Goal: Task Accomplishment & Management: Manage account settings

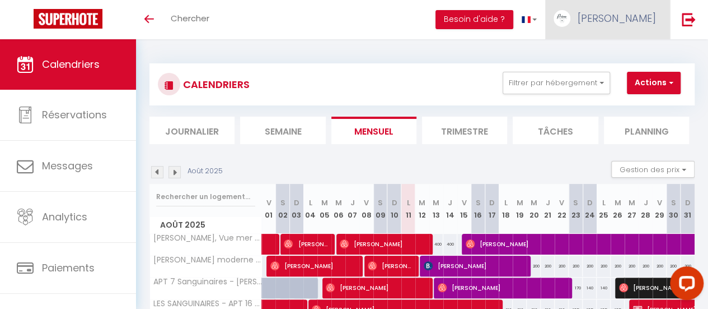
click at [622, 9] on link "[PERSON_NAME]" at bounding box center [607, 19] width 125 height 39
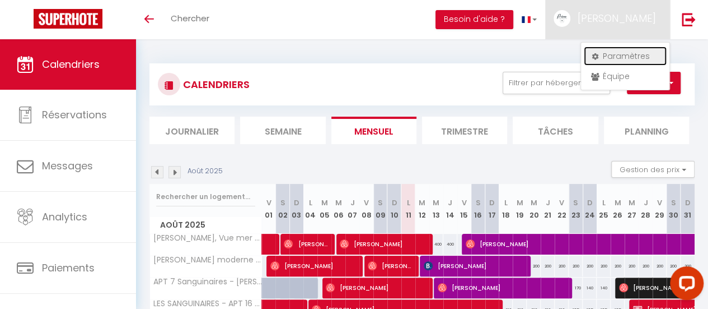
click at [610, 54] on link "Paramètres" at bounding box center [625, 55] width 83 height 19
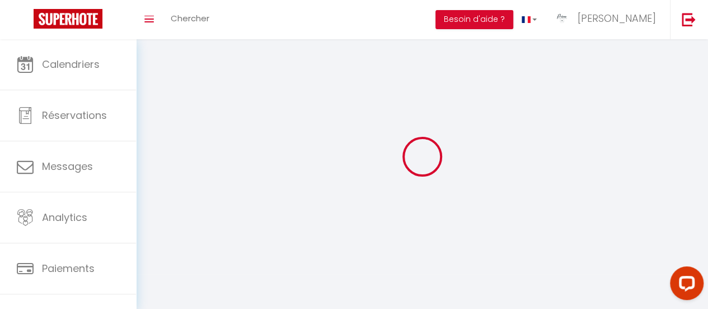
type input "[PERSON_NAME]"
type input "PRIMO CONCIERGERIE AJACCIO"
type input "[PHONE_NUMBER]"
type input "51 Santa Frauletto"
type input "Figari"
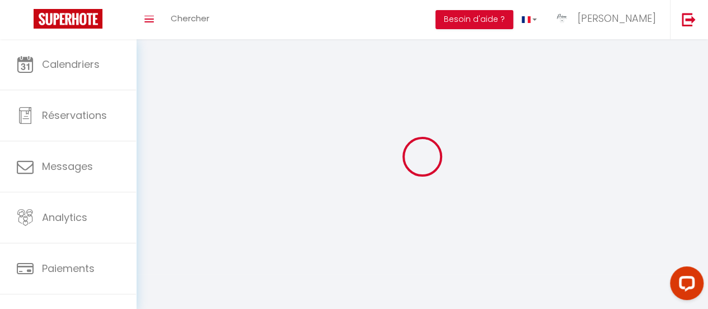
type input "20114"
type input "tiuTfCjkGEHeDseuI1EkA11Rw"
type input "i7QiAq4f0Om2AyVPp87yE7yCy"
type input "[URL][DOMAIN_NAME]"
select select "28"
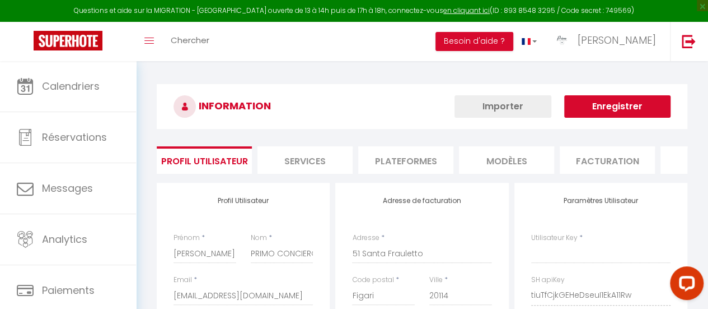
type input "tiuTfCjkGEHeDseuI1EkA11Rw"
type input "i7QiAq4f0Om2AyVPp87yE7yCy"
type input "[URL][DOMAIN_NAME]"
select select "fr"
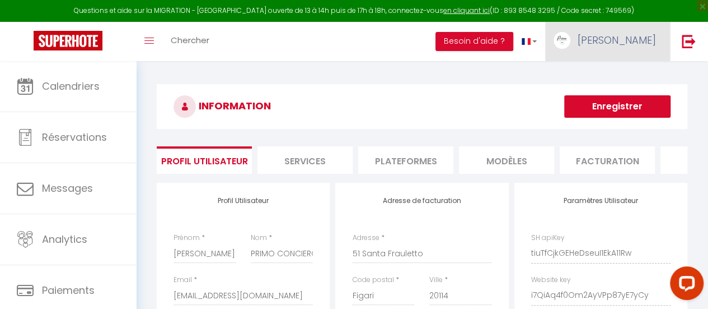
click at [571, 43] on img at bounding box center [562, 40] width 17 height 17
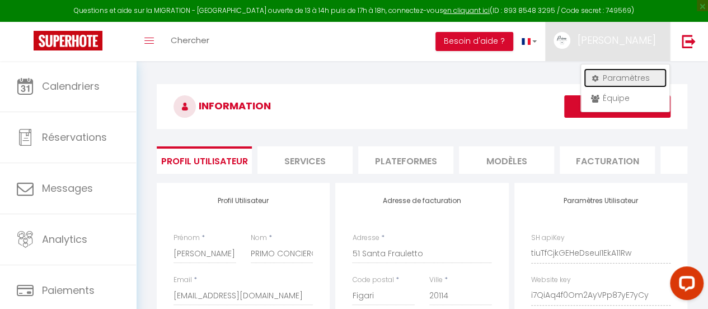
click at [615, 76] on link "Paramètres" at bounding box center [625, 77] width 83 height 19
click at [602, 82] on link "Paramètres" at bounding box center [625, 77] width 83 height 19
click at [591, 73] on link "Paramètres" at bounding box center [625, 77] width 83 height 19
click at [395, 159] on li "Plateformes" at bounding box center [405, 159] width 95 height 27
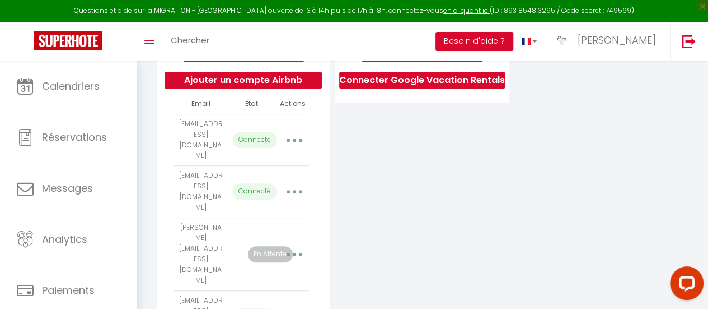
scroll to position [14, 0]
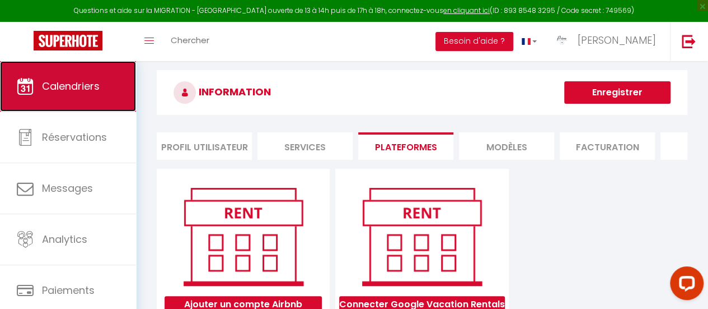
click at [57, 91] on span "Calendriers" at bounding box center [71, 86] width 58 height 14
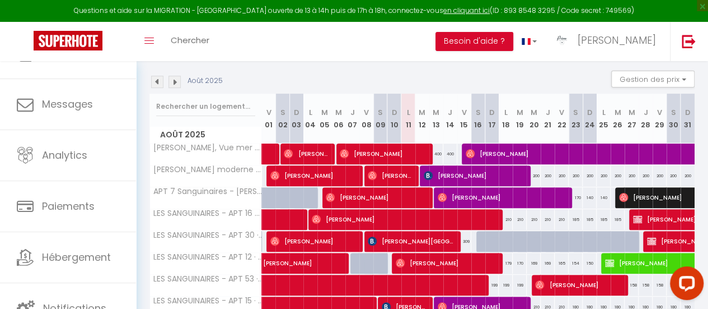
scroll to position [168, 0]
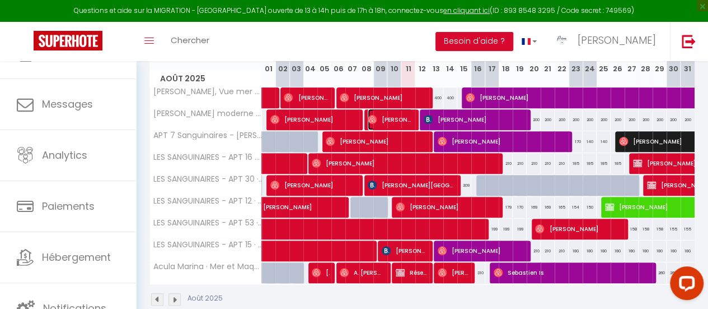
click at [371, 119] on img at bounding box center [372, 119] width 9 height 9
select select "OK"
select select "1"
select select "0"
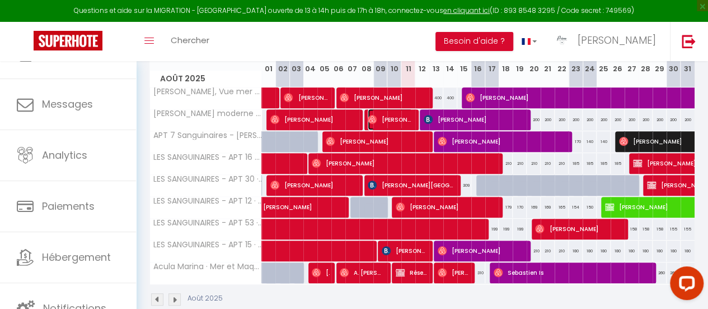
select select "1"
select select
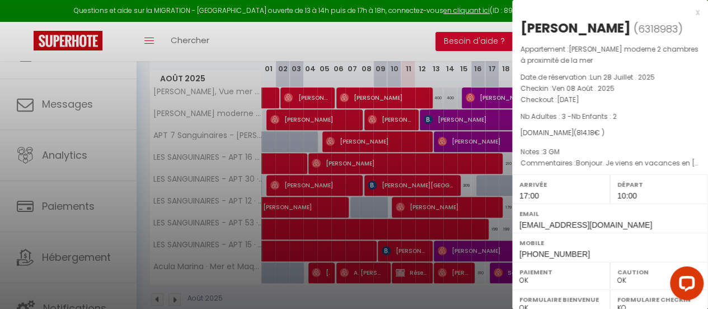
click at [441, 268] on div at bounding box center [354, 154] width 708 height 309
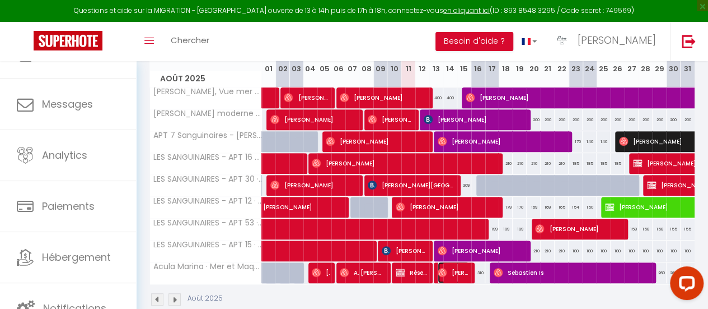
click at [441, 268] on img at bounding box center [442, 272] width 9 height 9
select select "42170"
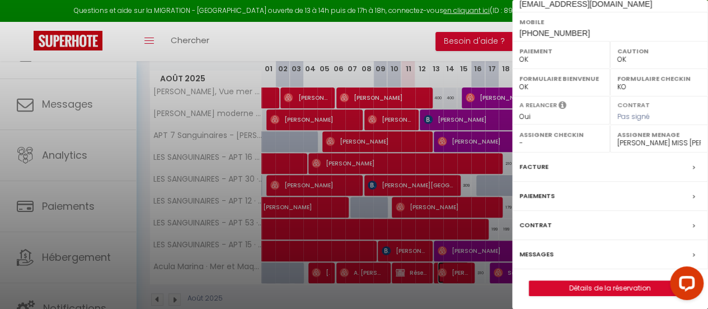
scroll to position [211, 0]
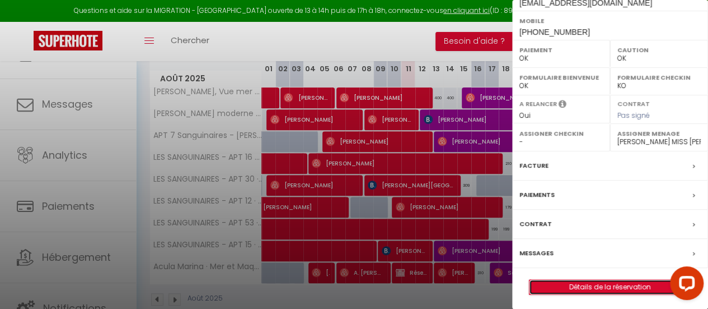
click at [577, 282] on link "Détails de la réservation" at bounding box center [610, 286] width 161 height 15
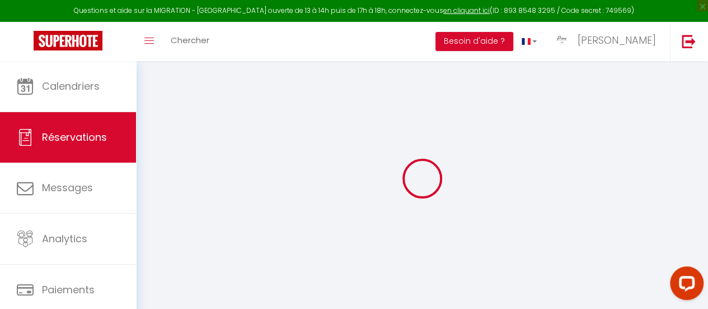
type input "Sebastien"
type input "[PERSON_NAME]"
type input "[EMAIL_ADDRESS][DOMAIN_NAME]"
type input "[PHONE_NUMBER]"
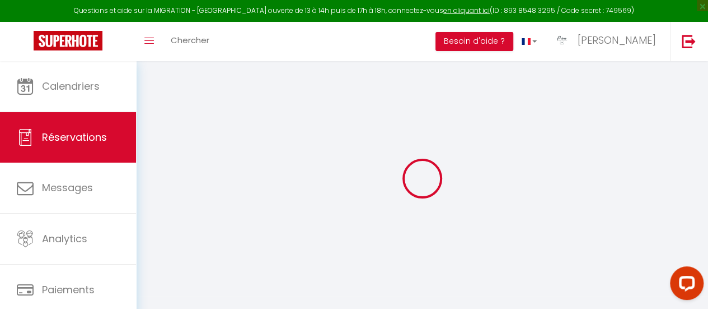
type input "[PHONE_NUMBER]"
select select
type input "226.26"
select select "61377"
select select "1"
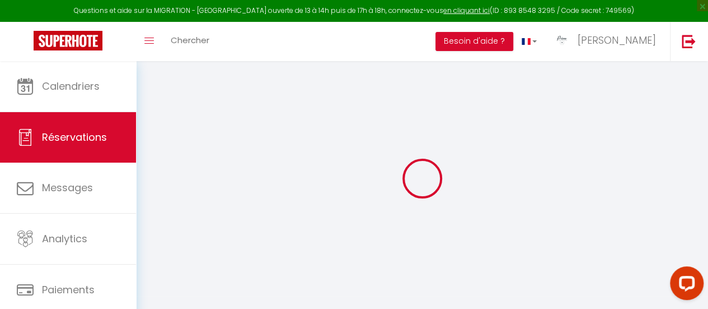
select select
type input "2"
type input "3"
select select "12"
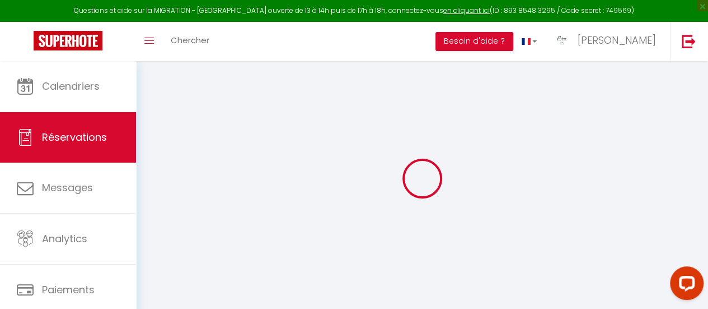
select select
type input "1107"
checkbox input "false"
type input "0"
select select "1"
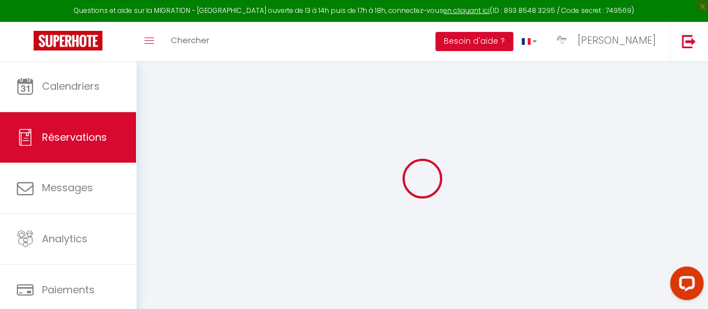
type input "150"
type input "180"
type input "0"
select select
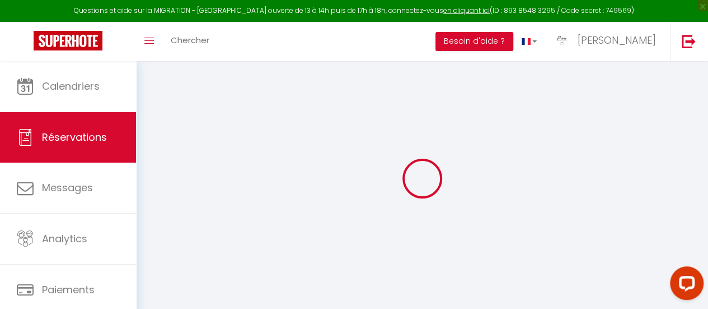
select select
select select "15"
checkbox input "false"
select select
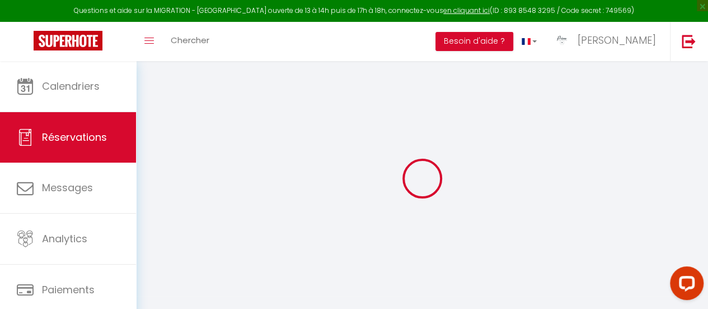
select select
checkbox input "false"
select select
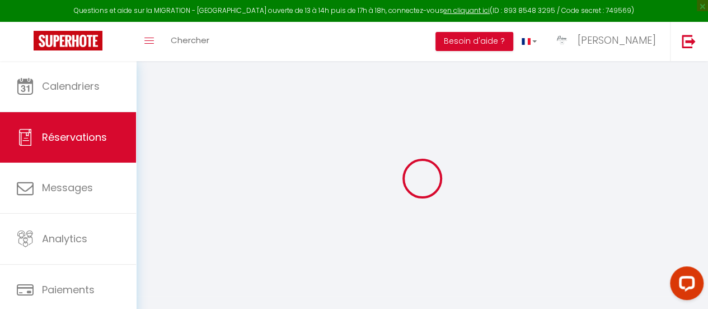
checkbox input "false"
select select
checkbox input "false"
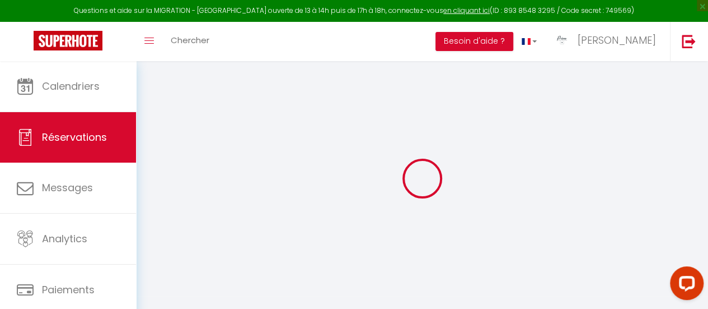
type textarea "2 GM 2 PM 17 14 11 ANS 3 NESQUICK Bonjour, Ci-joint l'heure d'arrivée et de dép…"
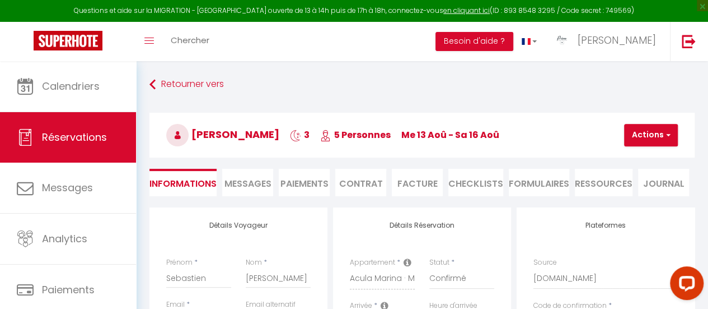
select select
type input "150"
type input "24.35"
select select
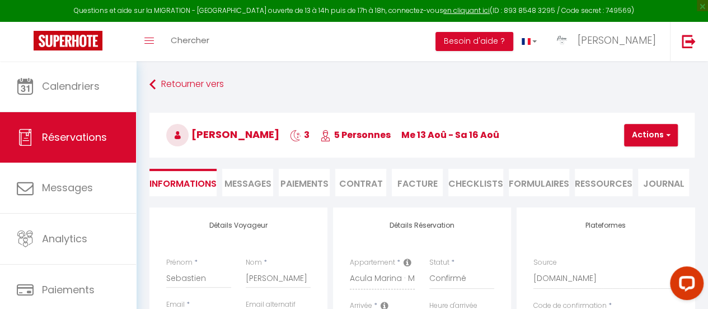
checkbox input "false"
select select
checkbox input "false"
select select "19:30"
select select "10:00"
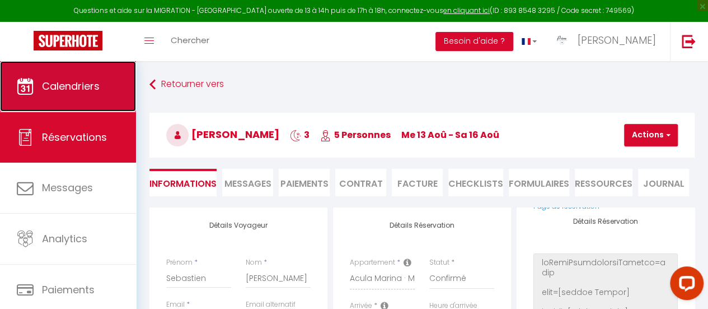
click at [104, 78] on link "Calendriers" at bounding box center [68, 86] width 136 height 50
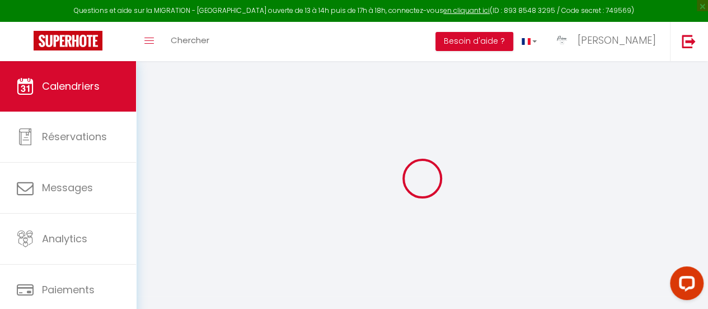
select select
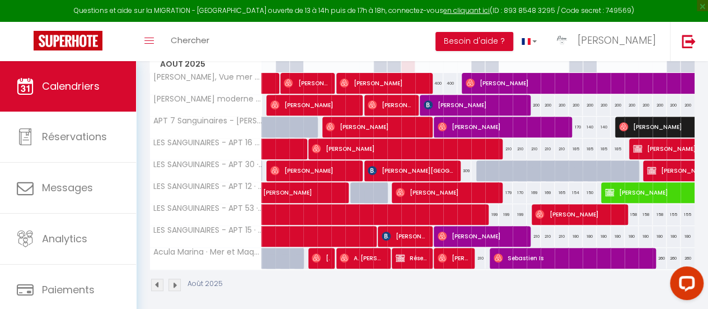
scroll to position [195, 0]
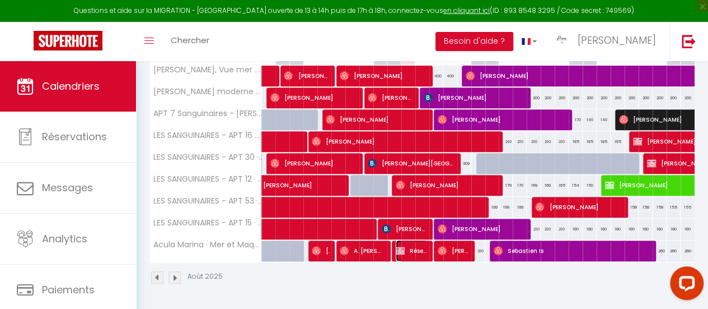
click at [402, 246] on img at bounding box center [400, 250] width 9 height 9
select select "OK"
select select "KO"
select select "1"
select select "0"
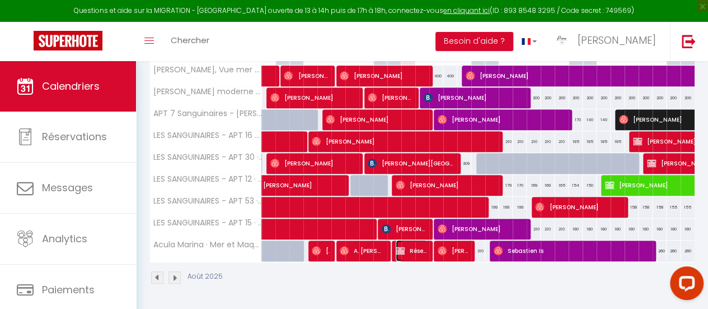
select select "1"
select select
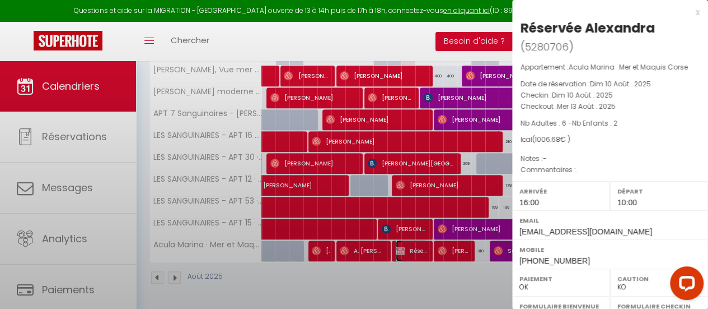
select select "42170"
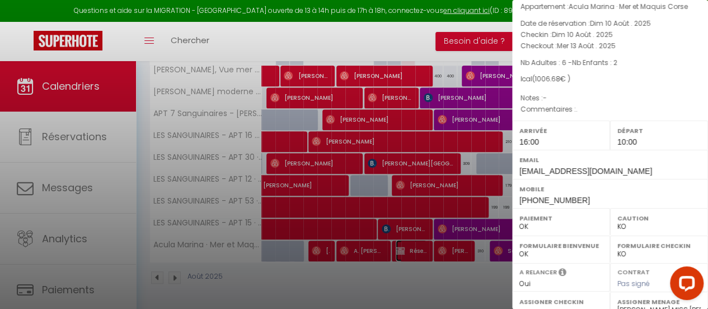
scroll to position [228, 0]
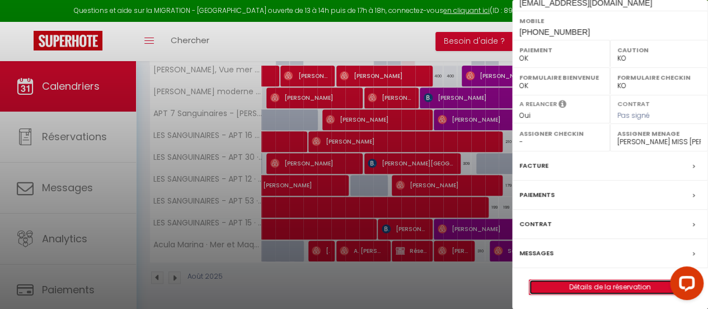
click at [614, 281] on link "Détails de la réservation" at bounding box center [610, 286] width 161 height 15
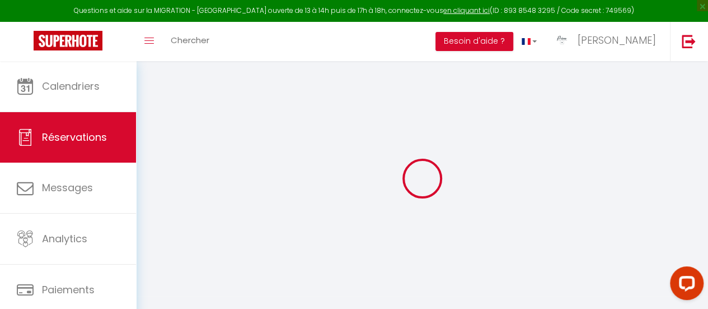
type input "Réservée"
type input "[PERSON_NAME]"
type input "[EMAIL_ADDRESS][DOMAIN_NAME]"
type input "[PHONE_NUMBER]"
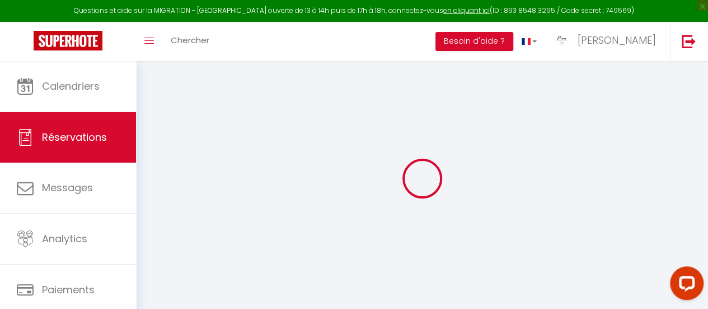
type input "[PHONE_NUMBER]"
select select
select select "61377"
select select "1"
type input "Dim 10 Août 2025"
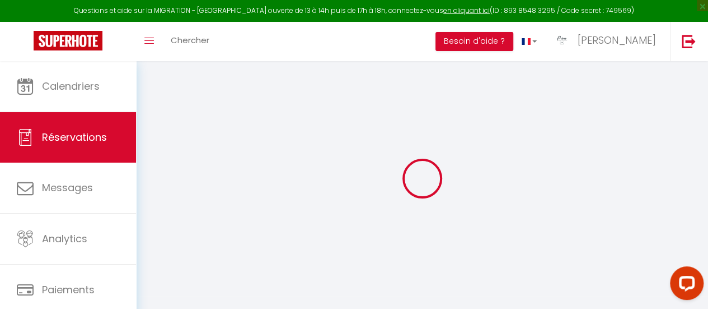
select select
type input "Mer 13 Août 2025"
select select
type input "6"
type input "2"
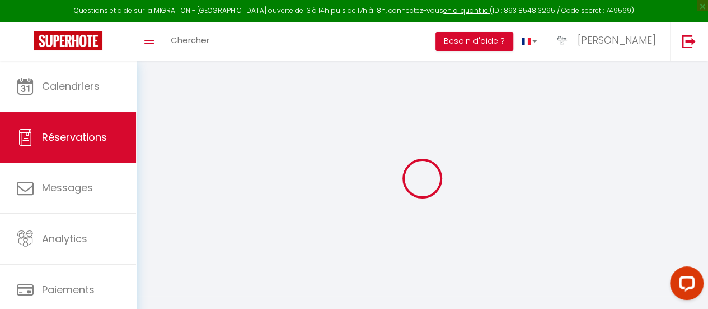
select select "12"
select select
type input "1006.68"
checkbox input "false"
type input "1006.68"
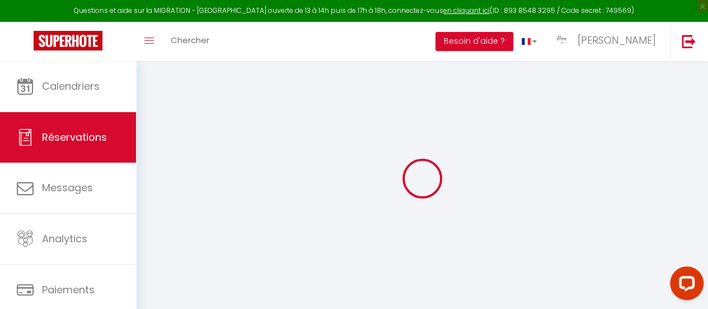
select select "73"
type input "150"
type input "180"
type input "0"
select select
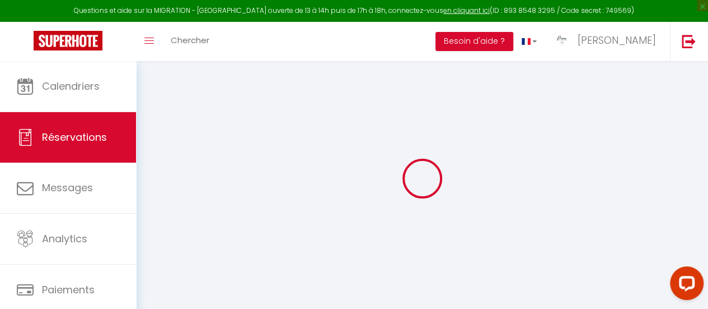
select select
select select "14"
checkbox input "false"
select select
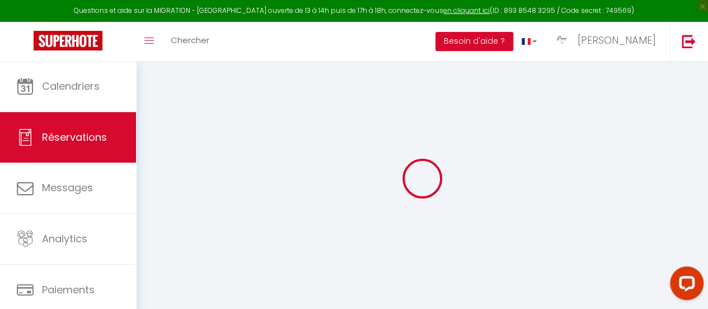
select select
checkbox input "false"
select select
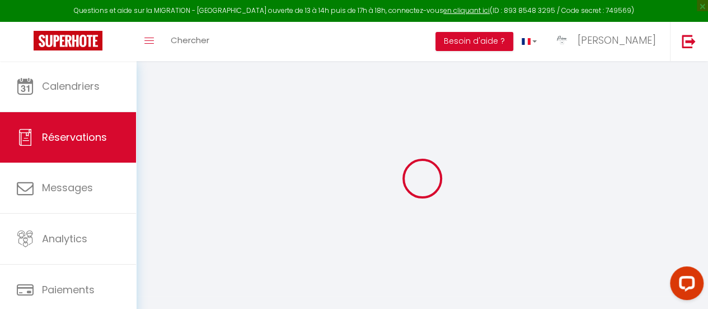
select select
checkbox input "false"
type textarea "."
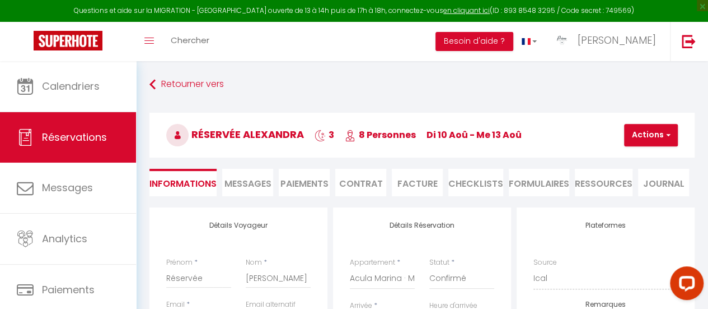
select select
checkbox input "false"
select select
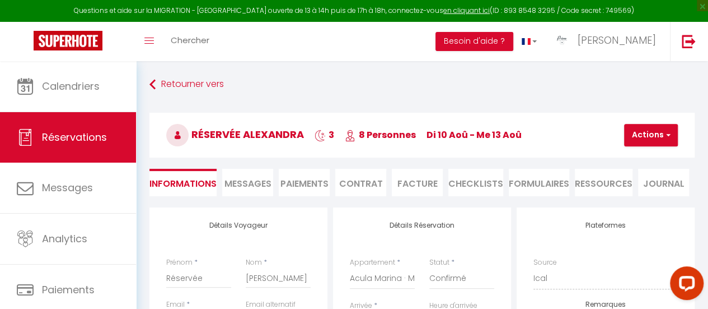
checkbox input "false"
select select "16:00"
select select "10:00"
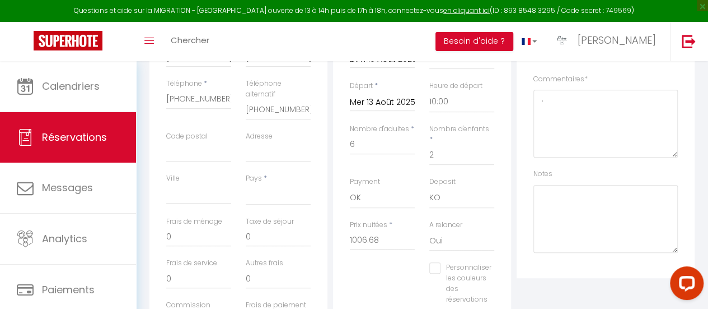
scroll to position [280, 0]
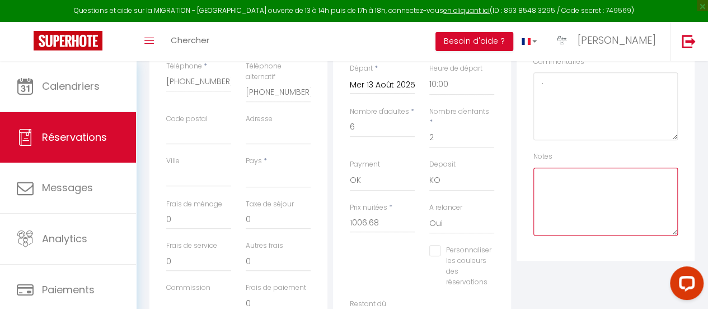
click at [559, 193] on textarea at bounding box center [606, 201] width 144 height 68
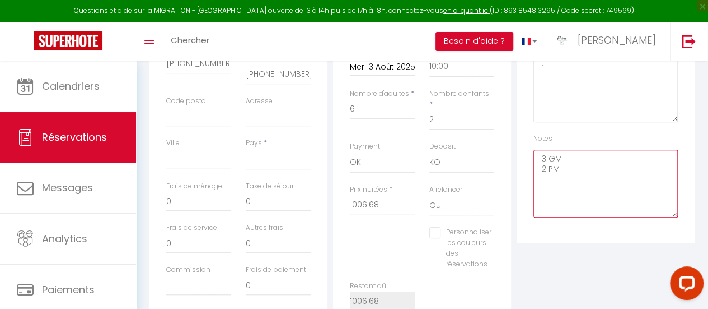
scroll to position [0, 0]
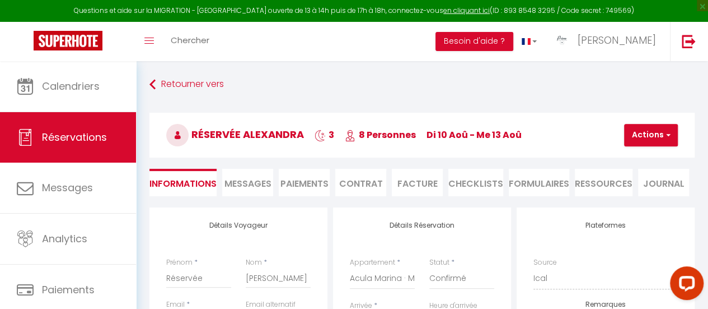
type textarea "3 GM 2 PM"
click at [631, 138] on button "Actions" at bounding box center [651, 135] width 54 height 22
click at [638, 163] on link "Enregistrer" at bounding box center [661, 159] width 88 height 15
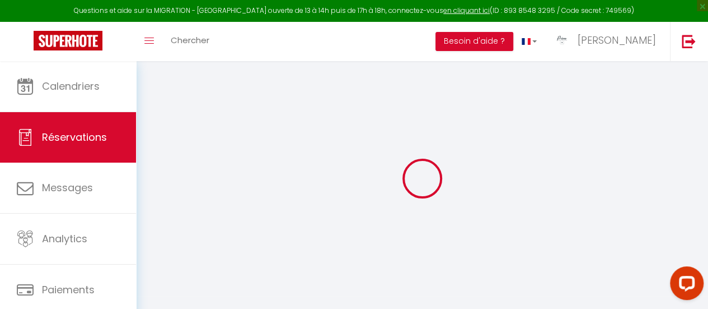
select select
checkbox input "false"
select select
checkbox input "false"
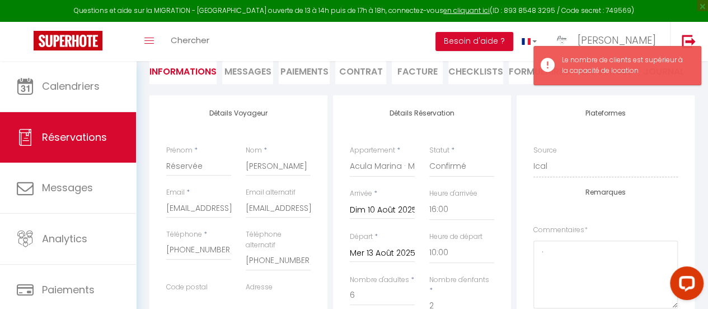
scroll to position [168, 0]
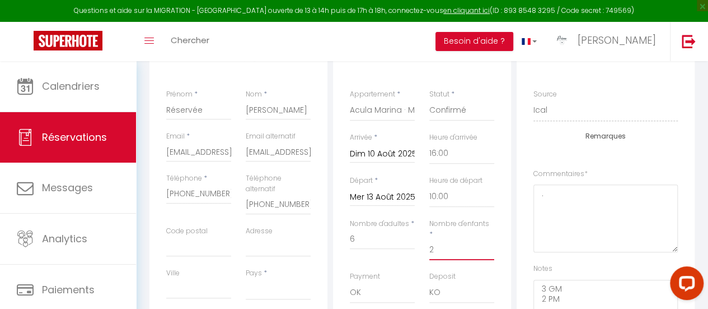
drag, startPoint x: 440, startPoint y: 240, endPoint x: 428, endPoint y: 241, distance: 11.3
click at [428, 241] on div "Nombre d'enfants * 2" at bounding box center [462, 244] width 80 height 53
type input "1"
select select
checkbox input "false"
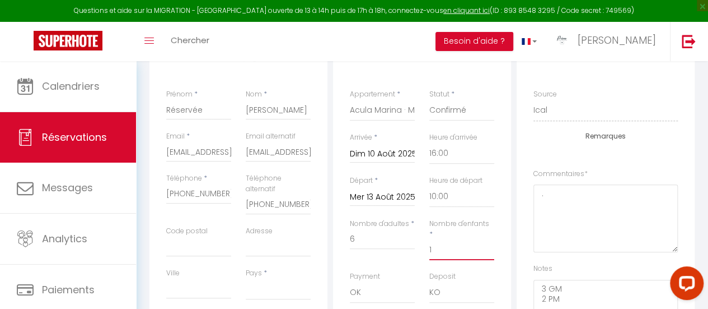
select select
type input "0"
checkbox input "false"
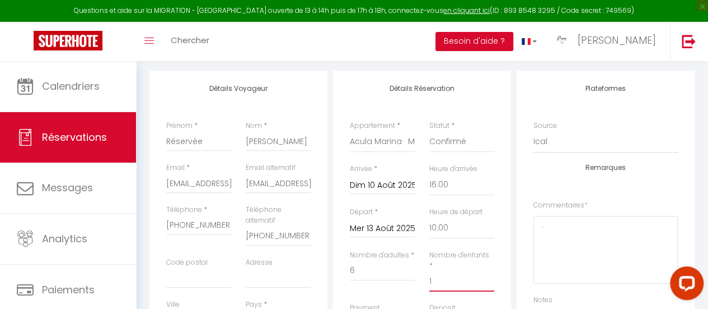
scroll to position [112, 0]
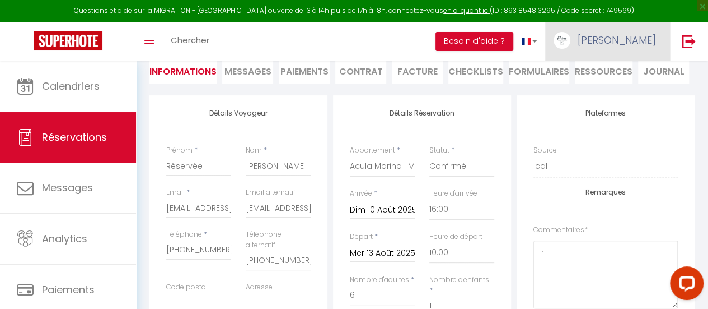
type input "1"
click at [657, 46] on link "[PERSON_NAME]" at bounding box center [607, 41] width 125 height 39
click at [638, 76] on link "Paramètres" at bounding box center [625, 77] width 83 height 19
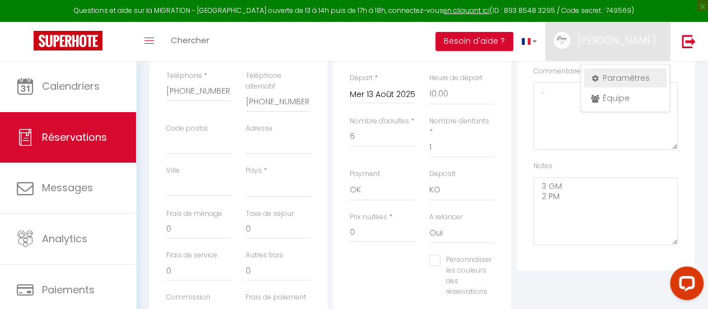
select select "28"
select select "fr"
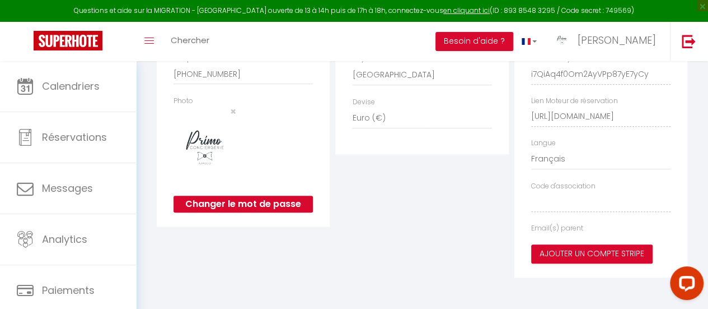
type input "tiuTfCjkGEHeDseuI1EkA11Rw"
type input "i7QiAq4f0Om2AyVPp87yE7yCy"
type input "[URL][DOMAIN_NAME]"
select select "fr"
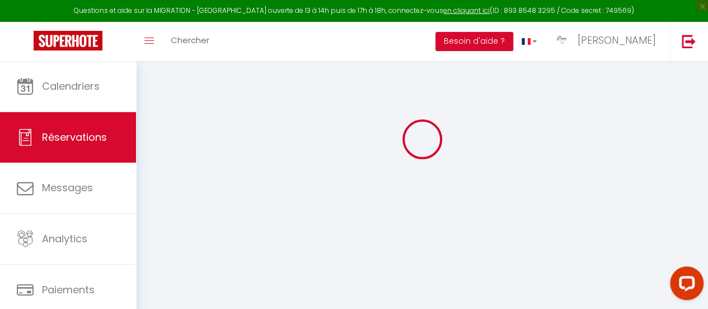
scroll to position [61, 0]
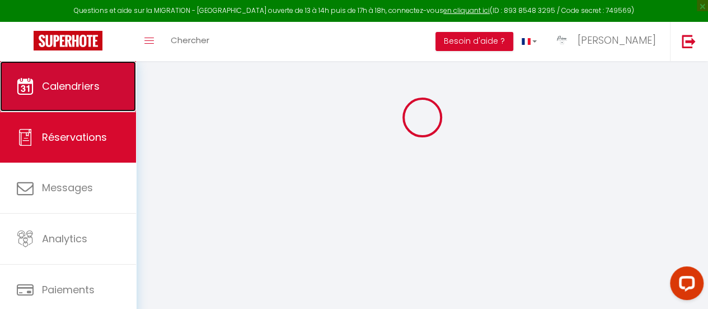
click at [102, 82] on link "Calendriers" at bounding box center [68, 86] width 136 height 50
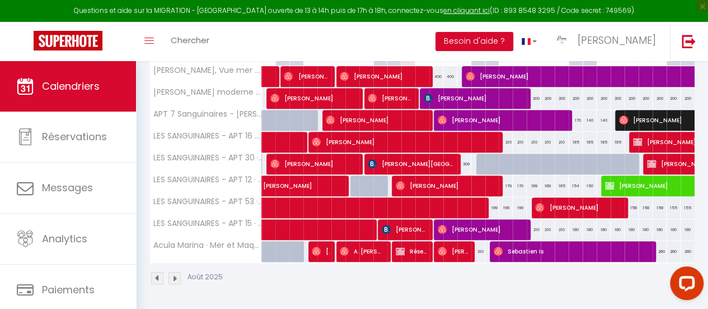
scroll to position [195, 0]
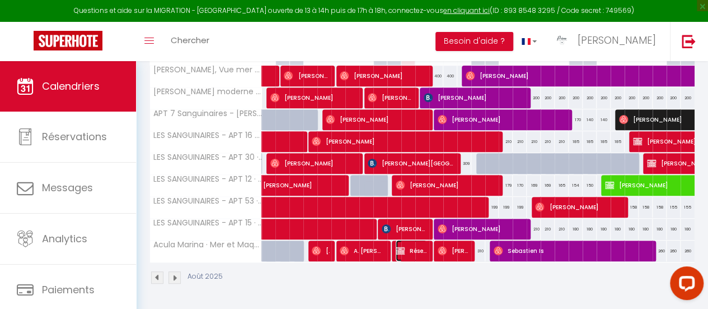
click at [396, 246] on img at bounding box center [400, 250] width 9 height 9
select select "OK"
select select "KO"
select select "1"
select select "0"
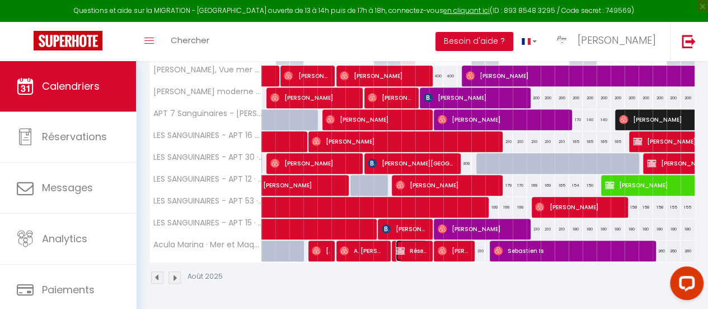
select select "1"
select select
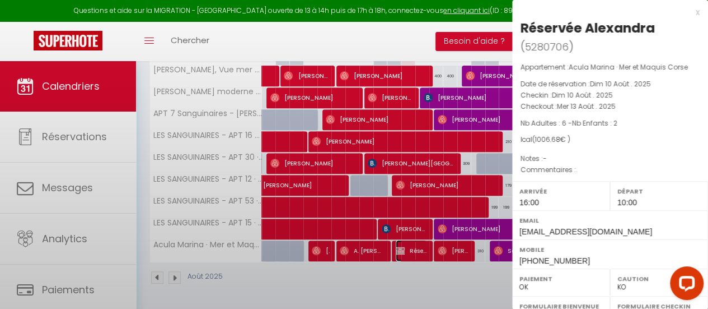
select select "42170"
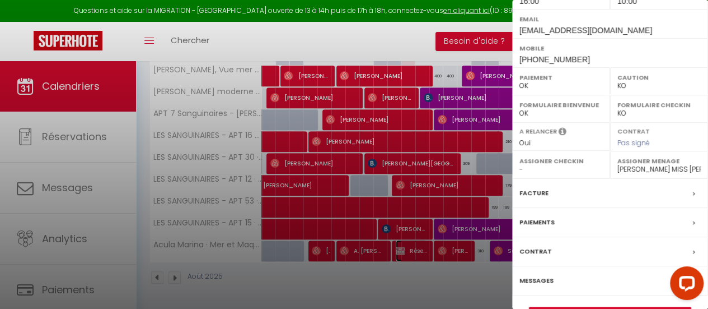
scroll to position [228, 0]
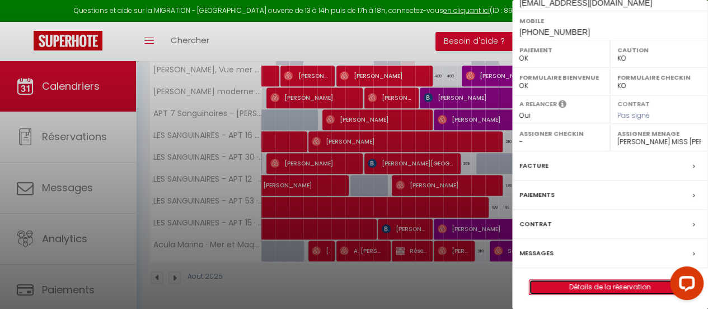
click at [582, 284] on link "Détails de la réservation" at bounding box center [610, 286] width 161 height 15
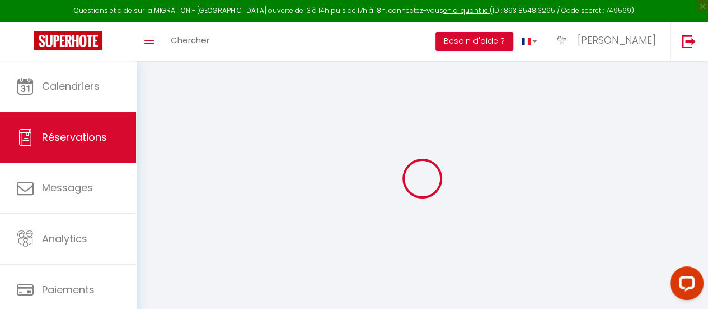
scroll to position [56, 0]
select select
checkbox input "false"
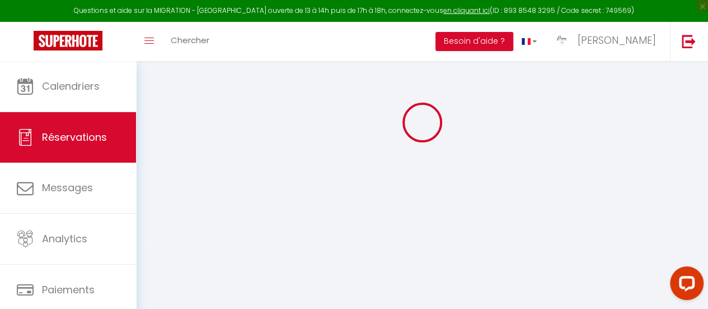
select select
checkbox input "false"
type textarea "."
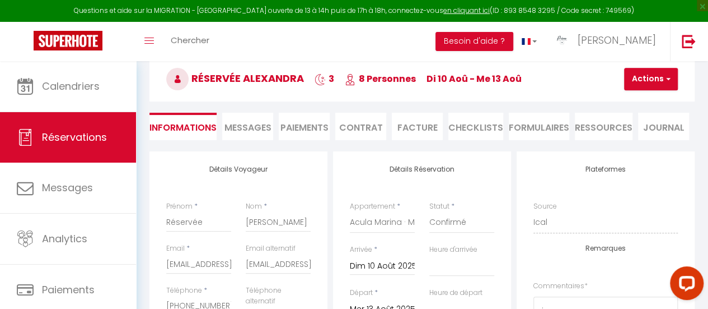
select select
checkbox input "false"
select select
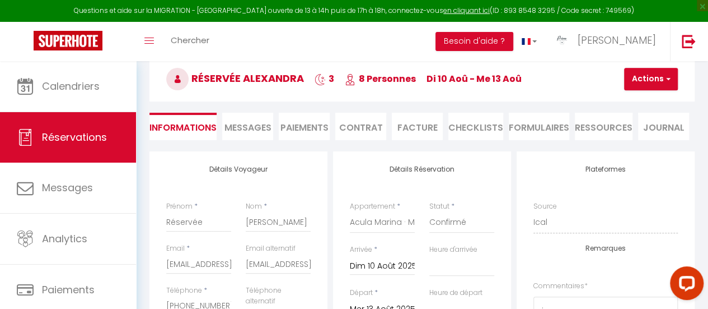
checkbox input "false"
select select "16:00"
select select "10:00"
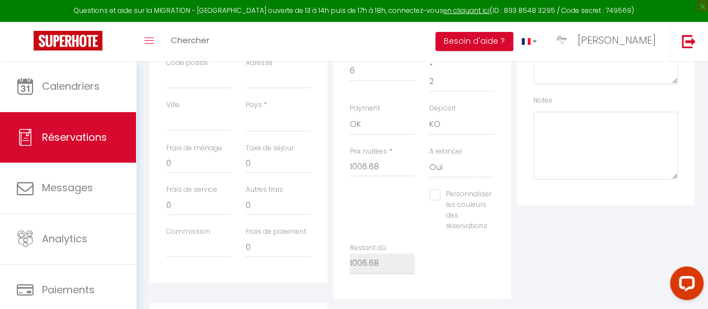
scroll to position [280, 0]
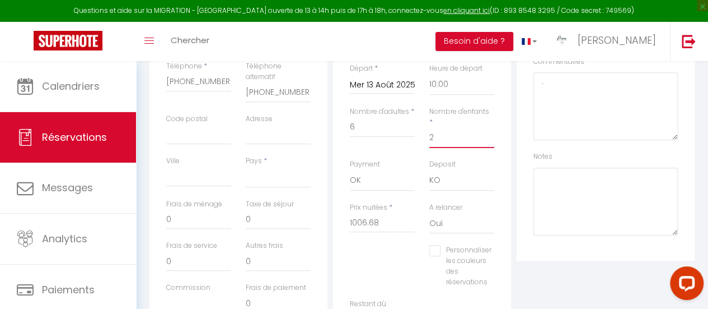
click at [449, 129] on input "2" at bounding box center [462, 138] width 65 height 20
select select
checkbox input "false"
select select
type input "0"
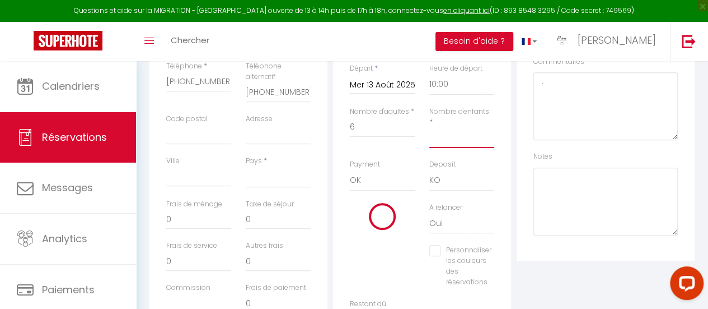
checkbox input "false"
type input "1"
select select
checkbox input "false"
select select
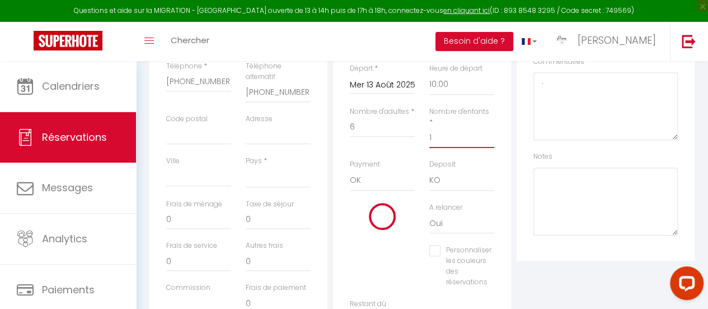
checkbox input "false"
type input "1"
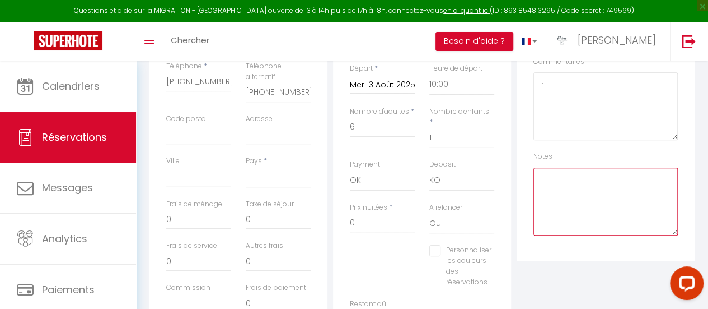
click at [544, 181] on textarea at bounding box center [606, 201] width 144 height 68
type textarea "2"
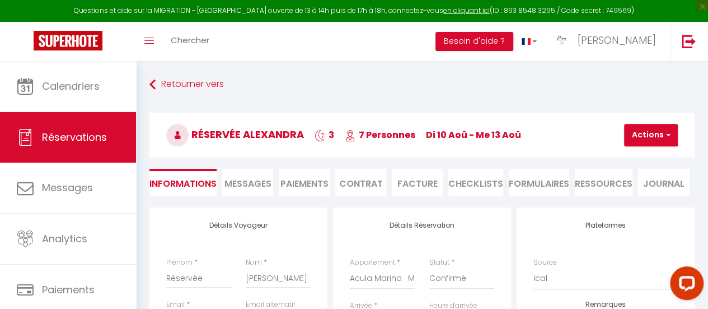
scroll to position [0, 0]
type textarea "3 GM 2 PM"
click at [641, 132] on button "Actions" at bounding box center [651, 135] width 54 height 22
click at [638, 155] on link "Enregistrer" at bounding box center [661, 159] width 88 height 15
select select
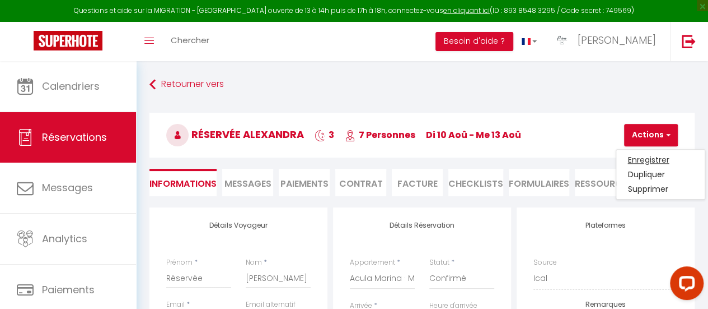
checkbox input "false"
select select
checkbox input "false"
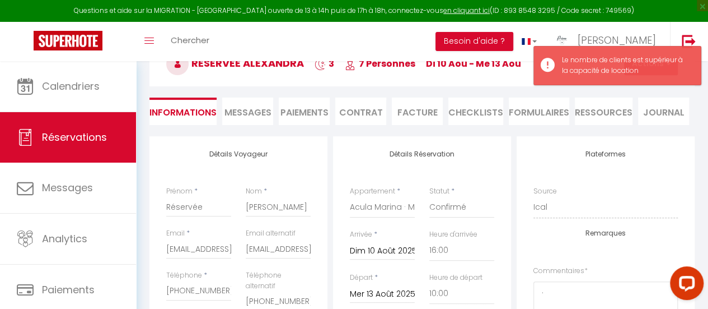
scroll to position [112, 0]
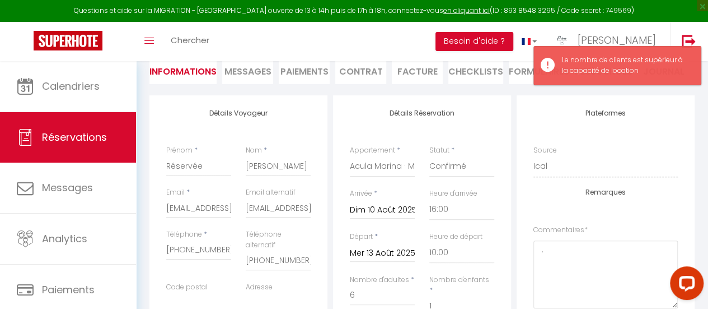
drag, startPoint x: 444, startPoint y: 292, endPoint x: 425, endPoint y: 293, distance: 19.1
click at [425, 293] on div "Nombre d'enfants * 1" at bounding box center [462, 300] width 80 height 53
select select
checkbox input "false"
select select
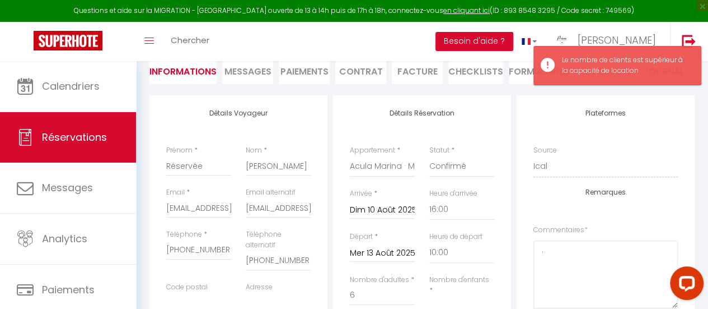
checkbox input "false"
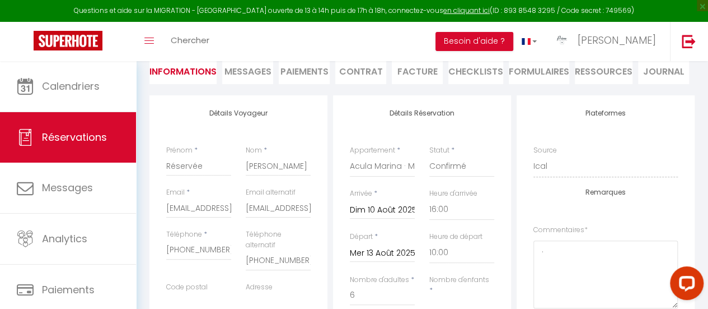
type input "0"
select select
checkbox input "false"
select select
checkbox input "false"
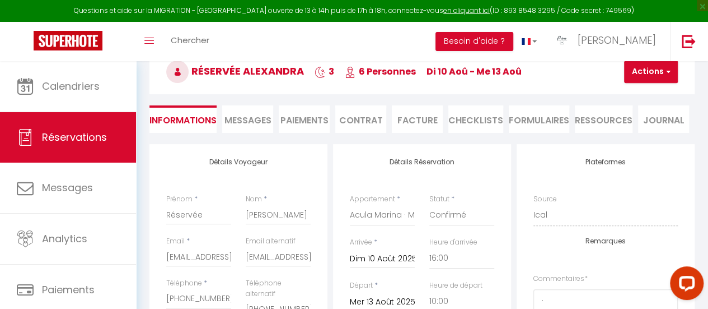
scroll to position [0, 0]
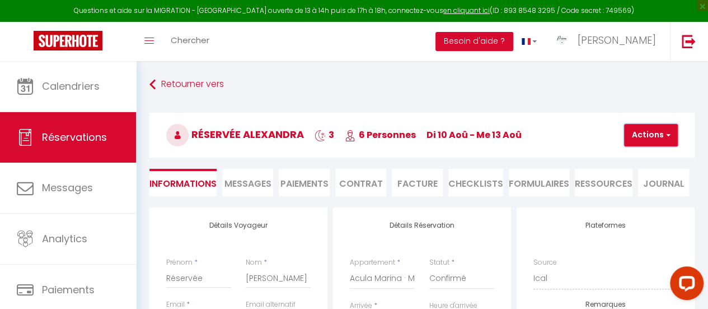
click at [643, 133] on button "Actions" at bounding box center [651, 135] width 54 height 22
click at [640, 160] on link "Enregistrer" at bounding box center [661, 159] width 88 height 15
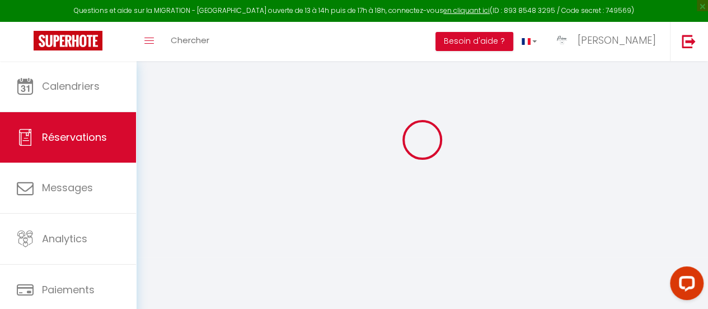
scroll to position [56, 0]
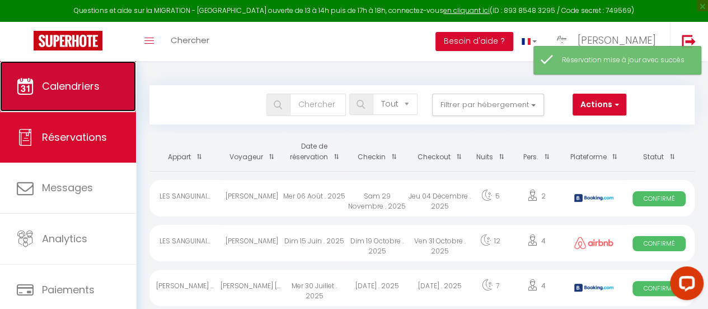
click at [88, 86] on span "Calendriers" at bounding box center [71, 86] width 58 height 14
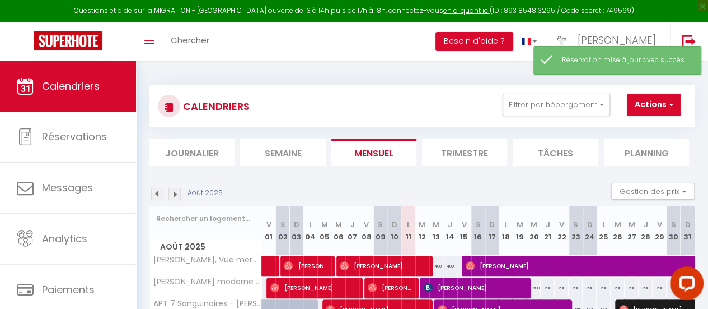
scroll to position [168, 0]
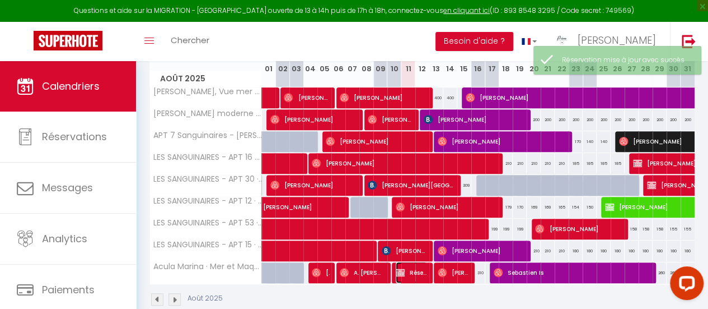
click at [402, 272] on span "Réservée Alexandra" at bounding box center [411, 272] width 31 height 21
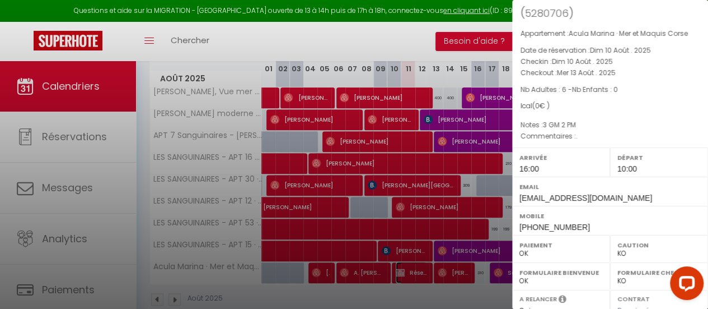
scroll to position [56, 0]
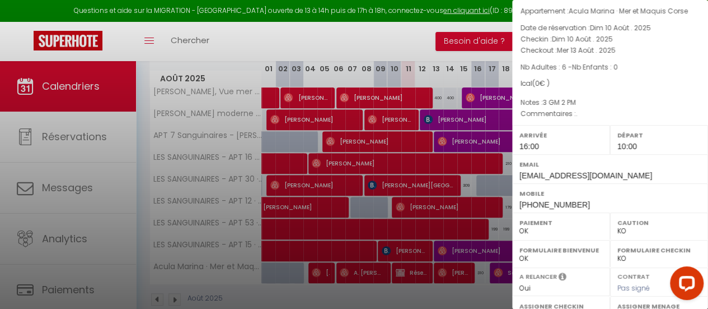
click at [316, 272] on div at bounding box center [354, 154] width 708 height 309
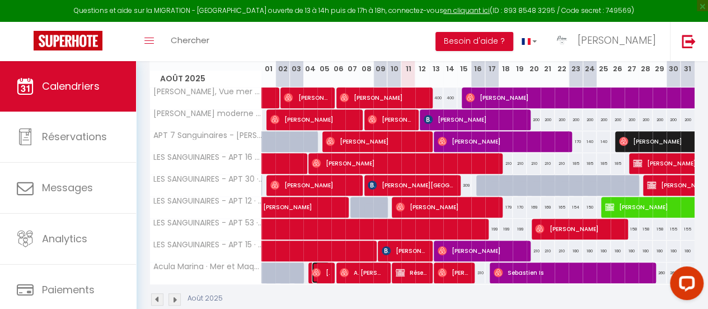
click at [316, 272] on img at bounding box center [316, 272] width 9 height 9
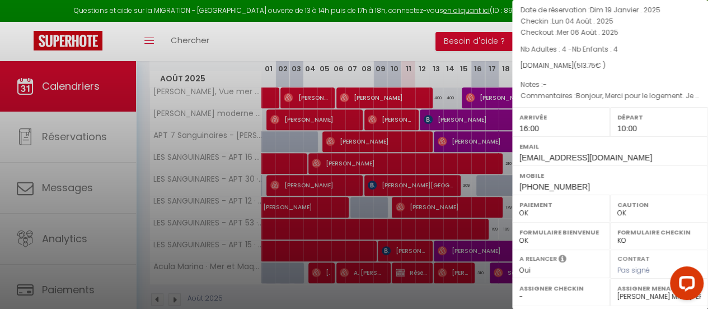
click at [438, 274] on div at bounding box center [354, 154] width 708 height 309
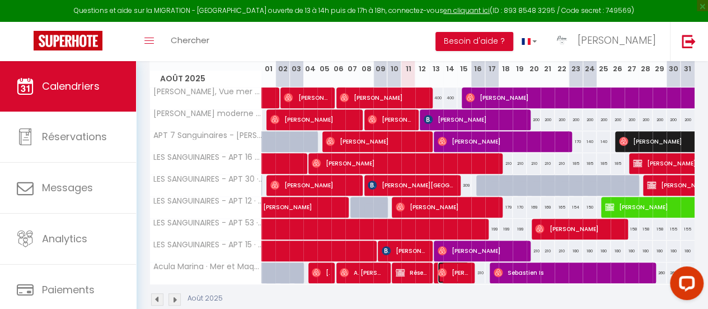
click at [439, 272] on img at bounding box center [442, 272] width 9 height 9
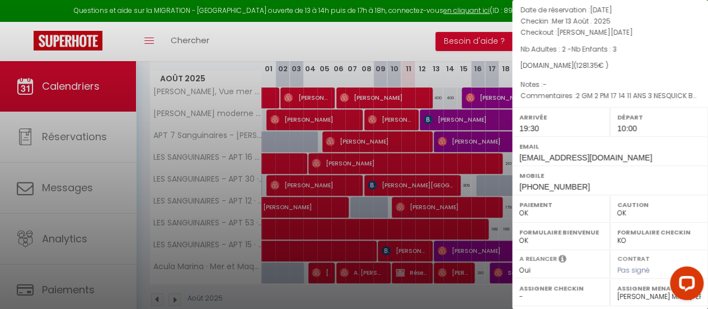
click at [291, 218] on div at bounding box center [354, 154] width 708 height 309
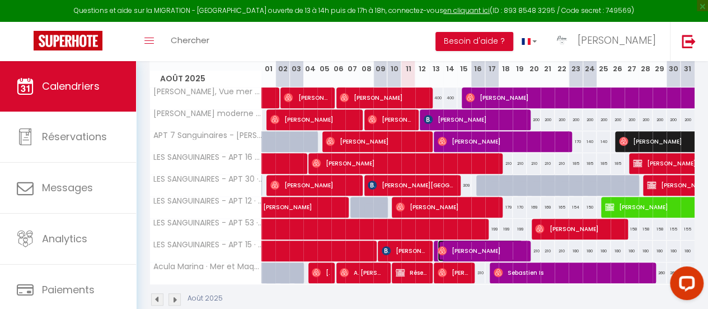
click at [440, 246] on img at bounding box center [442, 250] width 9 height 9
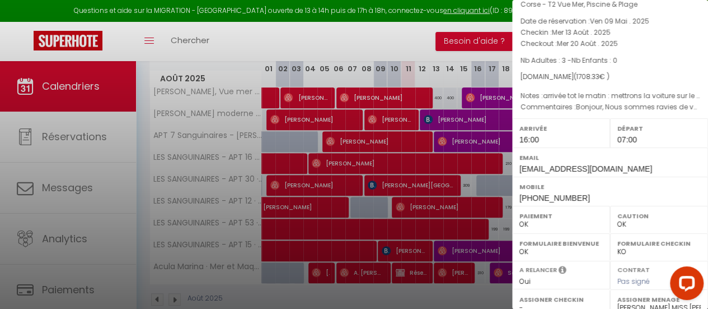
click at [272, 290] on div at bounding box center [354, 154] width 708 height 309
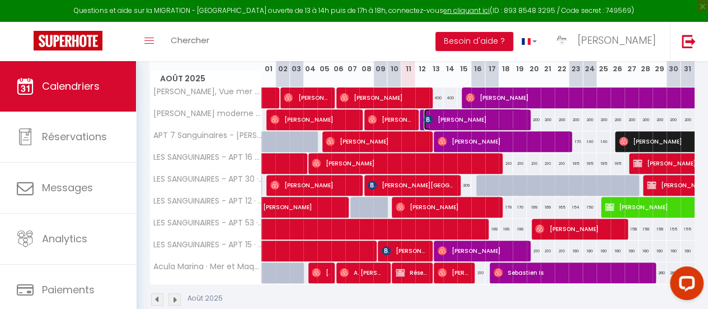
click at [424, 119] on img at bounding box center [428, 119] width 9 height 9
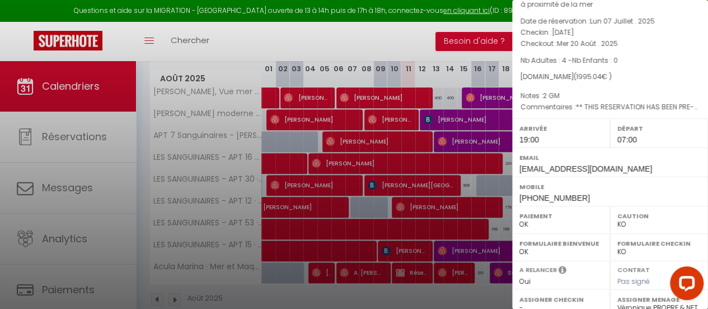
click at [437, 139] on div at bounding box center [354, 154] width 708 height 309
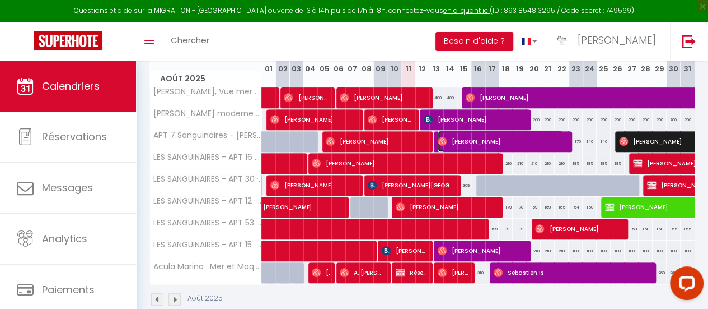
click at [438, 139] on img at bounding box center [442, 141] width 9 height 9
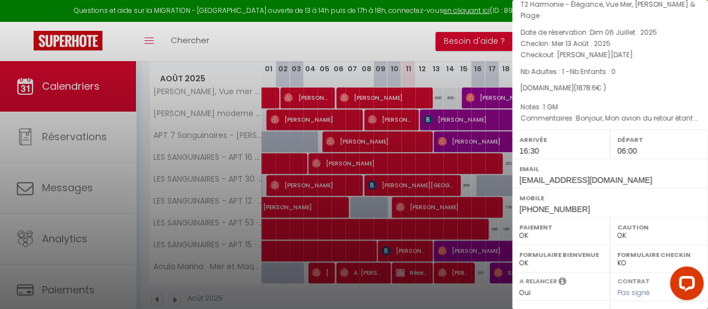
click at [425, 120] on div at bounding box center [354, 154] width 708 height 309
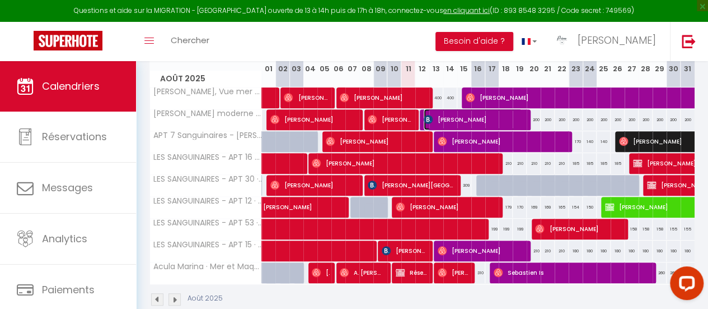
click at [425, 120] on img at bounding box center [428, 119] width 9 height 9
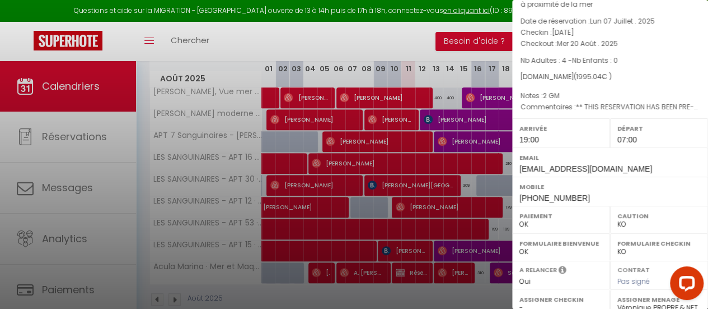
click at [498, 298] on div at bounding box center [354, 154] width 708 height 309
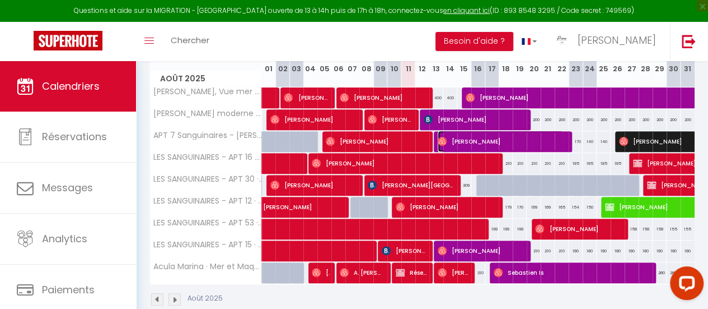
click at [440, 143] on img at bounding box center [442, 141] width 9 height 9
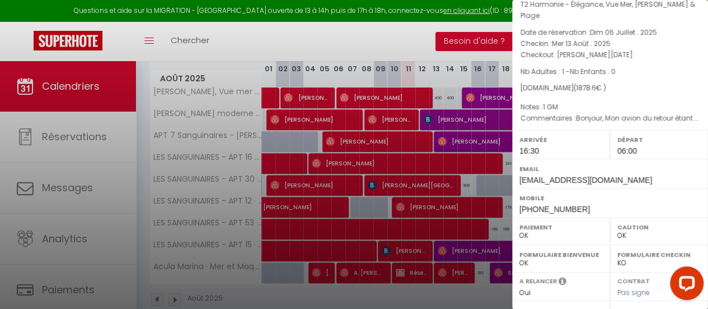
click at [466, 97] on div at bounding box center [354, 154] width 708 height 309
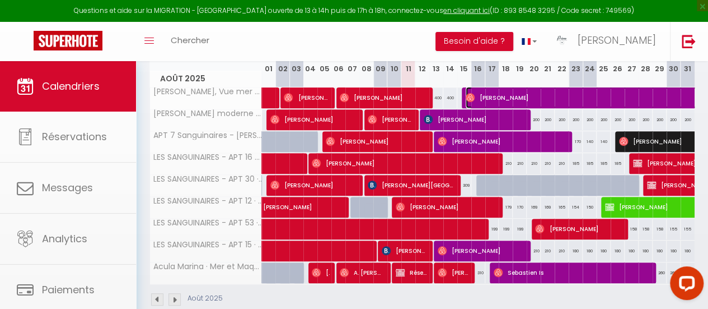
click at [466, 97] on img at bounding box center [470, 97] width 9 height 9
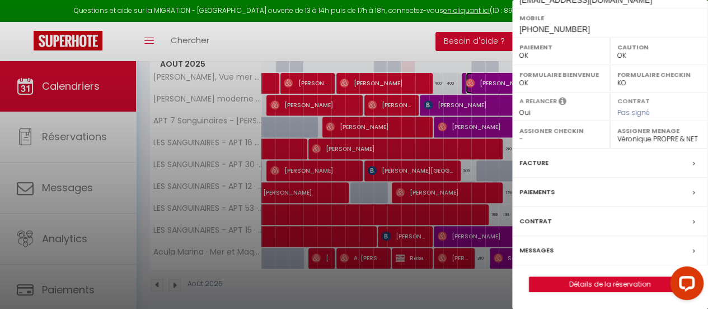
scroll to position [195, 0]
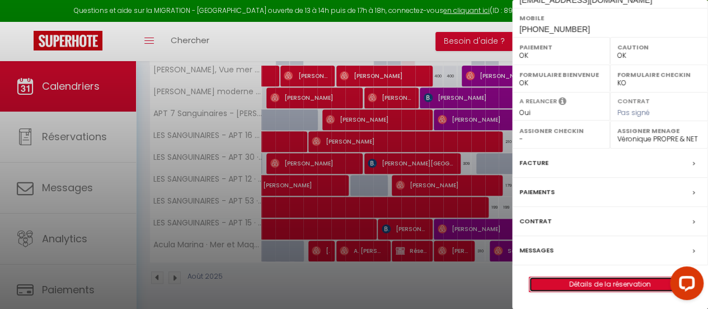
click at [599, 286] on link "Détails de la réservation" at bounding box center [610, 284] width 161 height 15
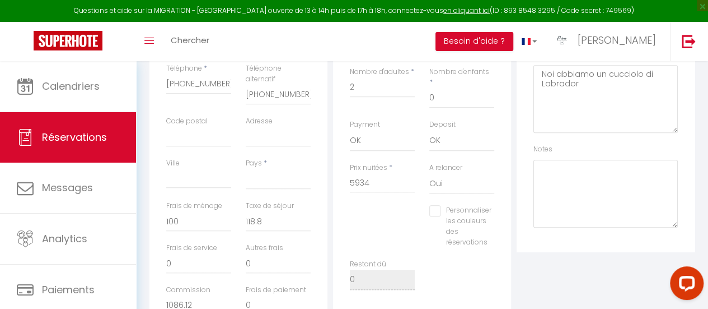
scroll to position [280, 0]
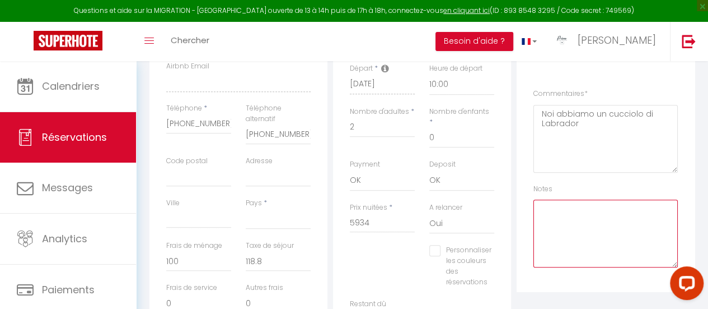
click at [614, 227] on textarea at bounding box center [606, 233] width 144 height 68
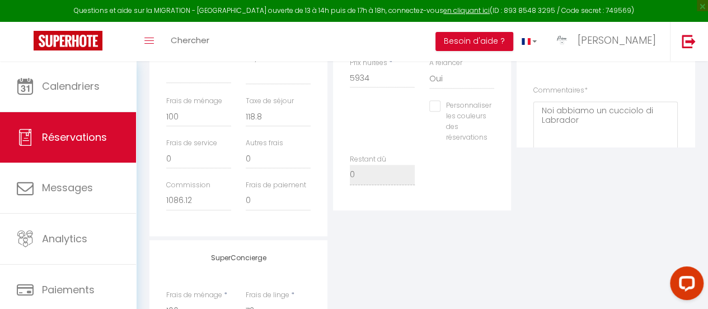
scroll to position [357, 0]
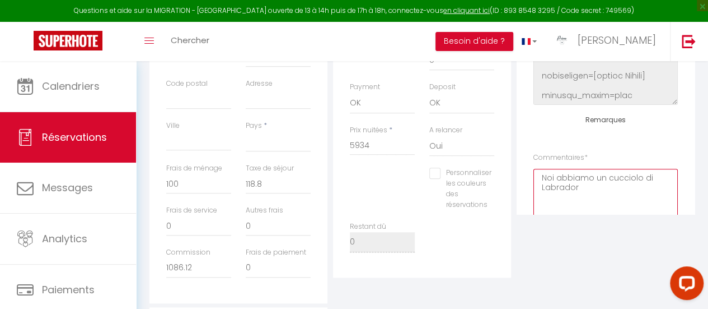
click at [601, 199] on textarea "Noi abbiamo un cucciolo di Labrador" at bounding box center [606, 203] width 144 height 68
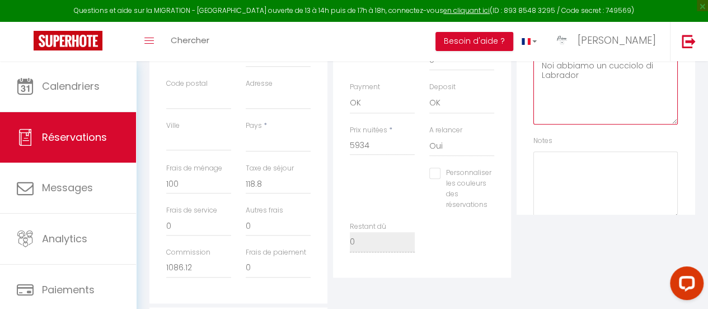
scroll to position [141, 0]
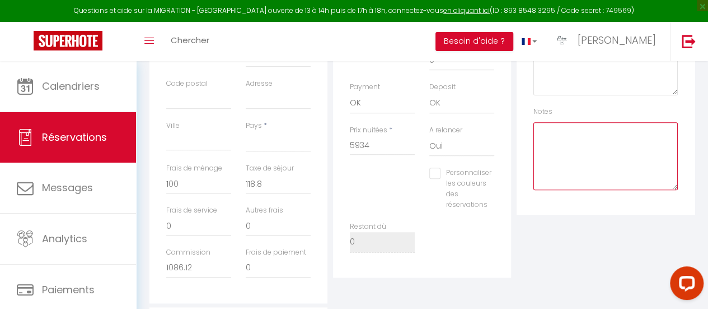
click at [594, 146] on textarea at bounding box center [606, 156] width 144 height 68
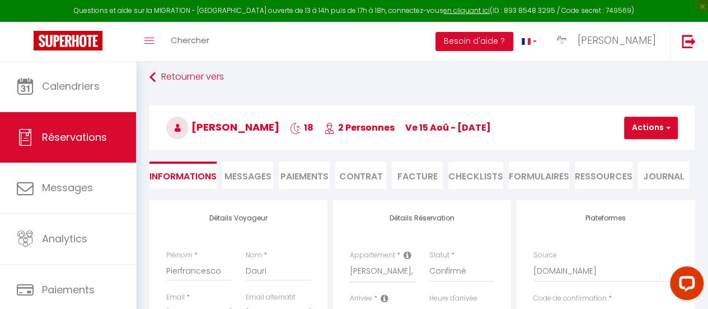
scroll to position [0, 0]
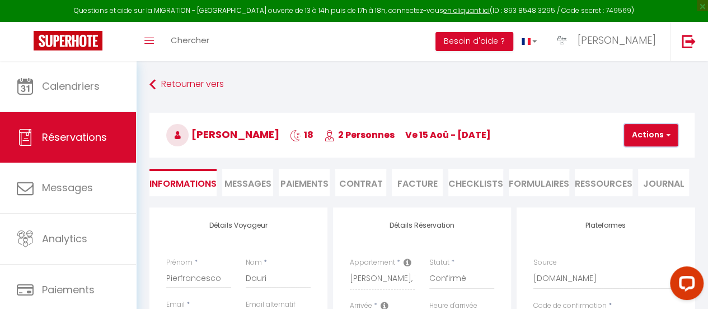
click at [664, 139] on span "button" at bounding box center [667, 135] width 7 height 10
click at [662, 155] on link "Enregistrer" at bounding box center [661, 159] width 88 height 15
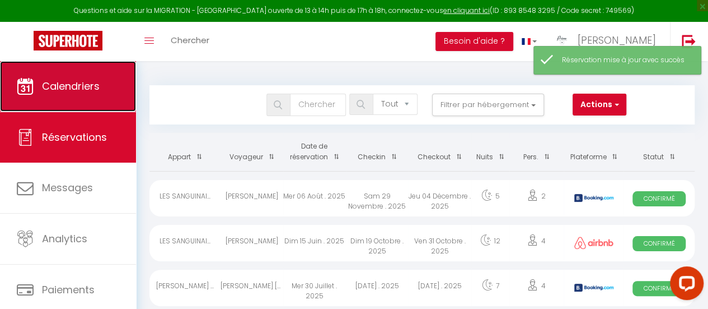
click at [25, 76] on link "Calendriers" at bounding box center [68, 86] width 136 height 50
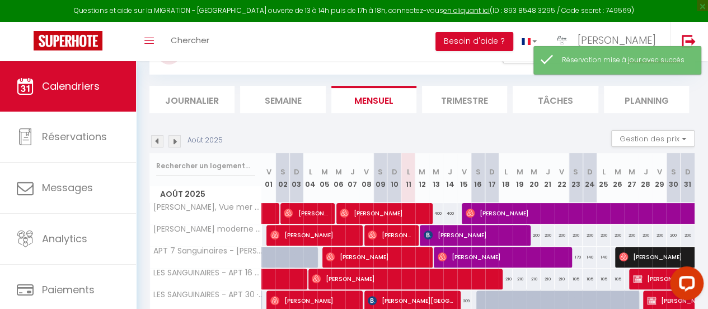
scroll to position [112, 0]
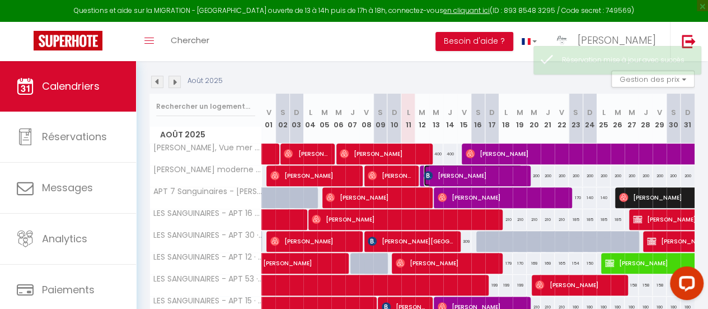
click at [428, 173] on img at bounding box center [428, 175] width 9 height 9
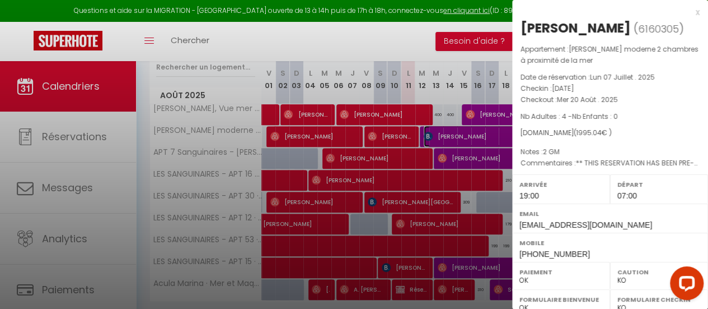
scroll to position [168, 0]
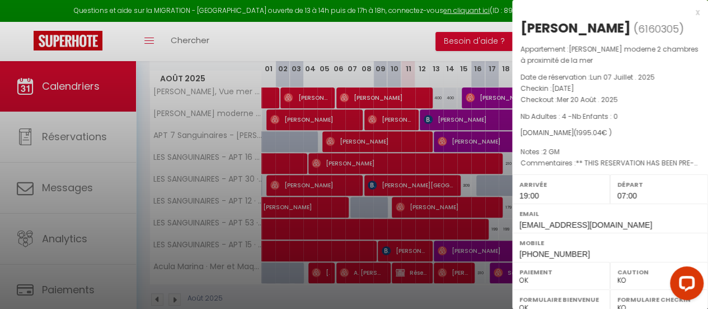
click at [440, 250] on div at bounding box center [354, 154] width 708 height 309
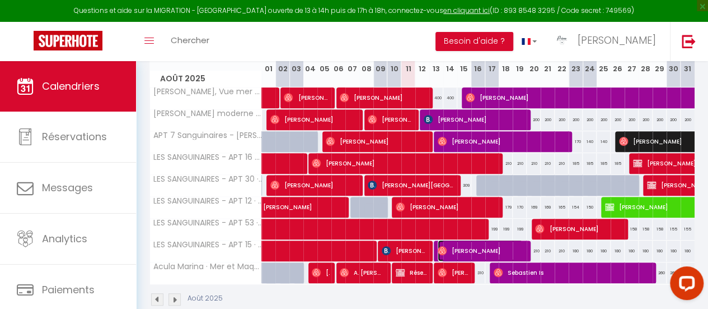
click at [440, 250] on img at bounding box center [442, 250] width 9 height 9
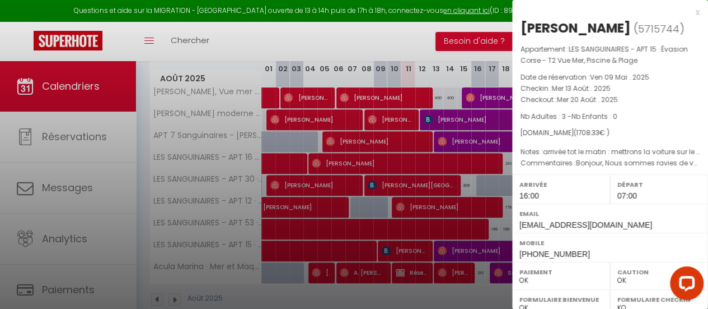
click at [443, 272] on div at bounding box center [354, 154] width 708 height 309
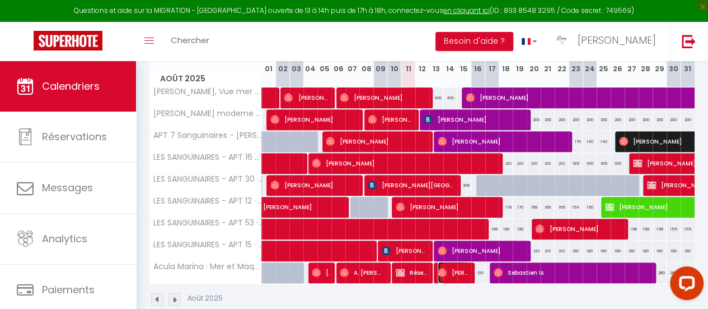
click at [438, 268] on img at bounding box center [442, 272] width 9 height 9
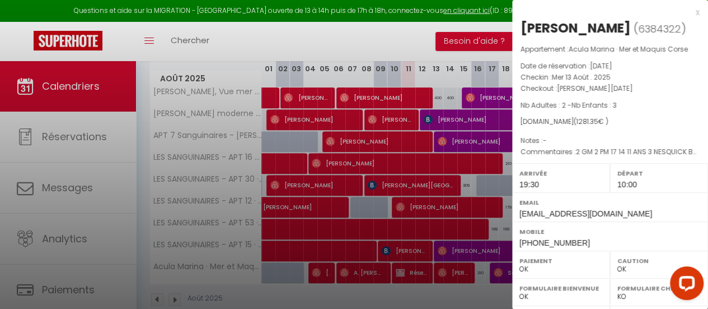
click at [441, 250] on div at bounding box center [354, 154] width 708 height 309
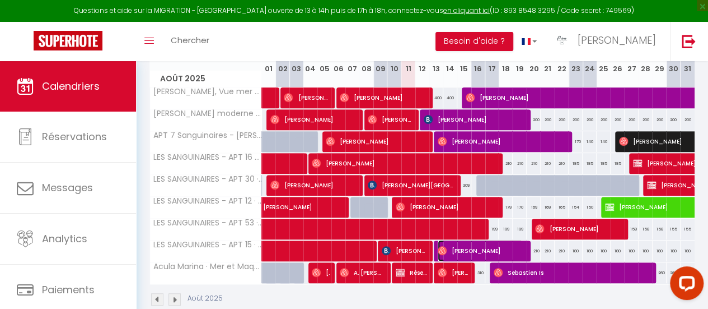
click at [441, 250] on img at bounding box center [442, 250] width 9 height 9
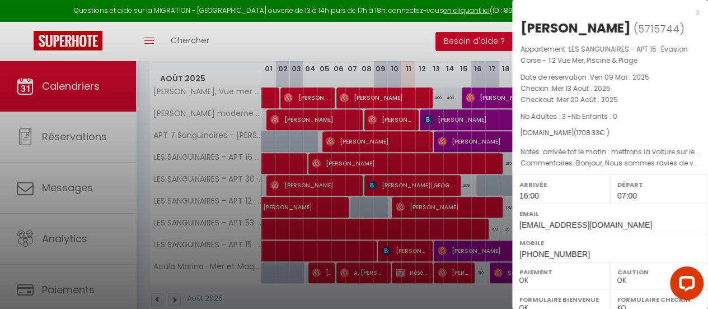
click at [464, 293] on div at bounding box center [354, 154] width 708 height 309
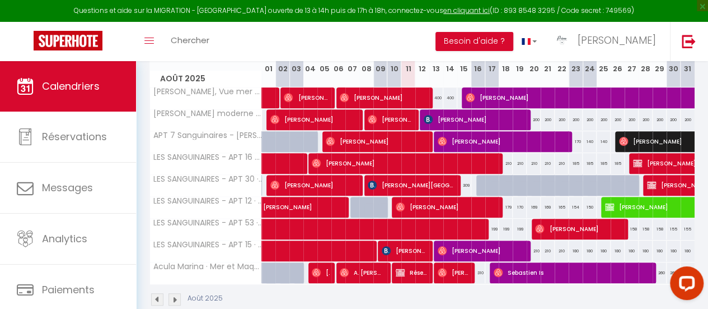
click at [170, 296] on img at bounding box center [175, 299] width 12 height 12
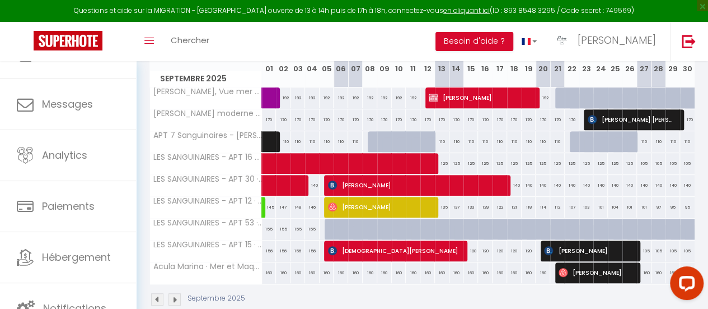
click at [157, 296] on img at bounding box center [157, 299] width 12 height 12
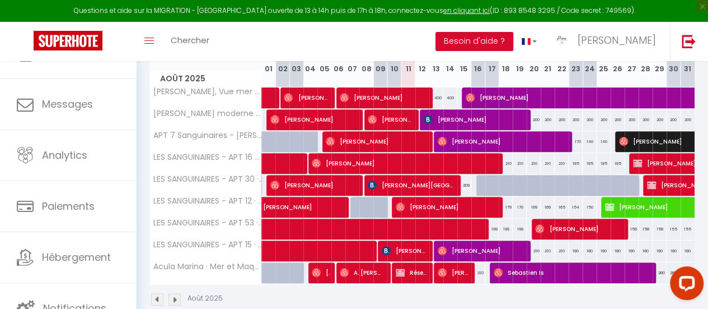
scroll to position [195, 0]
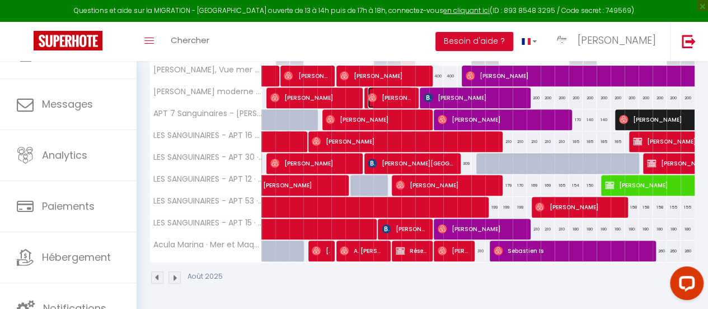
click at [371, 93] on img at bounding box center [372, 97] width 9 height 9
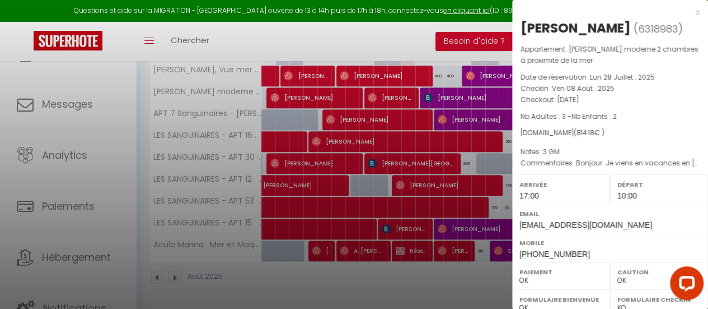
click at [438, 112] on div at bounding box center [354, 154] width 708 height 309
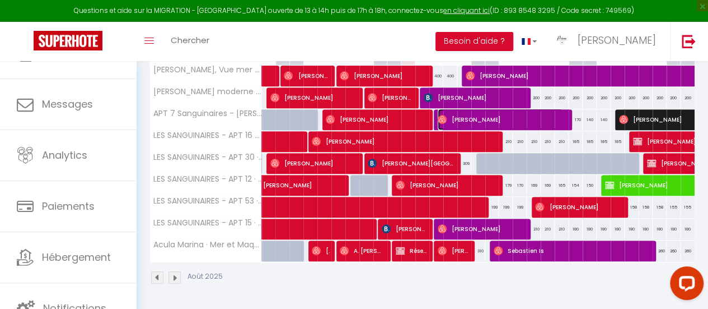
click at [438, 115] on img at bounding box center [442, 119] width 9 height 9
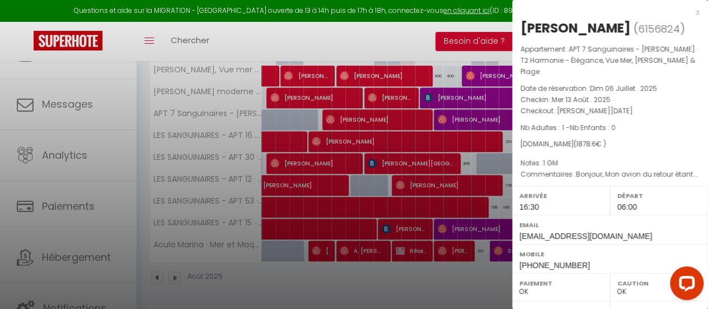
click at [438, 113] on div at bounding box center [354, 154] width 708 height 309
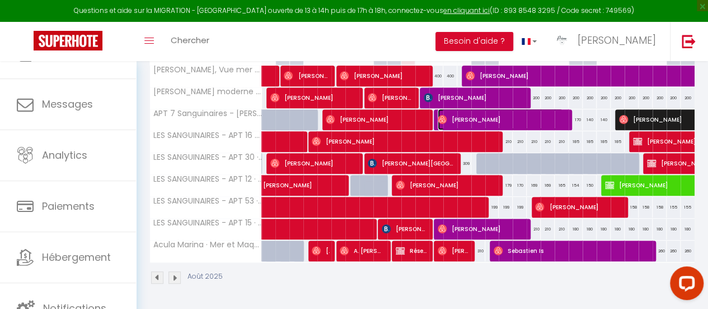
click at [438, 115] on img at bounding box center [442, 119] width 9 height 9
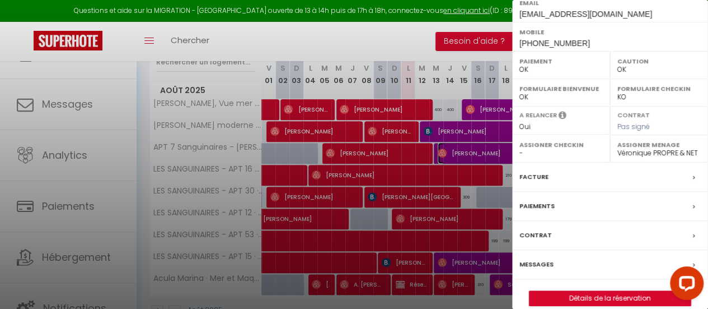
scroll to position [139, 0]
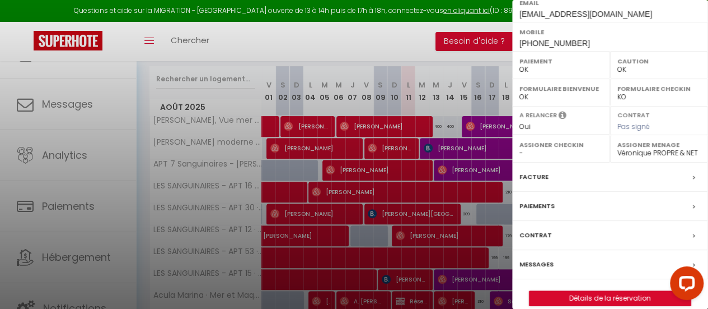
click at [369, 144] on div at bounding box center [354, 154] width 708 height 309
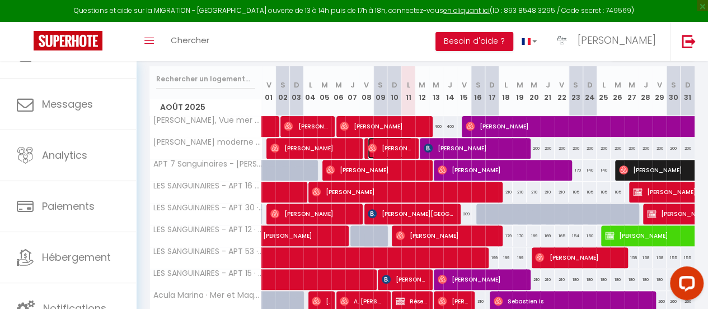
click at [369, 144] on img at bounding box center [372, 147] width 9 height 9
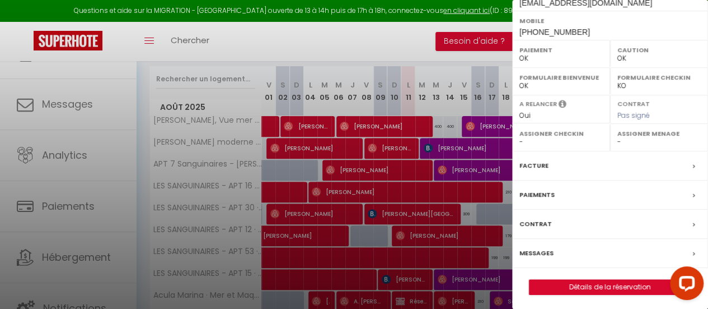
click at [83, 110] on div at bounding box center [354, 154] width 708 height 309
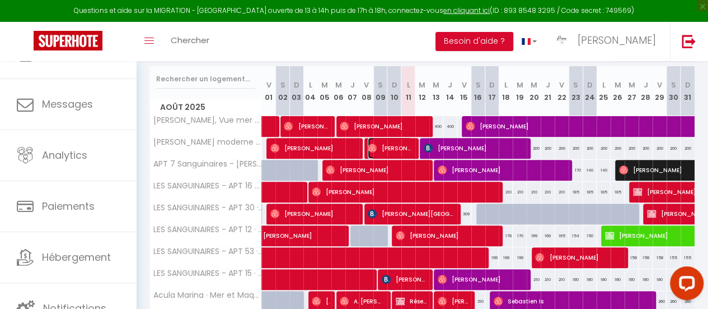
click at [381, 148] on span "[PERSON_NAME]" at bounding box center [390, 147] width 45 height 21
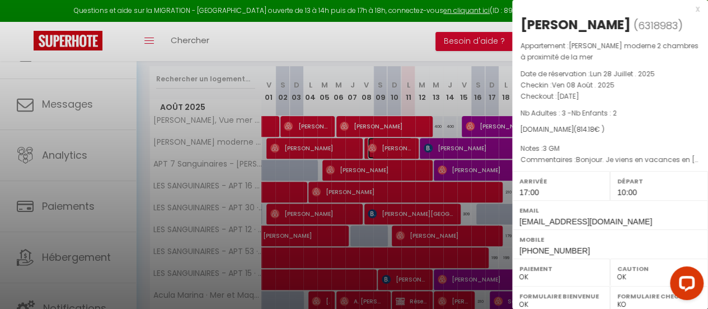
scroll to position [0, 0]
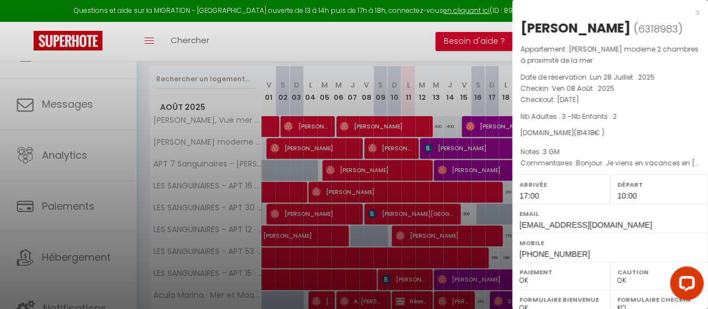
click at [448, 104] on div at bounding box center [354, 154] width 708 height 309
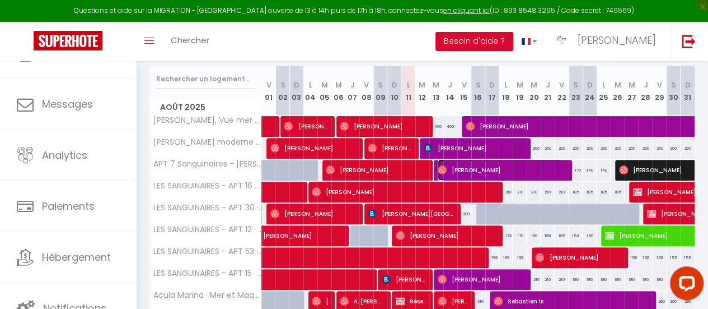
click at [440, 167] on img at bounding box center [442, 169] width 9 height 9
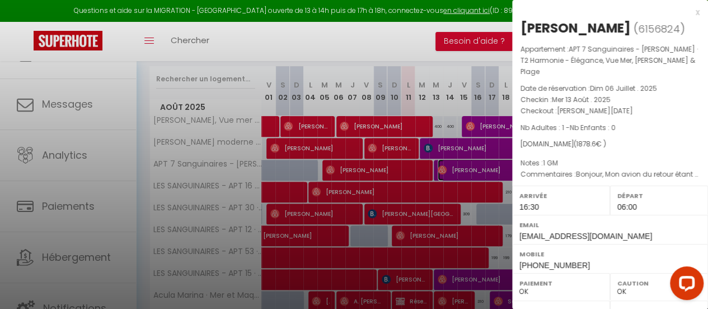
click at [425, 165] on link "[PERSON_NAME]" at bounding box center [425, 172] width 0 height 15
click at [372, 36] on div at bounding box center [354, 154] width 708 height 309
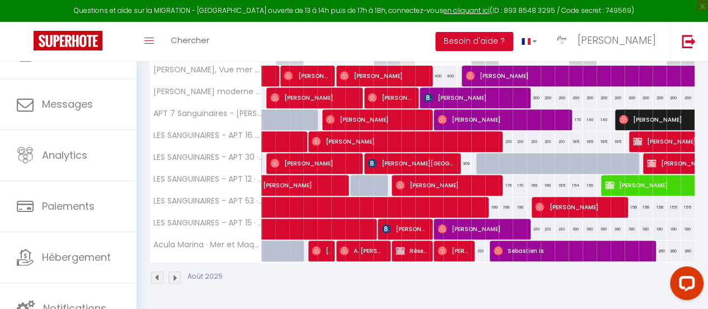
scroll to position [139, 0]
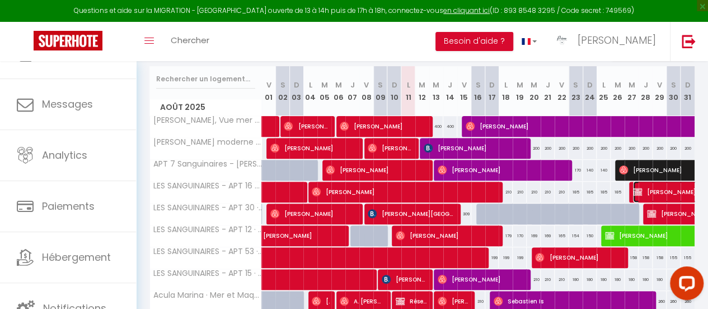
click at [633, 189] on img at bounding box center [637, 191] width 9 height 9
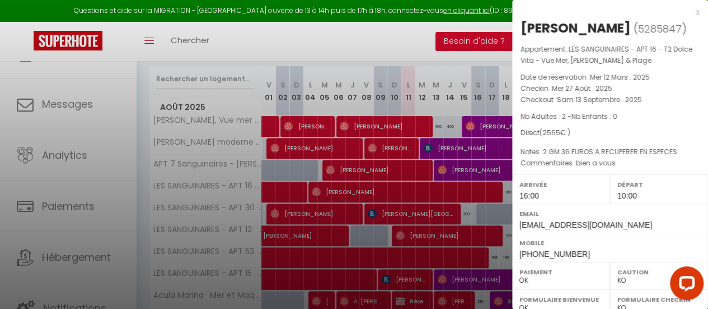
click at [496, 256] on div at bounding box center [354, 154] width 708 height 309
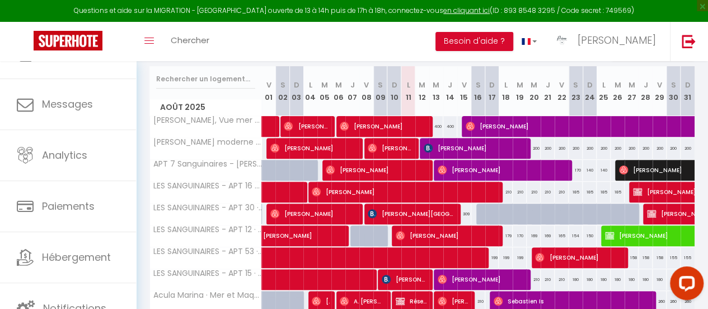
scroll to position [195, 0]
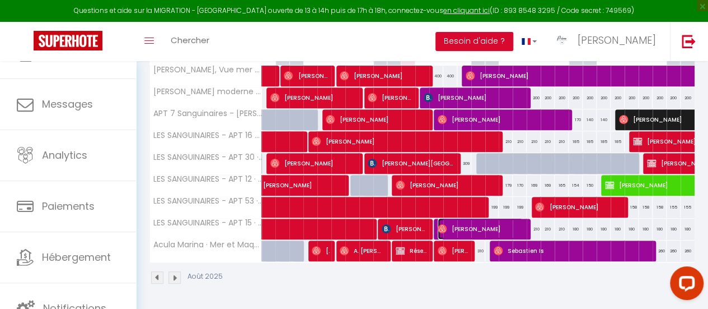
click at [449, 220] on span "[PERSON_NAME]" at bounding box center [480, 228] width 85 height 21
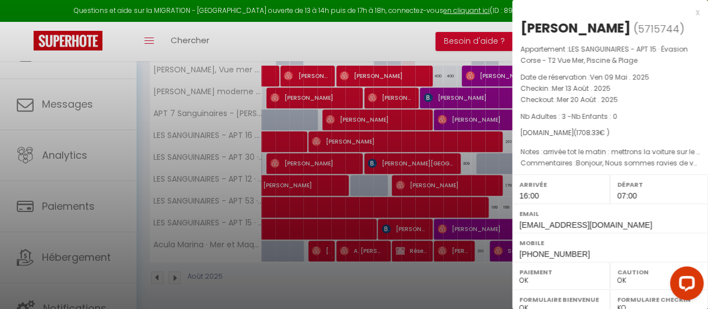
click at [449, 202] on div at bounding box center [354, 154] width 708 height 309
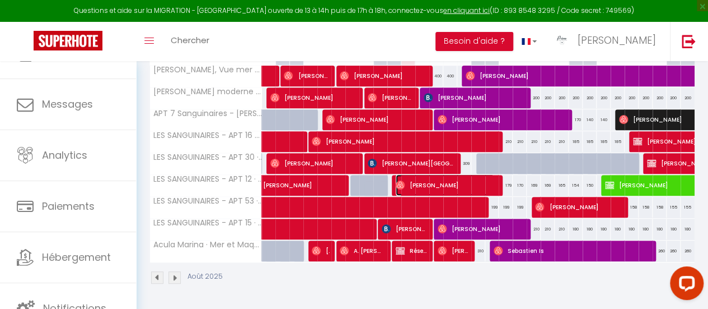
click at [455, 176] on span "[PERSON_NAME]" at bounding box center [445, 184] width 99 height 21
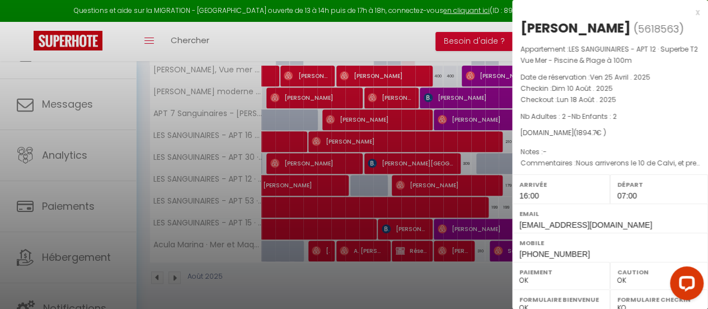
click at [440, 225] on div at bounding box center [354, 154] width 708 height 309
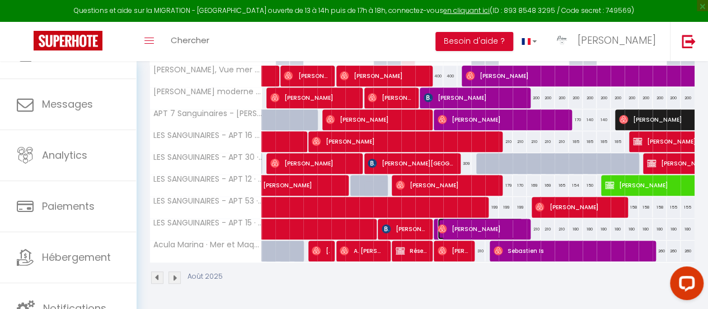
click at [438, 224] on img at bounding box center [442, 228] width 9 height 9
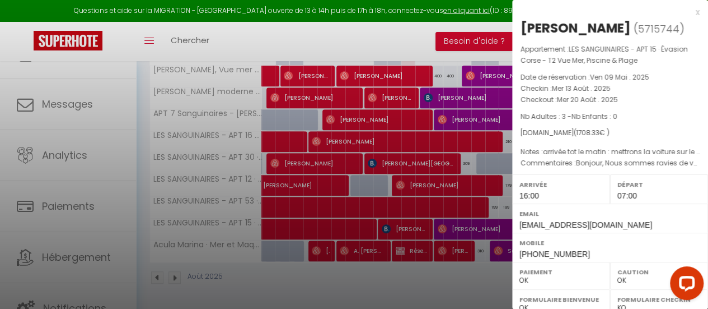
click at [440, 286] on div at bounding box center [354, 154] width 708 height 309
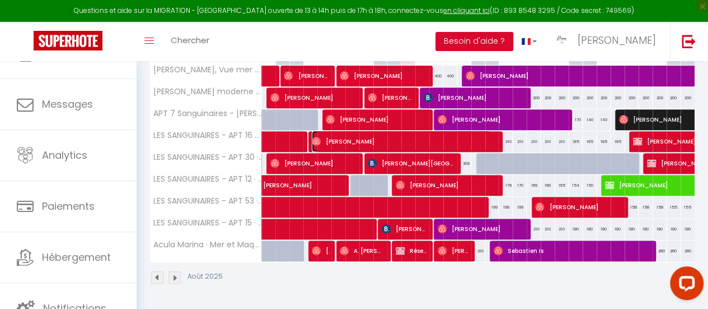
click at [470, 134] on span "[PERSON_NAME]" at bounding box center [401, 140] width 179 height 21
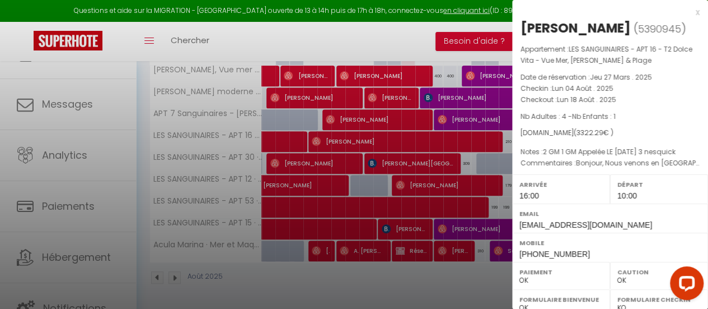
click at [483, 182] on div at bounding box center [354, 154] width 708 height 309
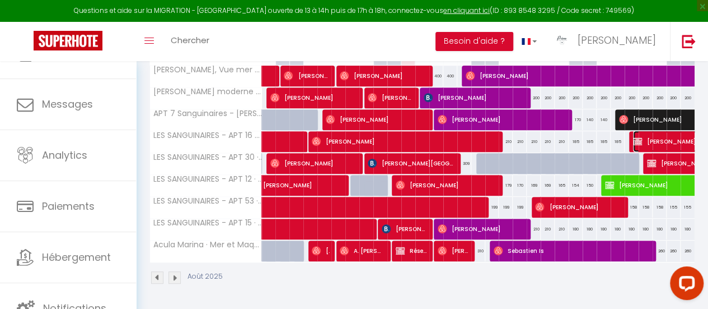
click at [633, 137] on img at bounding box center [637, 141] width 9 height 9
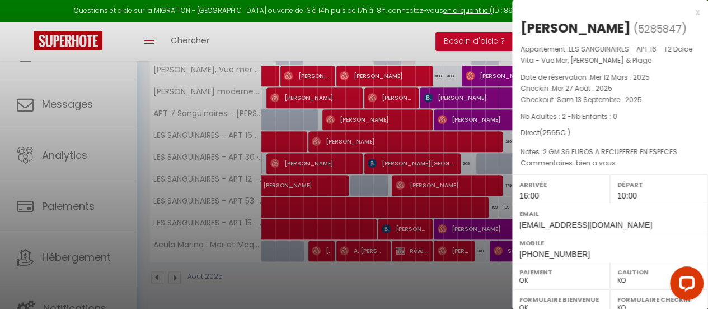
click at [507, 148] on div at bounding box center [354, 154] width 708 height 309
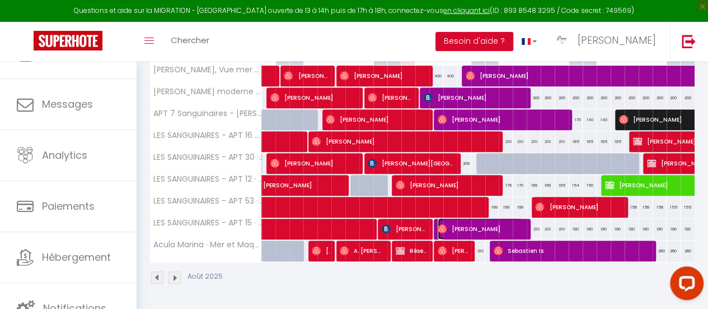
click at [439, 224] on img at bounding box center [442, 228] width 9 height 9
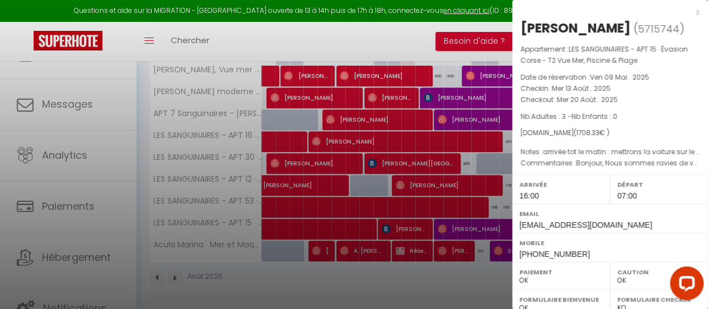
drag, startPoint x: 351, startPoint y: 272, endPoint x: 90, endPoint y: 288, distance: 261.5
click at [350, 272] on div at bounding box center [354, 154] width 708 height 309
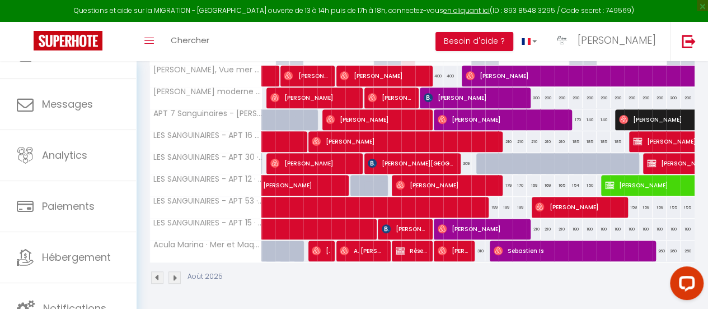
click at [177, 273] on img at bounding box center [175, 277] width 12 height 12
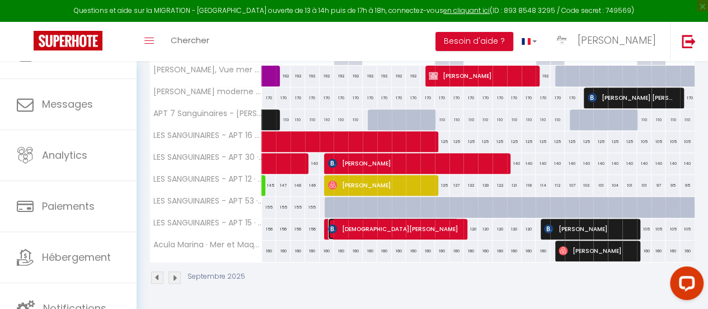
click at [328, 224] on img at bounding box center [332, 228] width 9 height 9
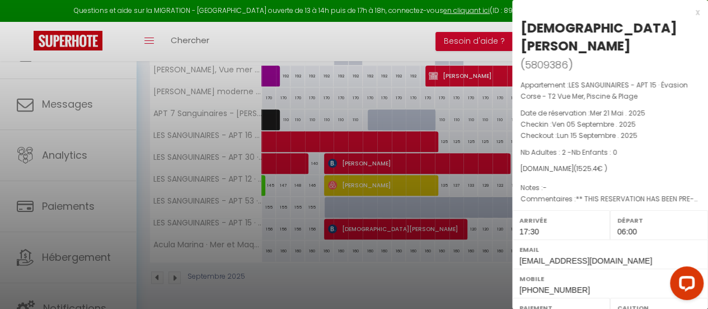
click at [279, 263] on div at bounding box center [354, 154] width 708 height 309
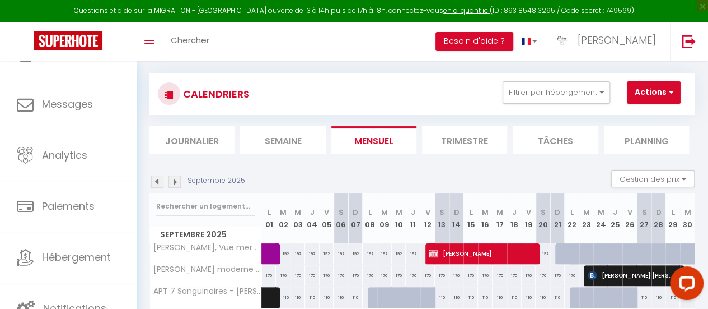
scroll to position [0, 0]
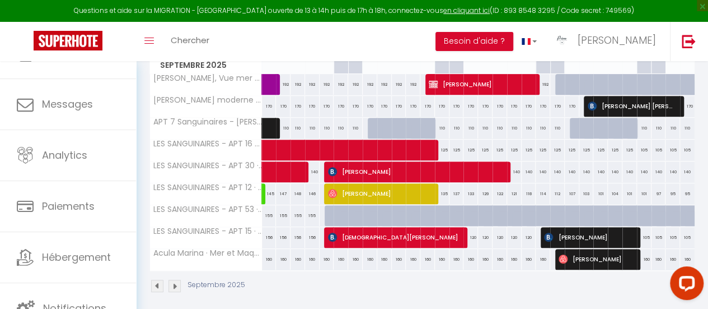
scroll to position [195, 0]
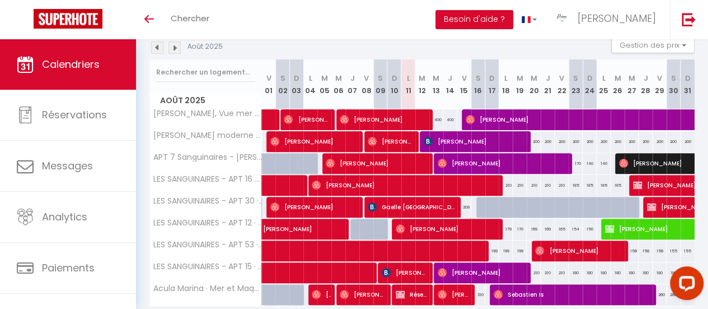
scroll to position [168, 0]
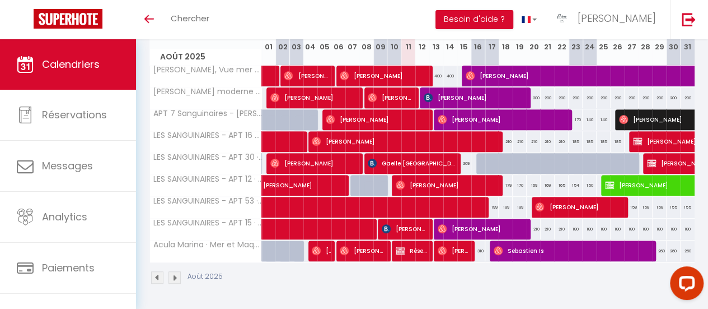
click at [160, 275] on img at bounding box center [157, 277] width 12 height 12
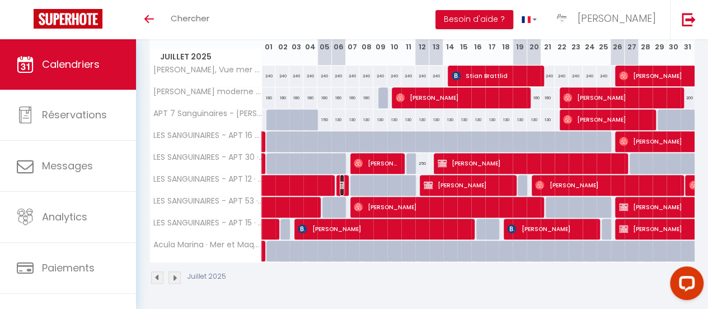
click at [342, 185] on img at bounding box center [344, 184] width 9 height 9
select select "OK"
select select "1"
select select "0"
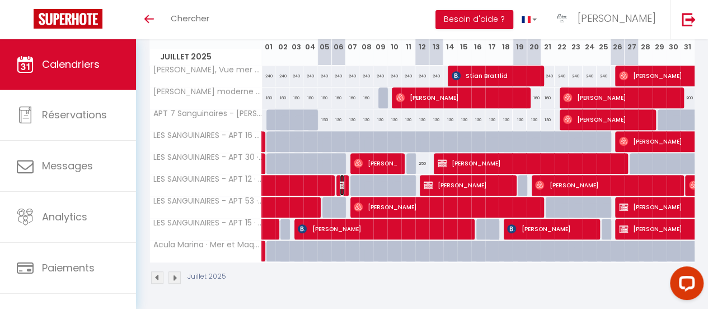
select select "1"
select select
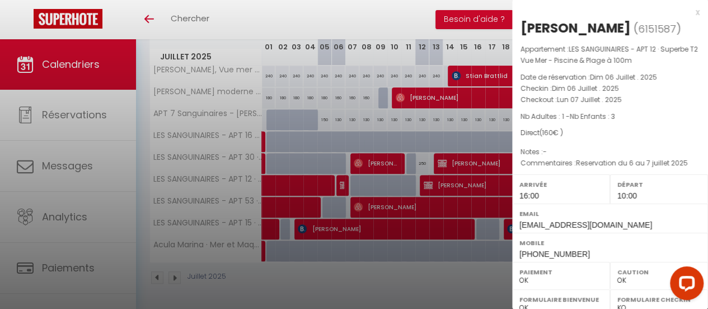
click at [276, 181] on div at bounding box center [354, 154] width 708 height 309
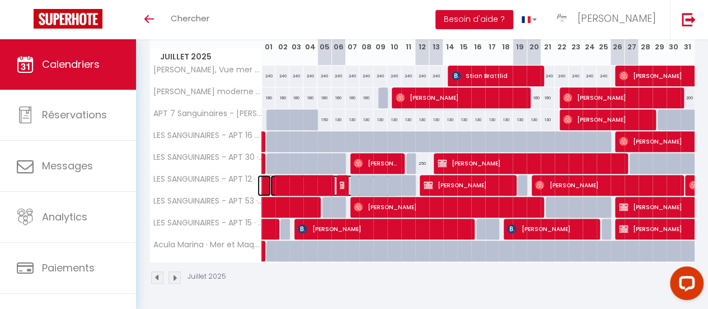
click at [268, 184] on link at bounding box center [265, 185] width 14 height 21
select select "42170"
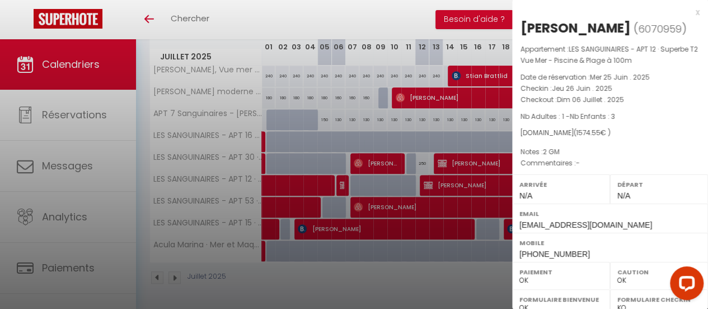
click at [343, 185] on div at bounding box center [354, 154] width 708 height 309
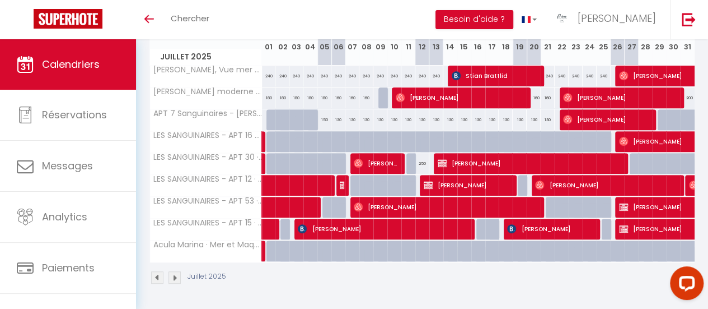
click at [340, 184] on body "Questions et aide sur la MIGRATION - Salle Zoom ouverte de 13 à 14h puis de 17h…" at bounding box center [354, 89] width 708 height 437
click at [340, 181] on img at bounding box center [344, 184] width 9 height 9
select select "1"
select select
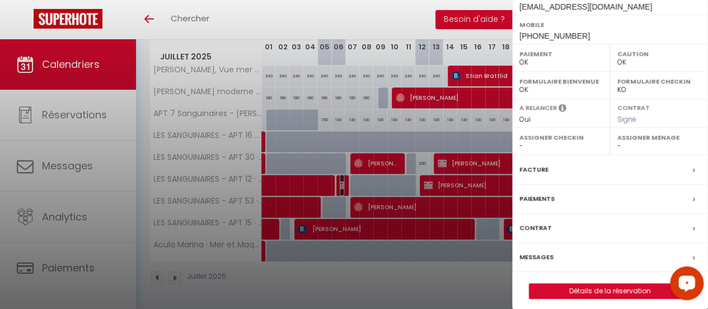
scroll to position [222, 0]
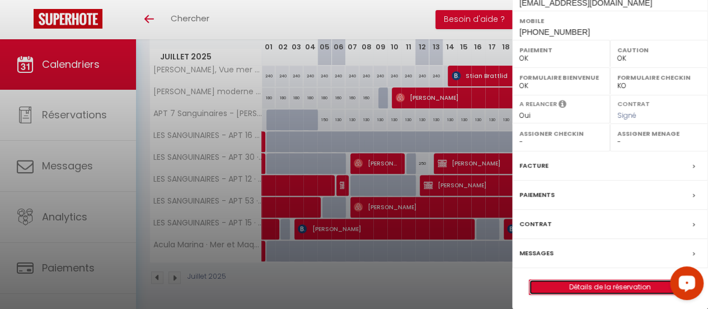
click at [617, 282] on link "Détails de la réservation" at bounding box center [610, 286] width 161 height 15
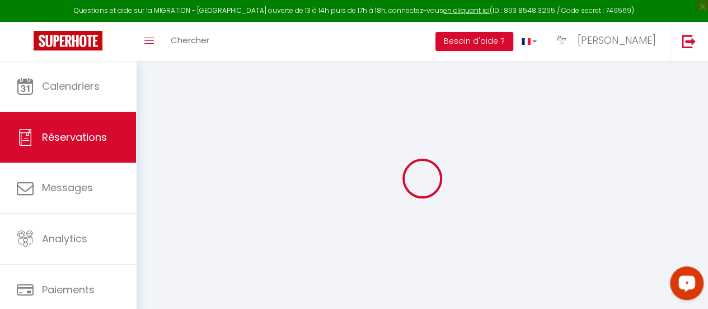
type input "Jessica"
type input "Miot"
type input "miotjessica@gmail.com"
type input "+1 510-305-9376"
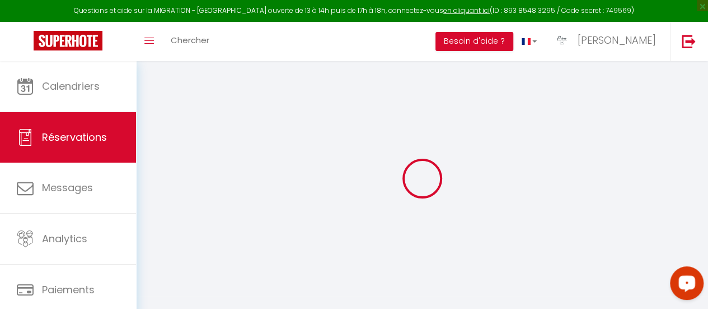
type input "+15103059376"
type input "94541"
type input "21279 Birch Street"
type input "Hayward"
select select "US"
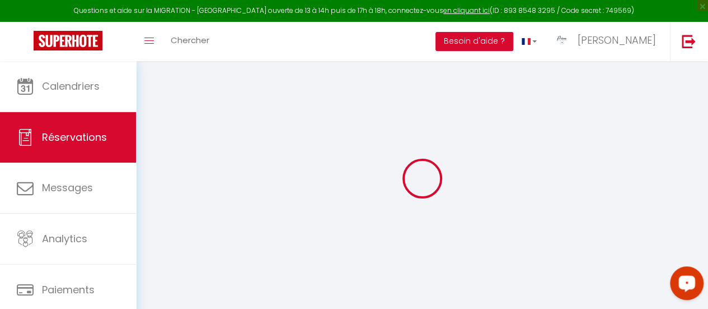
select select "60941"
select select "1"
type input "Dim 06 Juillet 2025"
select select
type input "Lun 07 Juillet 2025"
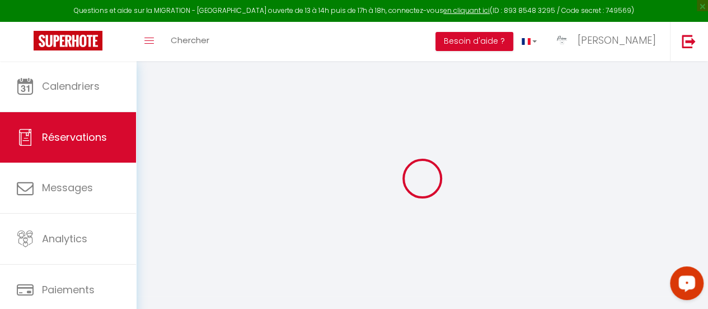
select select
type input "1"
type input "3"
select select "12"
select select
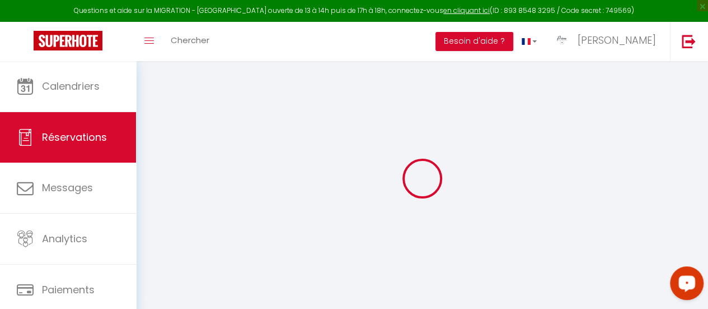
type input "160"
checkbox input "false"
type input "0"
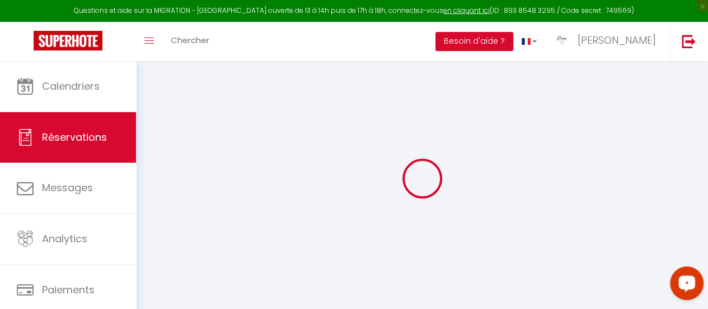
type input "0"
select select
select select "15"
checkbox input "false"
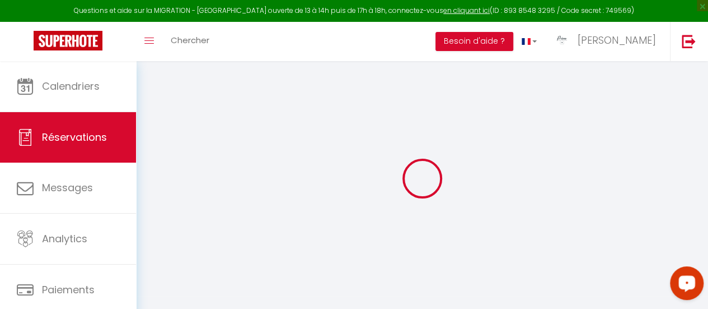
select select
checkbox input "false"
select select
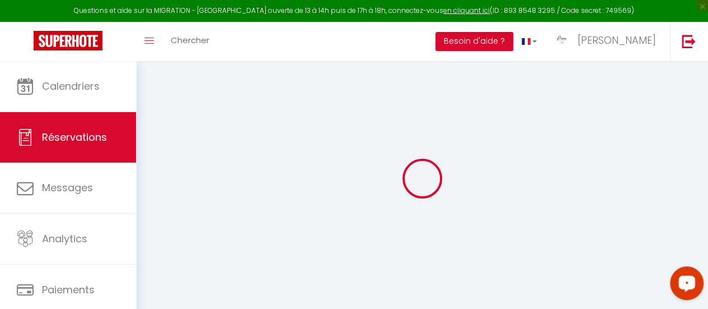
checkbox input "false"
select select
checkbox input "false"
type textarea "Reservation du 6 au 7 juillet 2025"
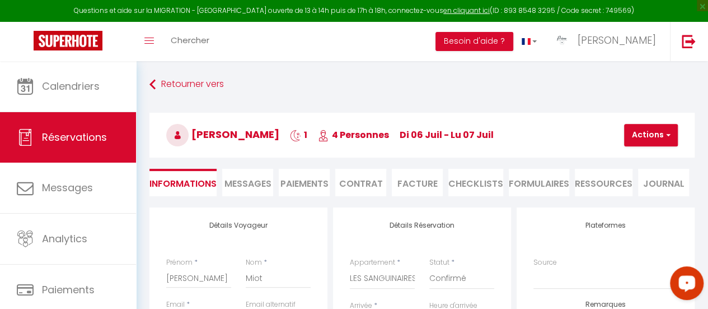
select select
checkbox input "false"
select select "16:00"
select select "10:00"
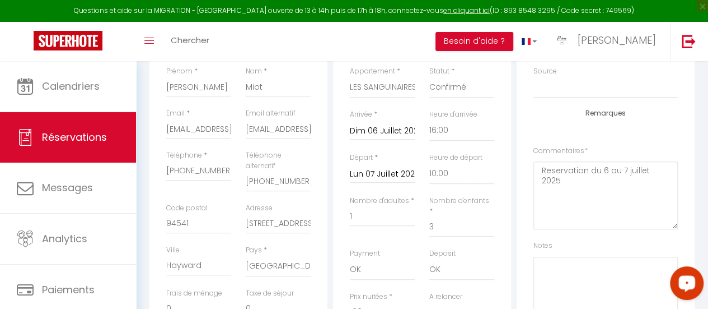
scroll to position [168, 0]
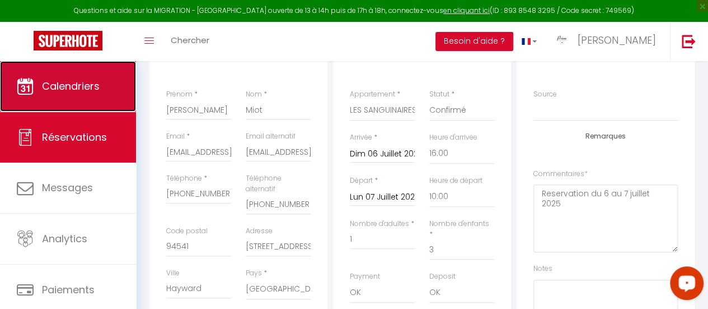
click at [80, 80] on span "Calendriers" at bounding box center [71, 86] width 58 height 14
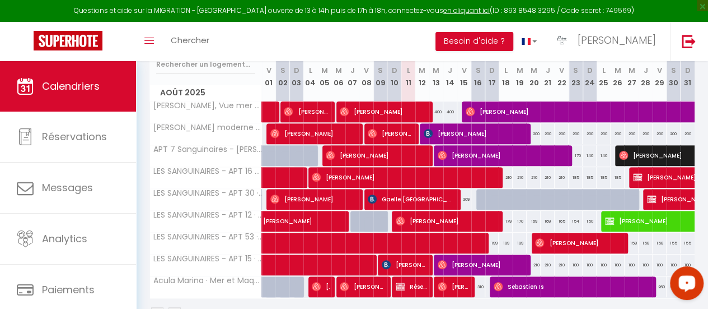
scroll to position [168, 0]
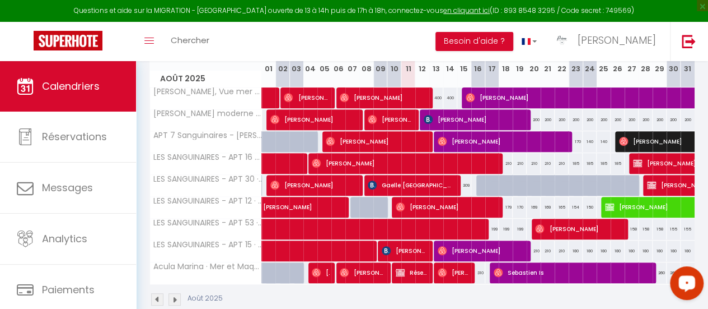
click at [157, 294] on img at bounding box center [157, 299] width 12 height 12
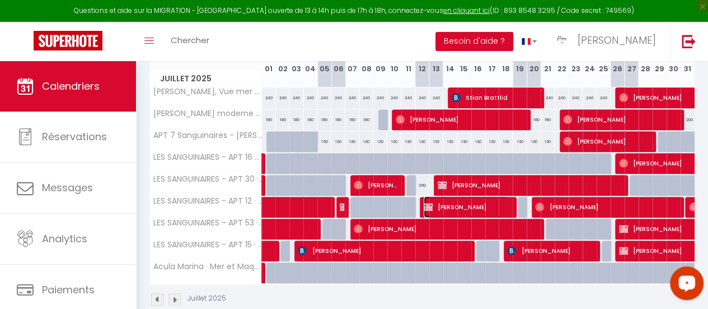
click at [424, 207] on img at bounding box center [428, 206] width 9 height 9
select select "OK"
select select "1"
select select "0"
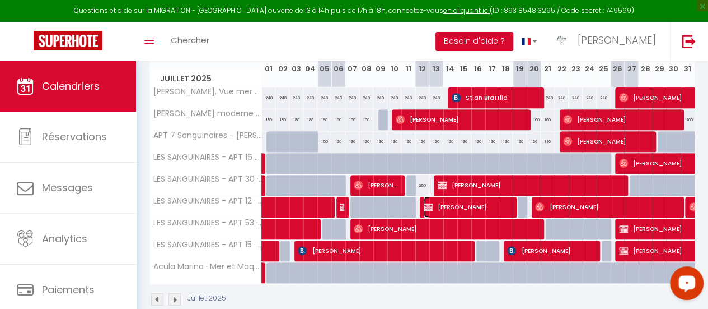
select select "1"
select select
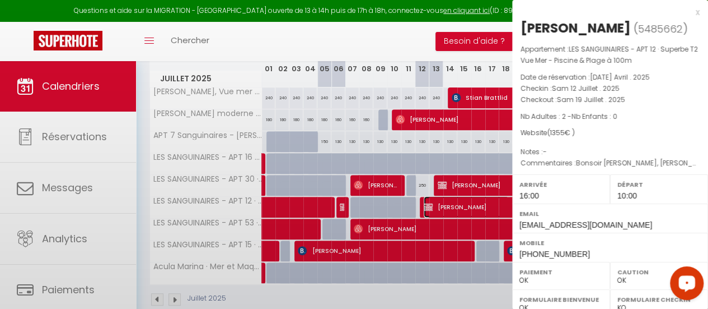
select select "42168"
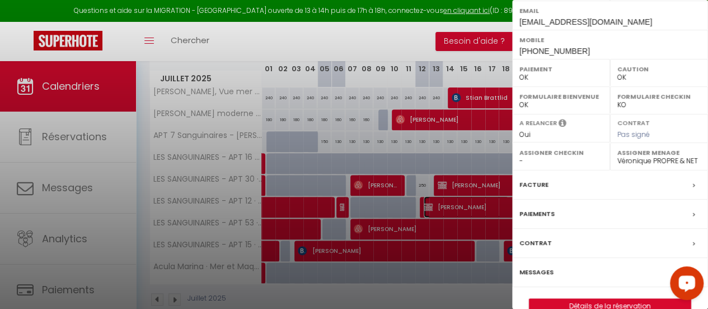
scroll to position [222, 0]
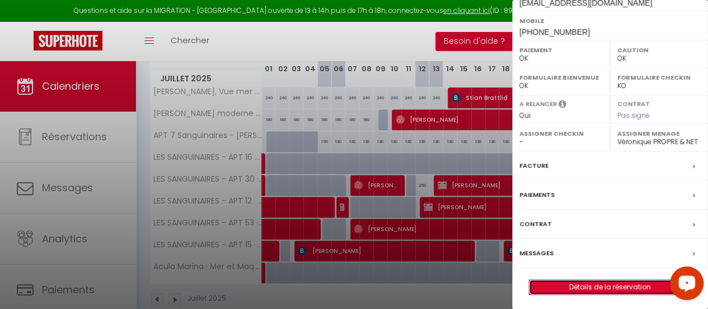
click at [579, 282] on link "Détails de la réservation" at bounding box center [610, 286] width 161 height 15
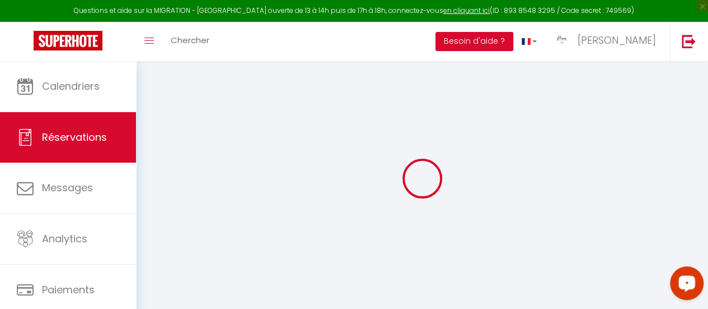
select select
checkbox input "false"
select select
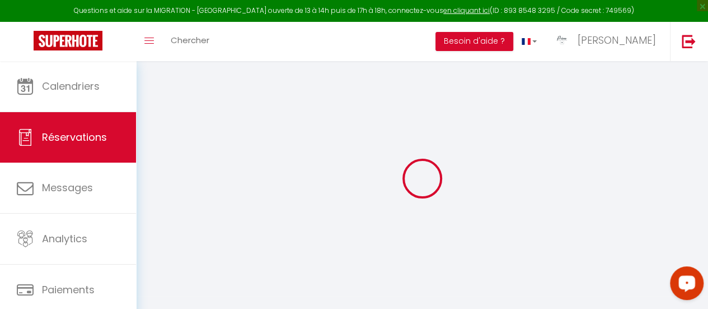
checkbox input "false"
type textarea "Bonsoir Karine, Heure d’arrivée au plus tôt si possible A bientôt Je n’ai pas p…"
type input "60"
select select
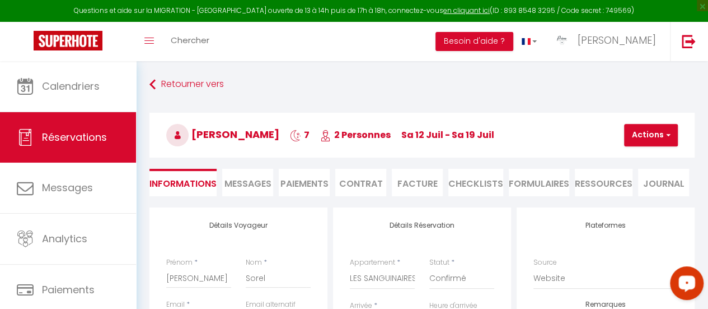
checkbox input "false"
select select "16:00"
select select "10:00"
click at [406, 182] on li "Facture" at bounding box center [417, 182] width 51 height 27
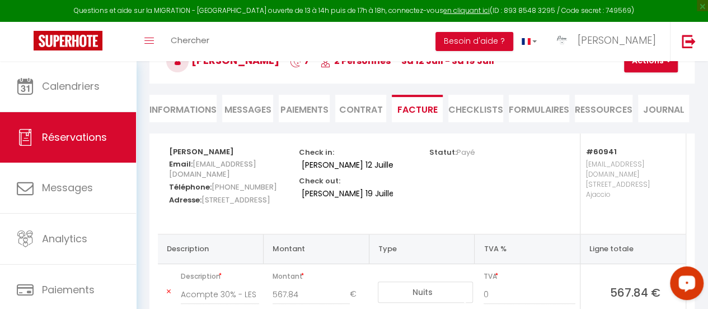
scroll to position [48, 0]
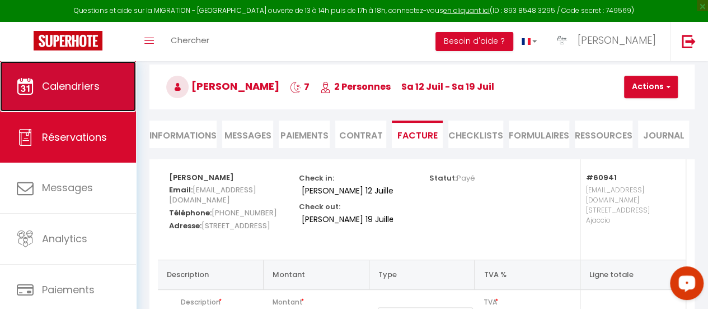
click at [75, 98] on link "Calendriers" at bounding box center [68, 86] width 136 height 50
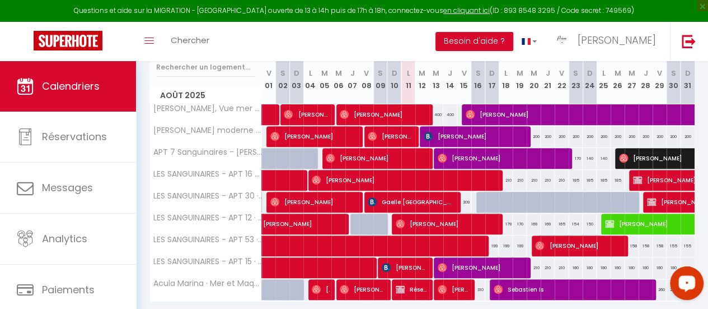
scroll to position [168, 0]
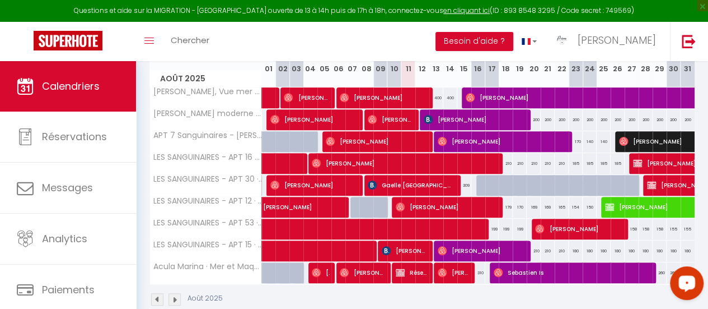
click at [158, 297] on img at bounding box center [157, 299] width 12 height 12
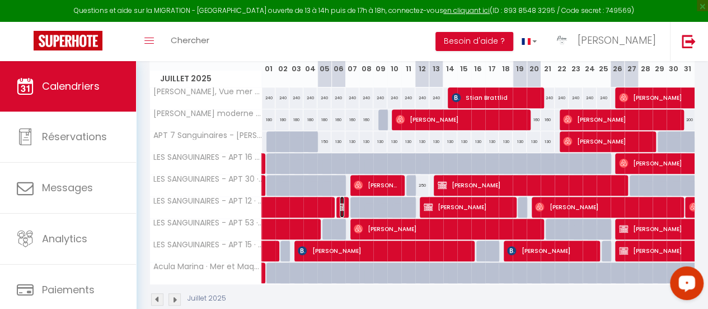
click at [340, 206] on img at bounding box center [344, 206] width 9 height 9
select select "OK"
select select "1"
select select "0"
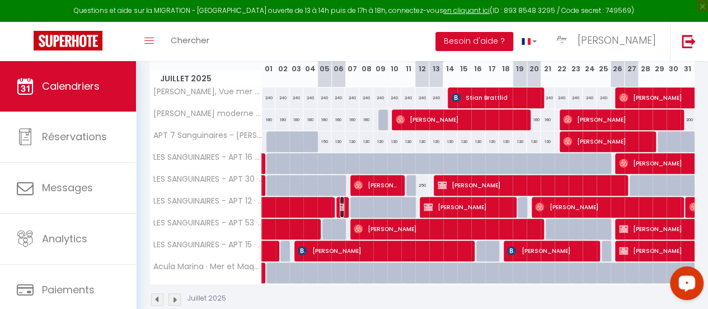
select select "1"
select select
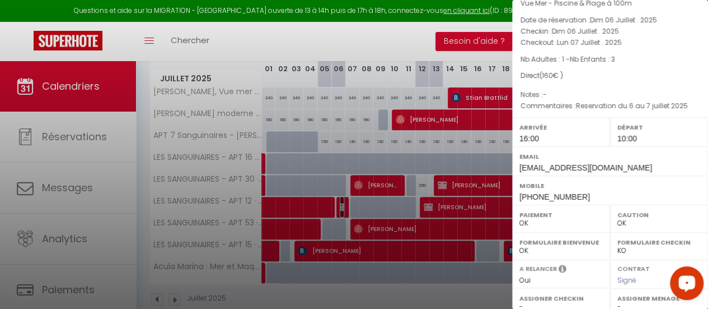
scroll to position [54, 0]
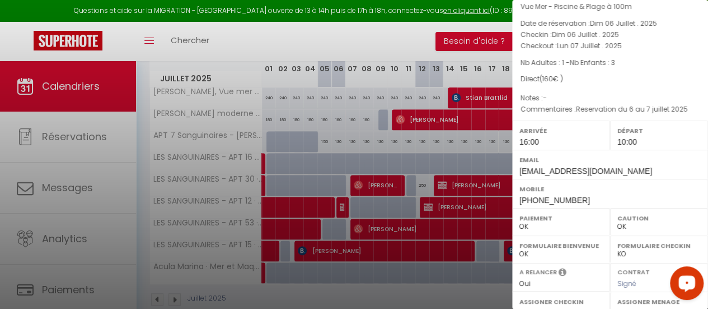
click at [360, 184] on div at bounding box center [354, 154] width 708 height 309
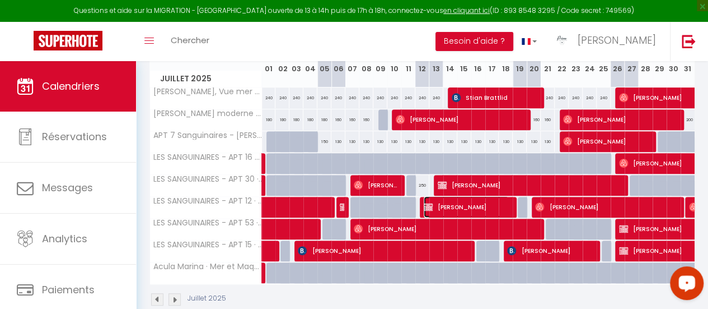
click at [426, 204] on img at bounding box center [428, 206] width 9 height 9
select select "42168"
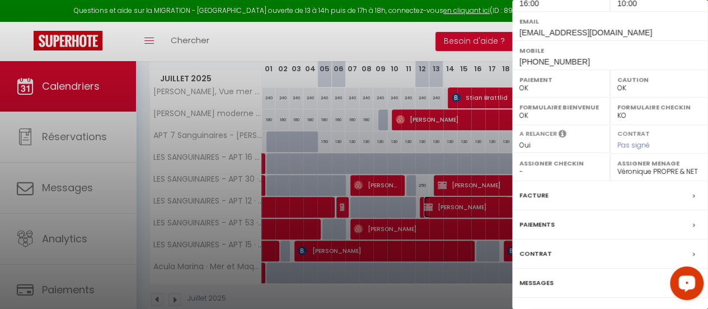
scroll to position [222, 0]
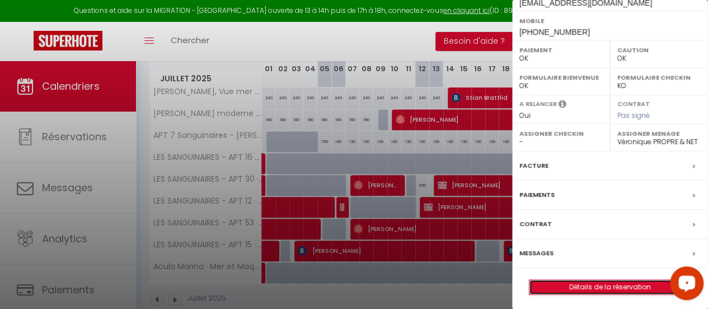
click at [586, 283] on link "Détails de la réservation" at bounding box center [610, 286] width 161 height 15
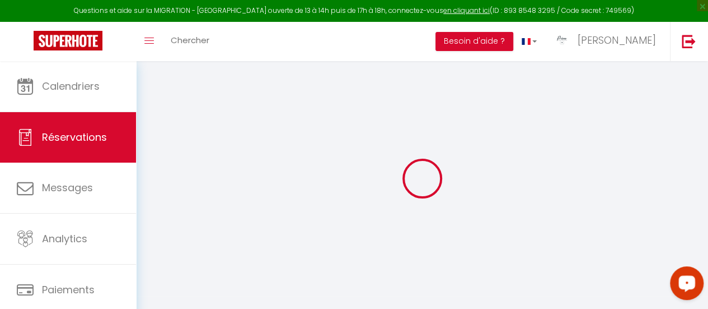
type input "nadine"
type input "Sorel"
type input "nasorel@gmail.com"
type input "+33675042274"
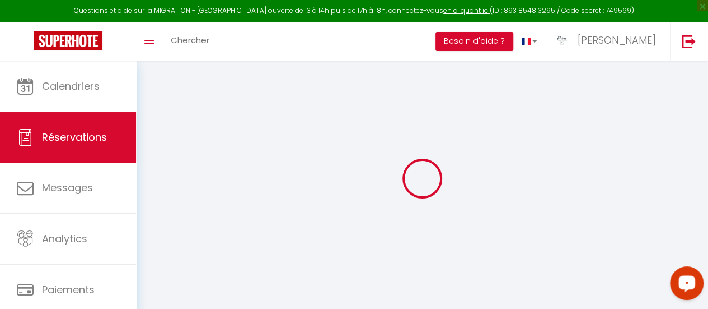
type input "+33675042274"
type input "35800"
type input "1 rue de la paix"
type input "Dinard"
select select "FR"
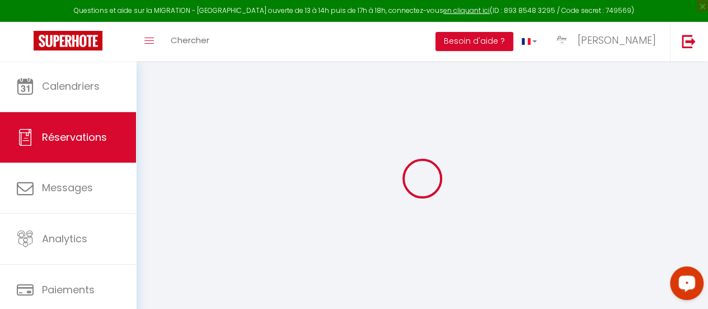
select select "60941"
select select "1"
type input "Sam 12 Juillet 2025"
select select
type input "Sam 19 Juillet 2025"
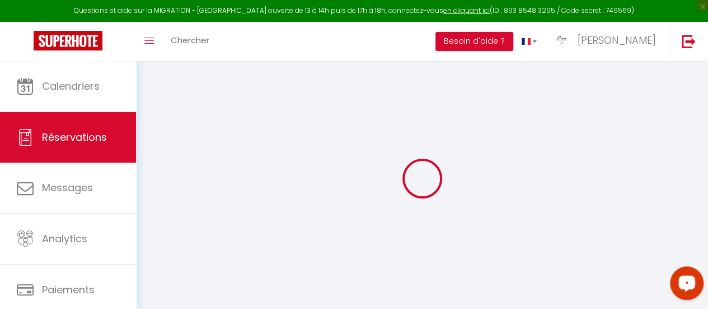
select select
type input "2"
select select "12"
select select "15"
type input "1295"
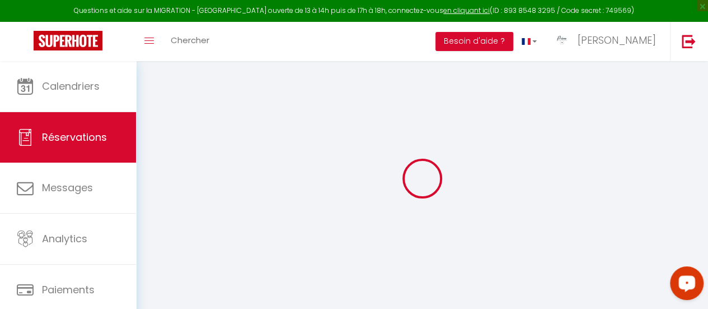
checkbox input "false"
type input "0"
select select "69"
type input "0"
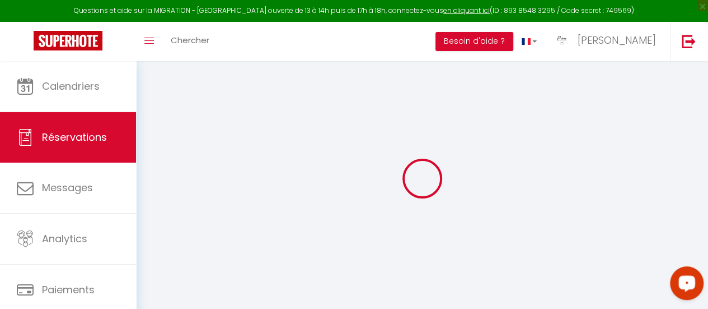
type input "0"
select select
checkbox input "false"
select select
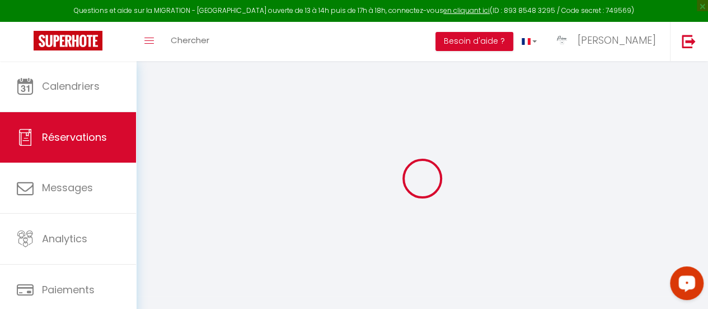
select select
checkbox input "false"
select select
checkbox input "false"
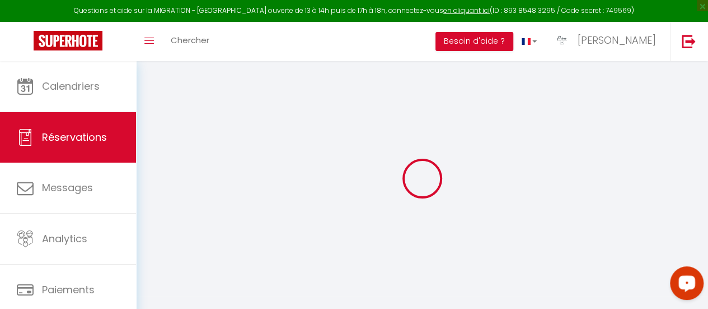
type textarea "Bonsoir Karine, Heure d’arrivée au plus tôt si possible A bientôt Je n’ai pas p…"
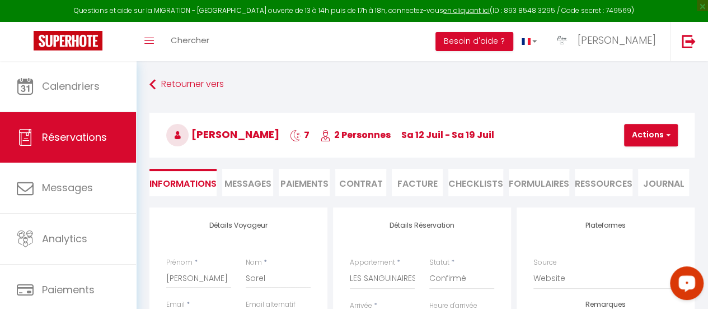
type input "60"
select select
checkbox input "false"
select select "16:00"
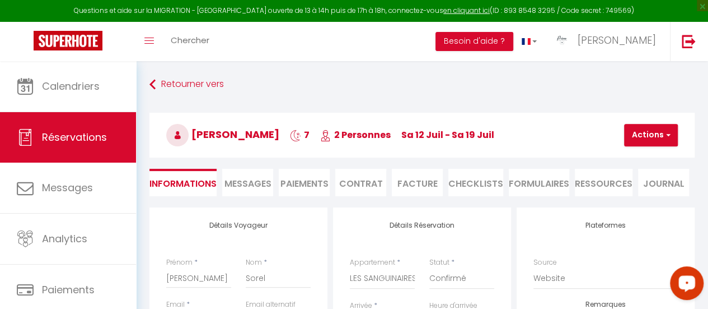
select select "10:00"
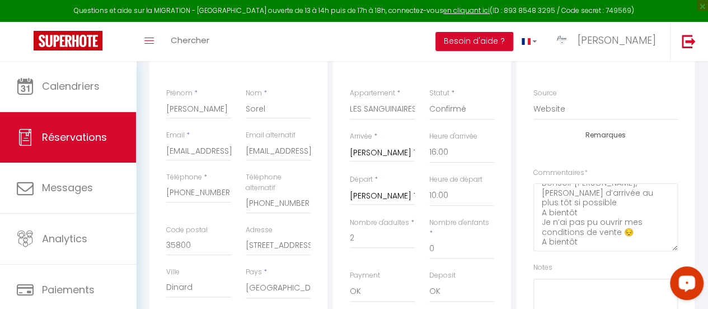
scroll to position [280, 0]
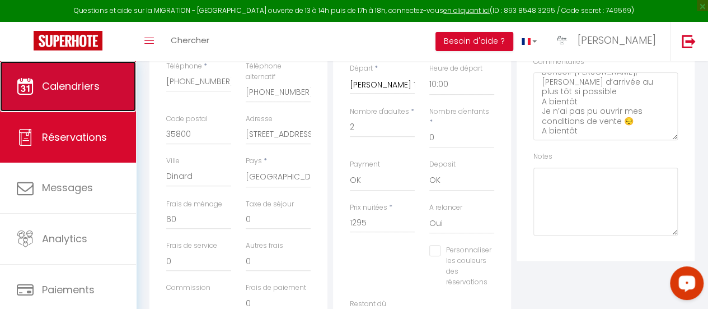
click at [72, 89] on span "Calendriers" at bounding box center [71, 86] width 58 height 14
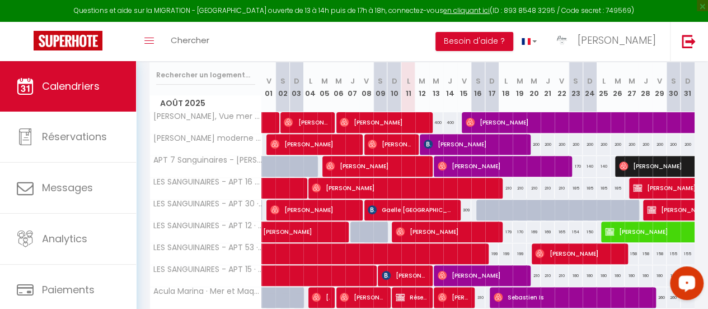
scroll to position [168, 0]
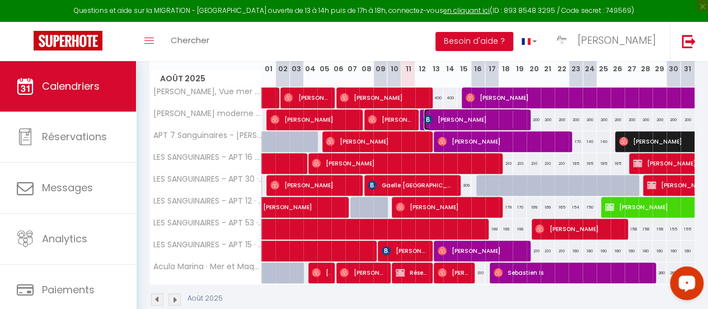
click at [427, 116] on img at bounding box center [428, 119] width 9 height 9
select select "OK"
select select "KO"
select select "1"
select select "0"
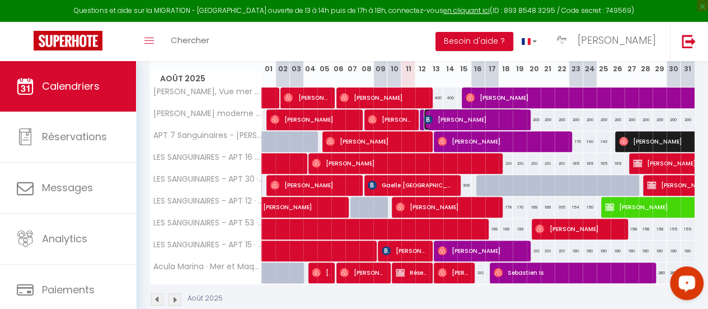
select select "1"
select select
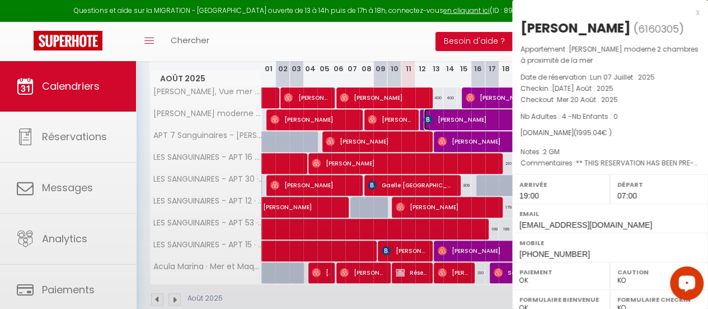
select select "42168"
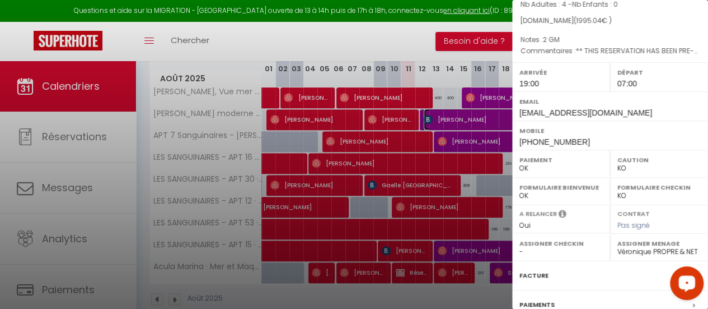
scroll to position [195, 0]
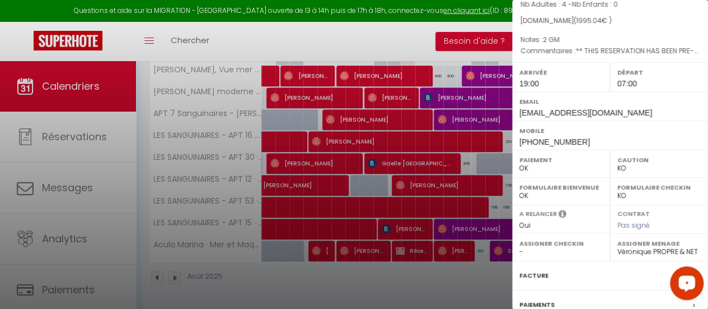
click at [256, 45] on div at bounding box center [354, 154] width 708 height 309
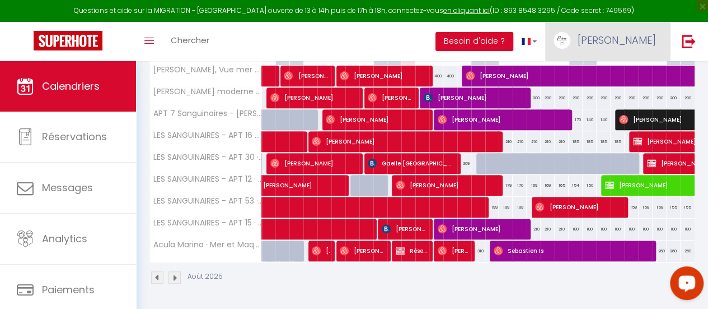
click at [627, 35] on span "[PERSON_NAME]" at bounding box center [617, 40] width 78 height 14
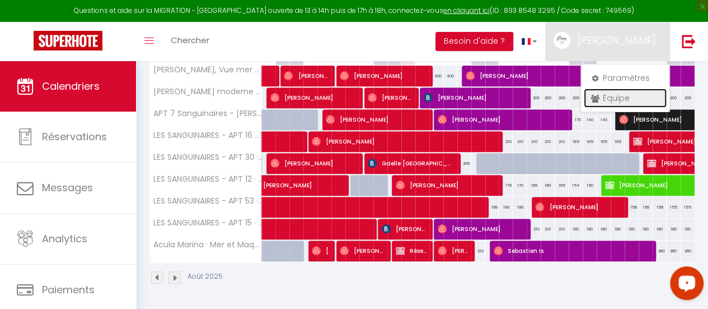
click at [607, 92] on link "Équipe" at bounding box center [625, 97] width 83 height 19
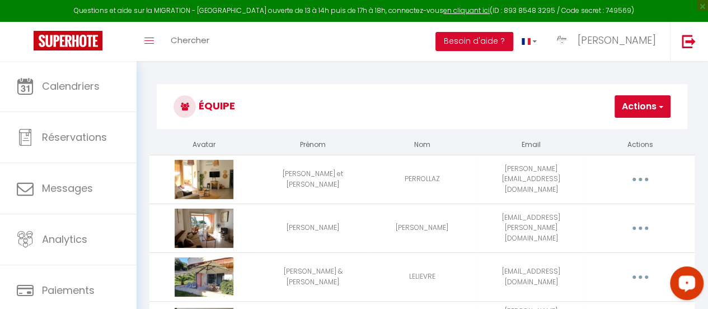
click at [644, 109] on button "Actions" at bounding box center [643, 106] width 56 height 22
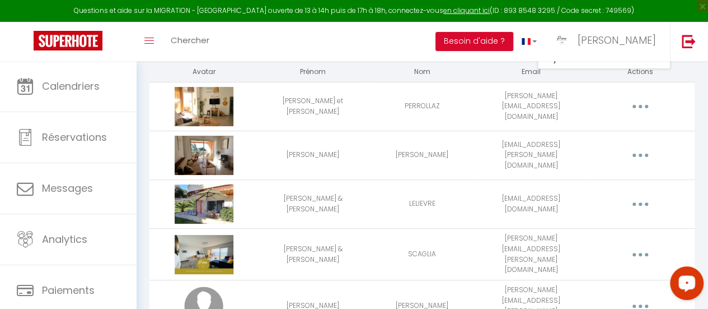
scroll to position [56, 0]
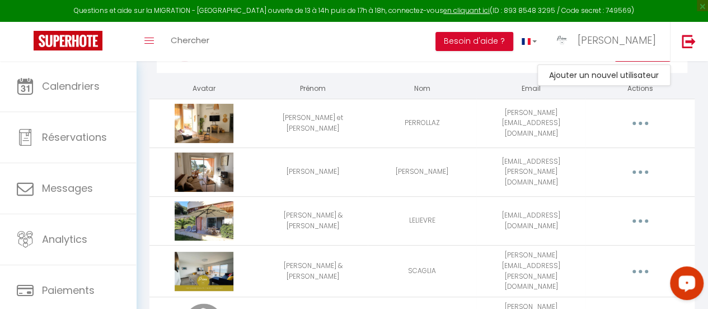
click at [645, 125] on button "button" at bounding box center [641, 123] width 30 height 21
click at [685, 115] on div "Editer Supprimer" at bounding box center [640, 123] width 100 height 21
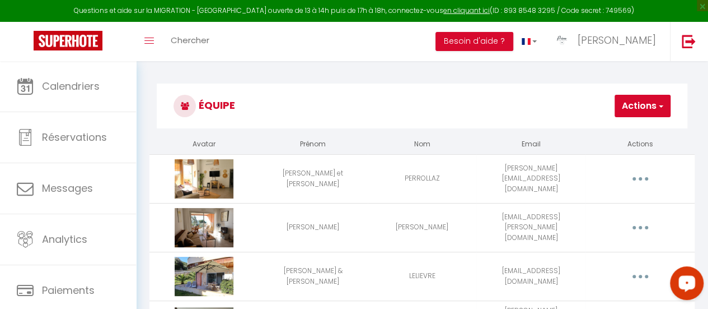
scroll to position [0, 0]
click at [651, 97] on button "Actions" at bounding box center [643, 106] width 56 height 22
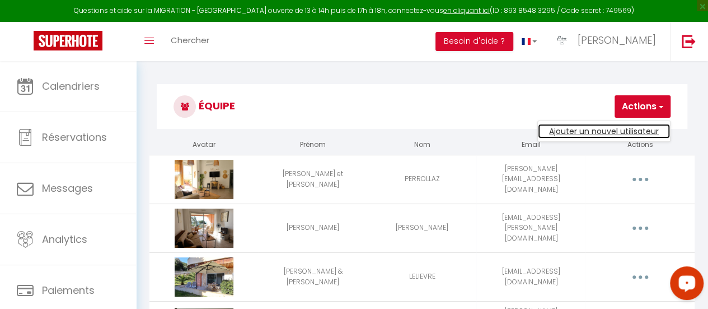
click at [635, 131] on link "Ajouter un nouvel utilisateur" at bounding box center [604, 131] width 132 height 15
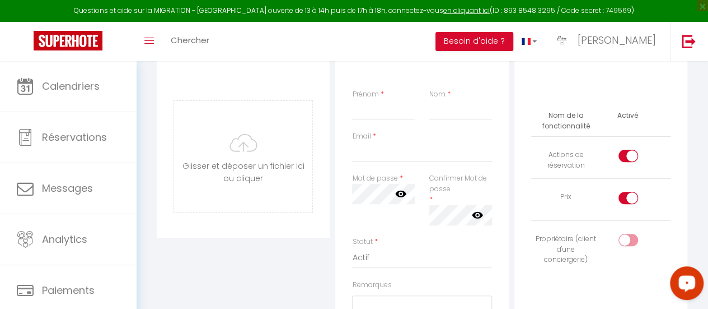
scroll to position [112, 0]
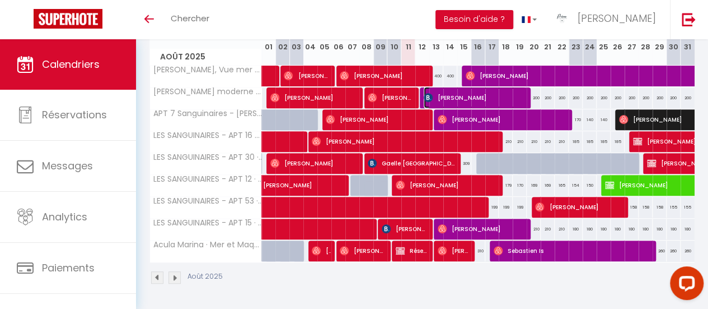
click at [424, 93] on img at bounding box center [428, 97] width 9 height 9
select select "OK"
select select "KO"
select select "1"
select select "0"
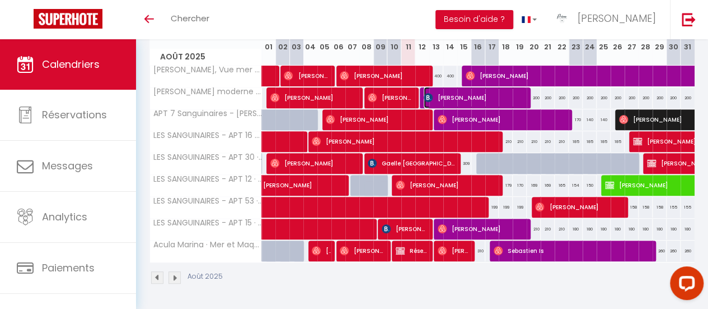
select select "1"
select select
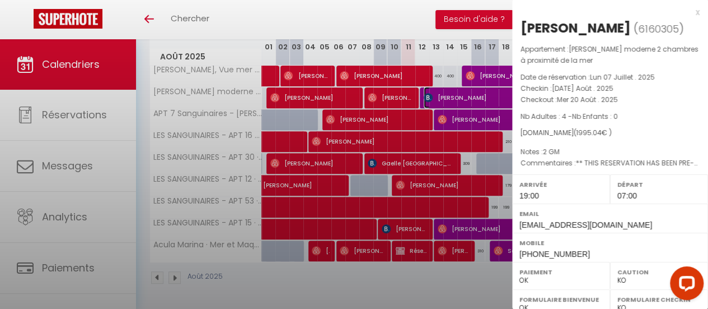
select select "42168"
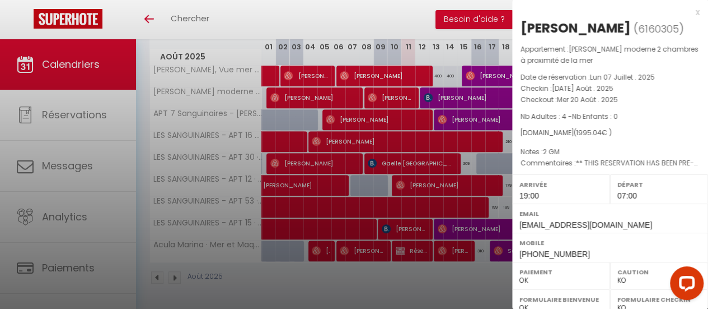
click at [440, 113] on div at bounding box center [354, 154] width 708 height 309
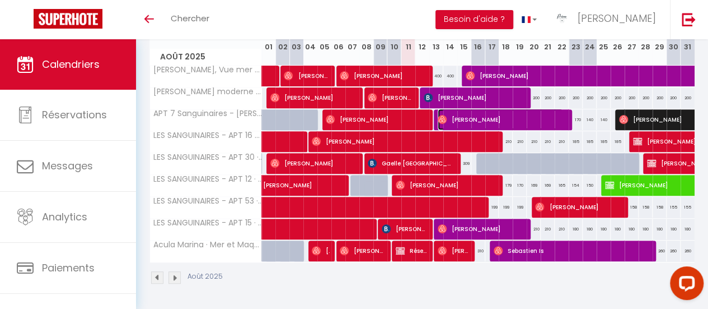
click at [440, 115] on img at bounding box center [442, 119] width 9 height 9
select select "OK"
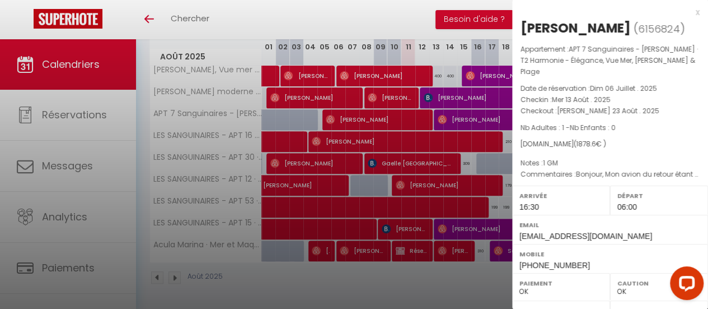
click at [440, 221] on div at bounding box center [354, 154] width 708 height 309
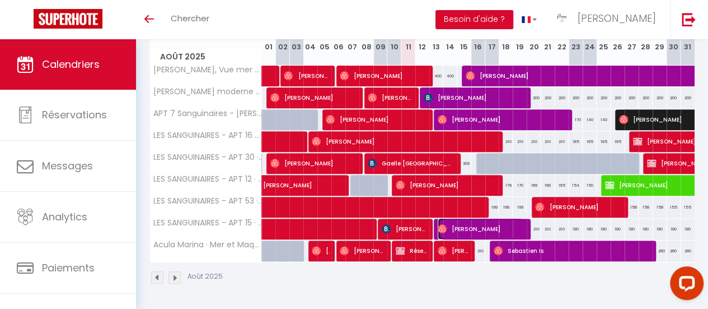
click at [439, 224] on img at bounding box center [442, 228] width 9 height 9
select select "42170"
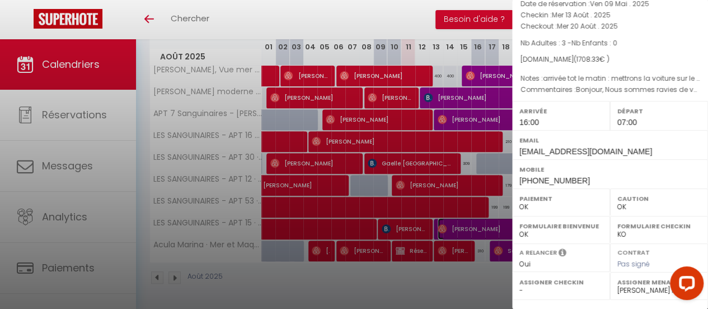
scroll to position [72, 0]
click at [643, 124] on div "Départ 07:00" at bounding box center [659, 116] width 98 height 29
click at [438, 220] on div at bounding box center [354, 154] width 708 height 309
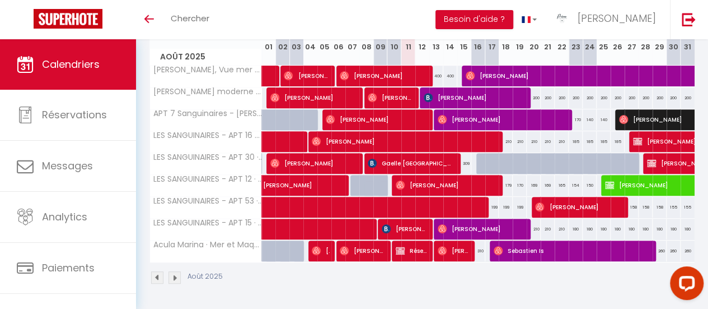
click at [438, 220] on body "Questions et aide sur la MIGRATION - Salle Zoom ouverte de 13 à 14h puis de 17h…" at bounding box center [354, 89] width 708 height 437
click at [438, 224] on img at bounding box center [442, 228] width 9 height 9
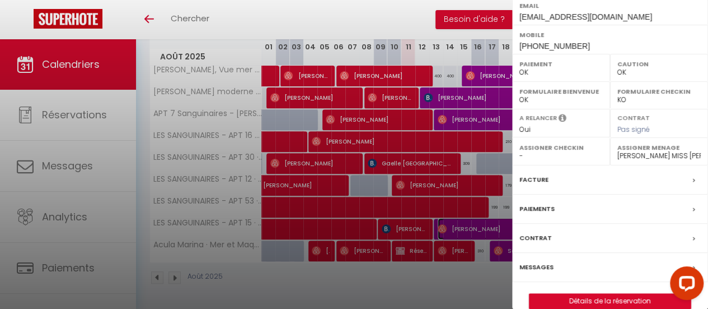
scroll to position [240, 0]
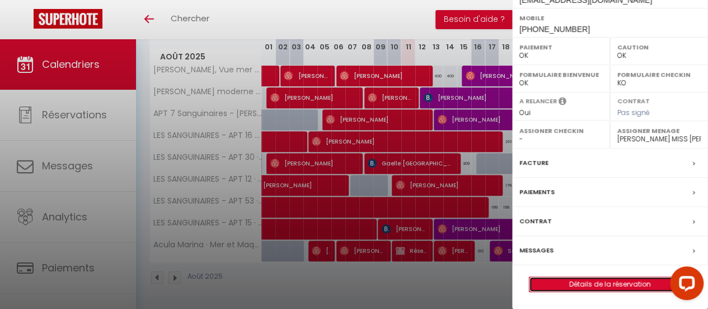
click at [600, 287] on link "Détails de la réservation" at bounding box center [610, 284] width 161 height 15
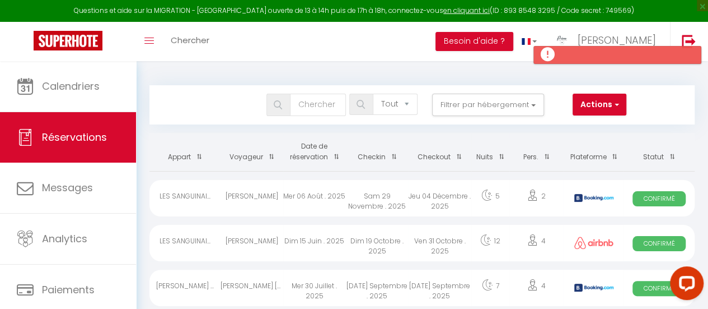
scroll to position [56, 0]
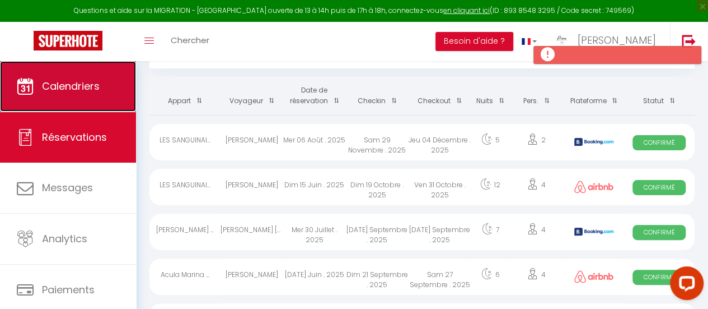
click at [68, 86] on span "Calendriers" at bounding box center [71, 86] width 58 height 14
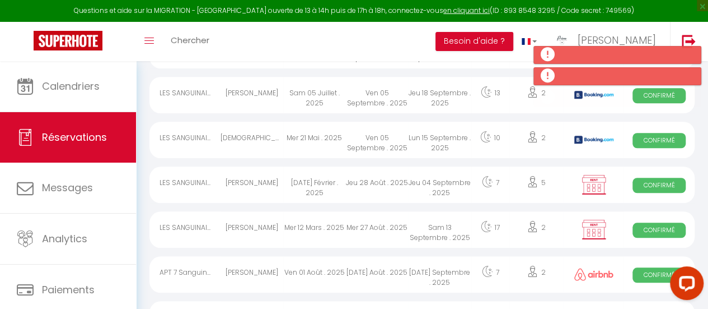
scroll to position [419, 0]
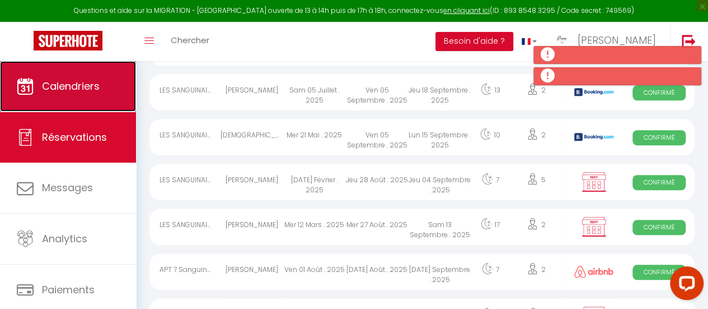
click at [74, 95] on link "Calendriers" at bounding box center [68, 86] width 136 height 50
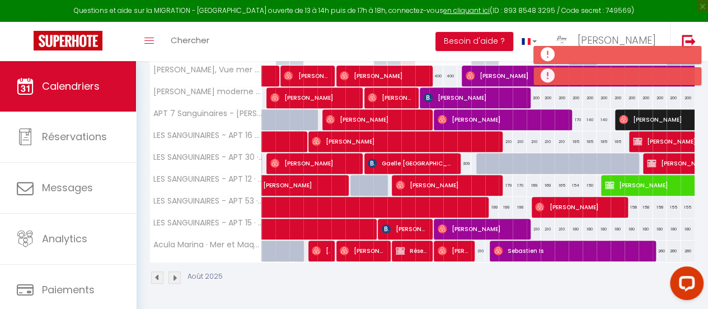
scroll to position [195, 0]
click at [462, 220] on span "[PERSON_NAME]" at bounding box center [480, 228] width 85 height 21
select select "OK"
select select "1"
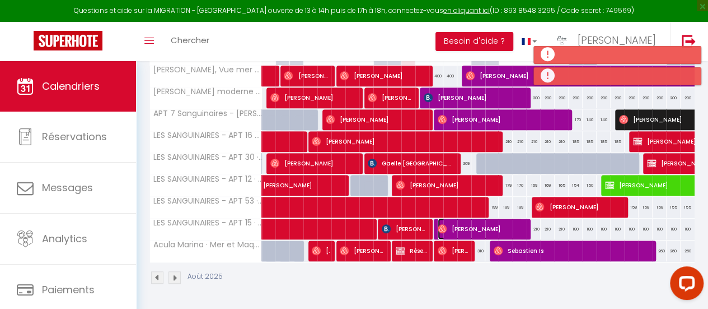
select select "0"
select select "1"
select select
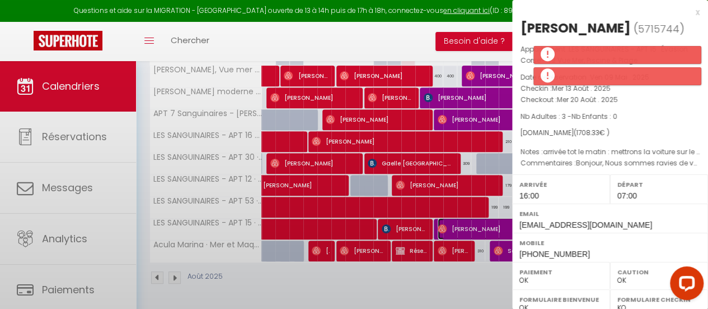
select select "42170"
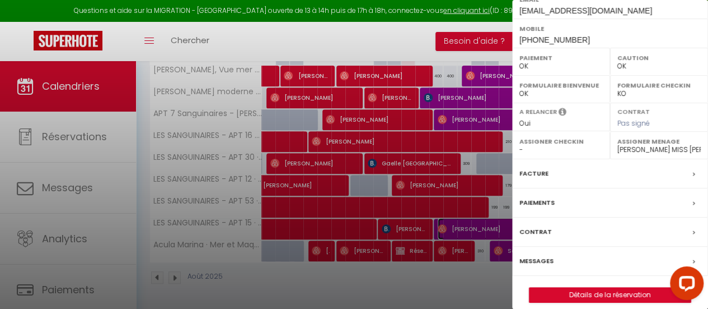
scroll to position [240, 0]
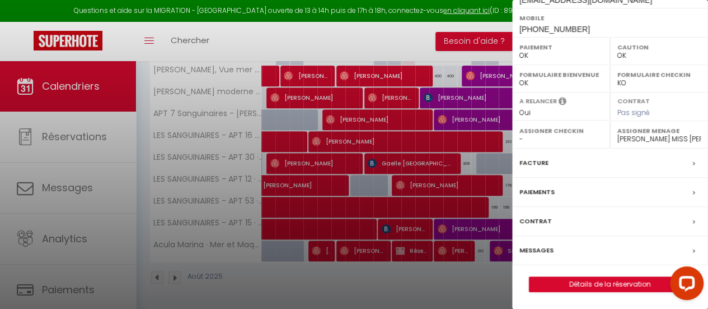
click at [440, 220] on div at bounding box center [354, 154] width 708 height 309
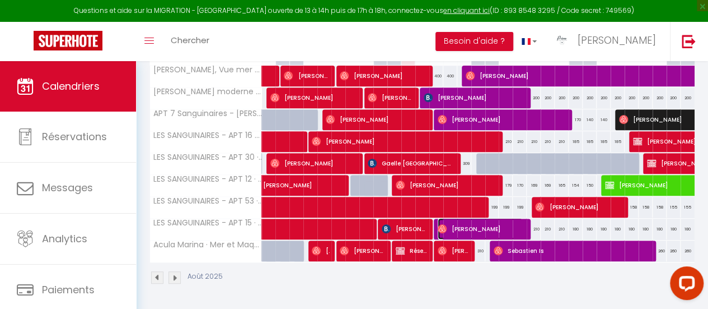
click at [440, 224] on img at bounding box center [442, 228] width 9 height 9
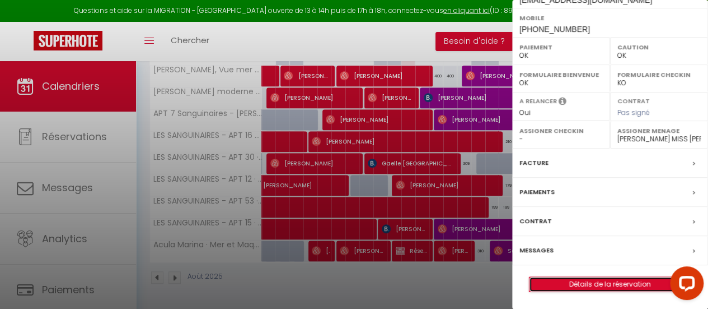
click at [615, 285] on link "Détails de la réservation" at bounding box center [610, 284] width 161 height 15
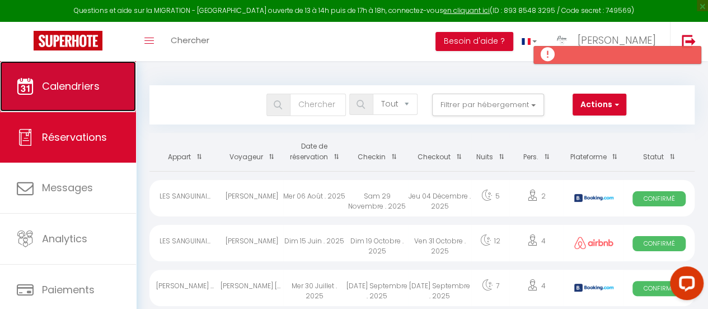
click at [54, 95] on link "Calendriers" at bounding box center [68, 86] width 136 height 50
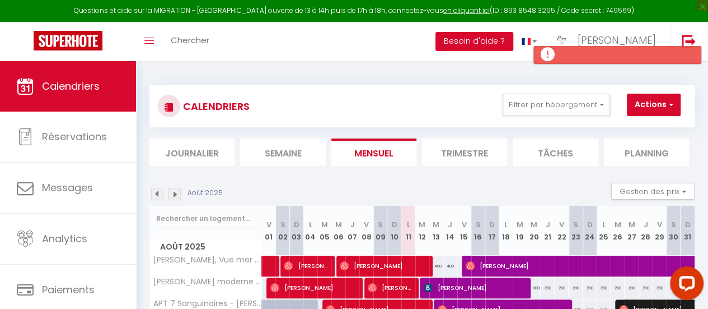
select select "not_cancelled"
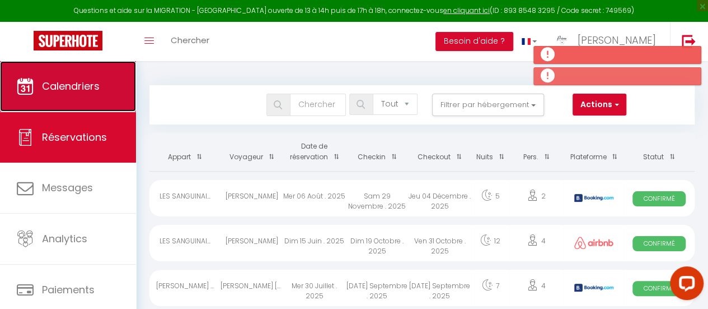
click at [47, 86] on span "Calendriers" at bounding box center [71, 86] width 58 height 14
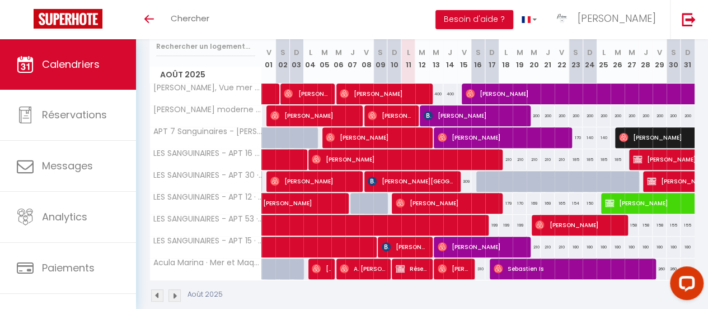
scroll to position [168, 0]
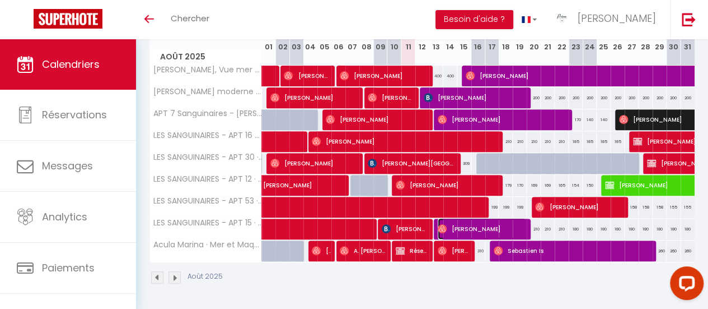
click at [441, 226] on img at bounding box center [442, 228] width 9 height 9
select select "OK"
select select "1"
select select "0"
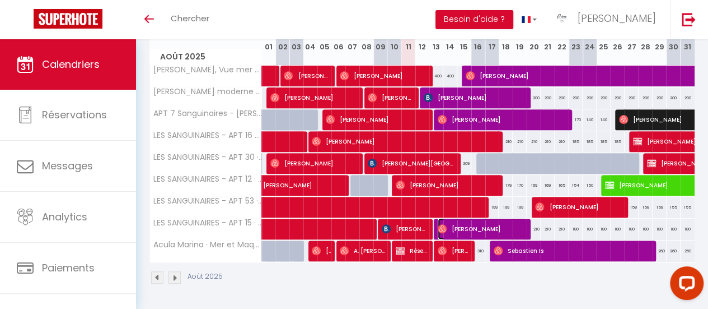
select select "1"
select select
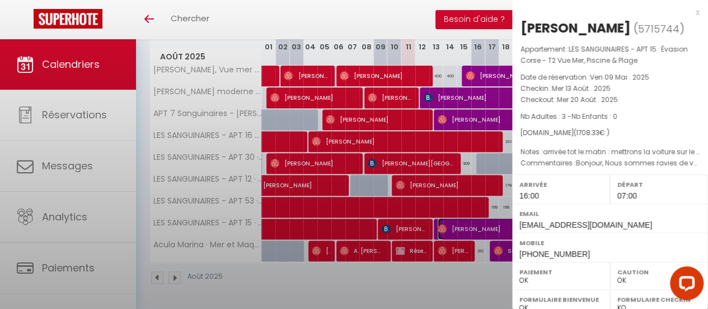
select select "42170"
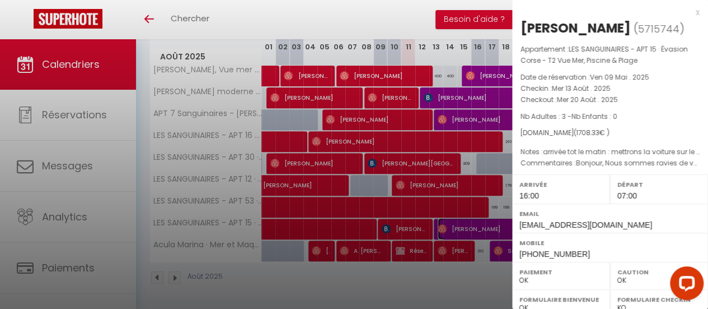
scroll to position [56, 0]
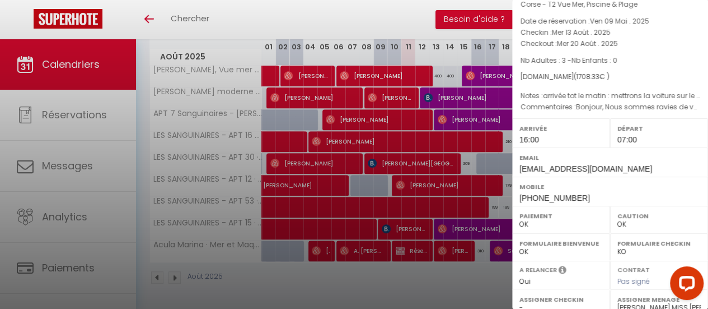
click at [440, 247] on div at bounding box center [354, 154] width 708 height 309
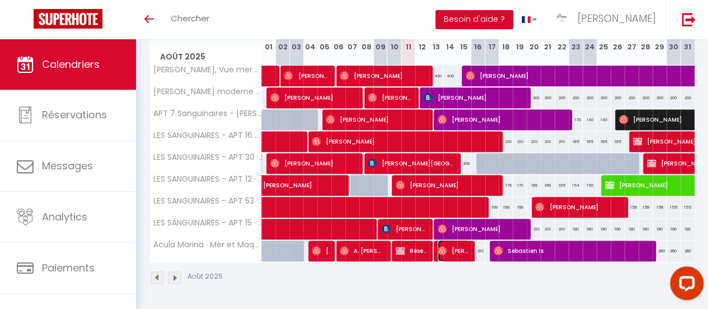
click at [440, 247] on img at bounding box center [442, 250] width 9 height 9
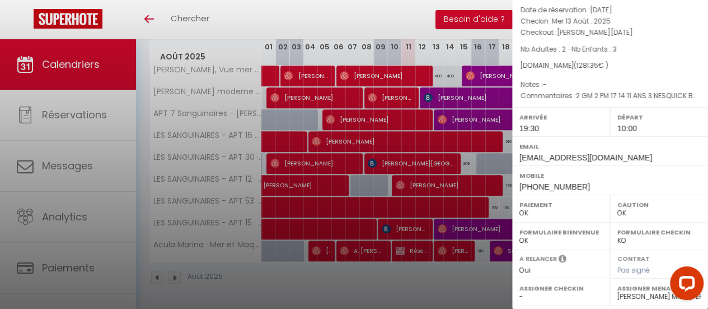
drag, startPoint x: 576, startPoint y: 59, endPoint x: 606, endPoint y: 78, distance: 35.4
click at [606, 78] on div "Appartement : Acula Marina · Mer et Maquis Corse Date de réservation : Mar 05 A…" at bounding box center [610, 45] width 196 height 114
click at [491, 287] on div at bounding box center [354, 154] width 708 height 309
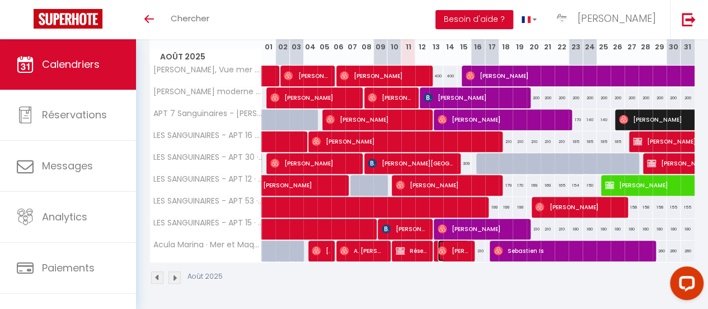
click at [439, 248] on img at bounding box center [442, 250] width 9 height 9
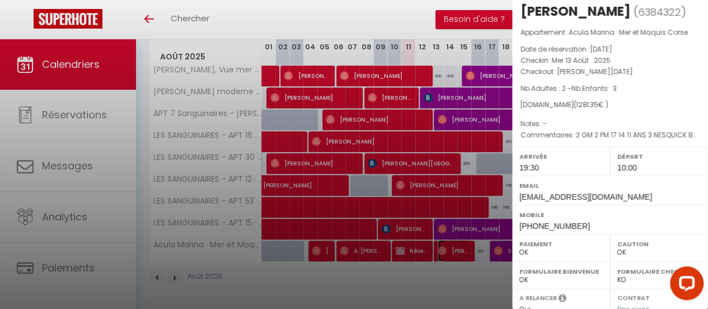
scroll to position [0, 0]
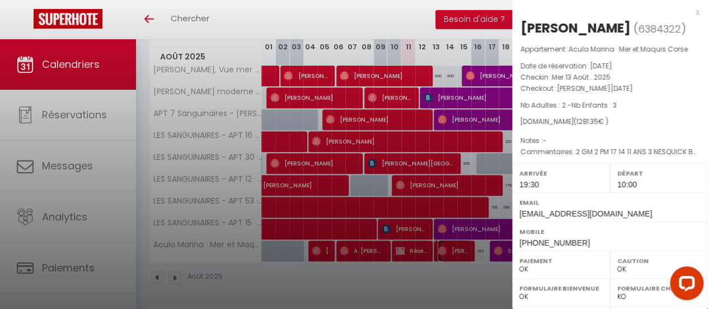
click at [425, 246] on link "[PERSON_NAME]" at bounding box center [425, 253] width 0 height 15
click at [461, 275] on div at bounding box center [354, 154] width 708 height 309
